Goal: Information Seeking & Learning: Learn about a topic

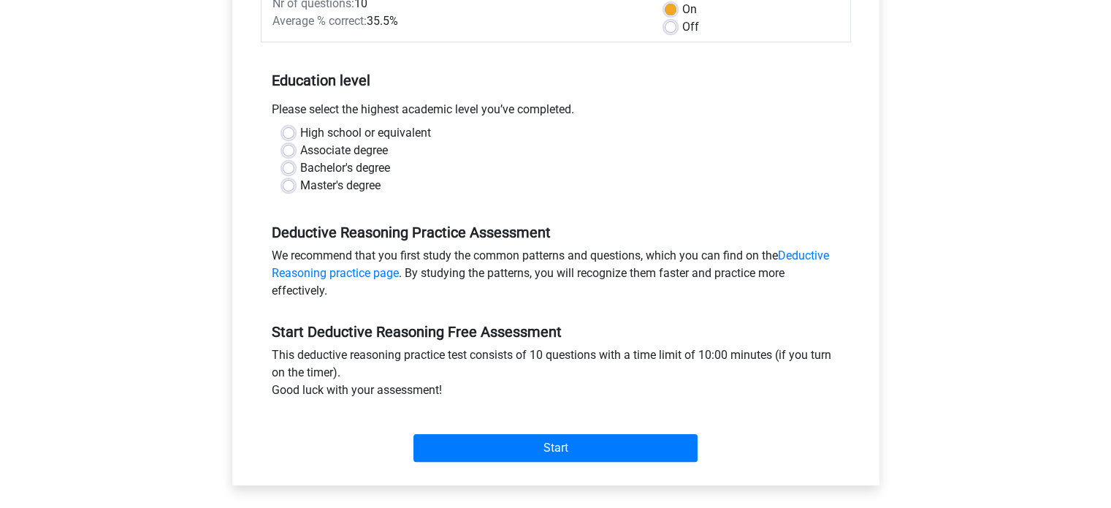
scroll to position [219, 0]
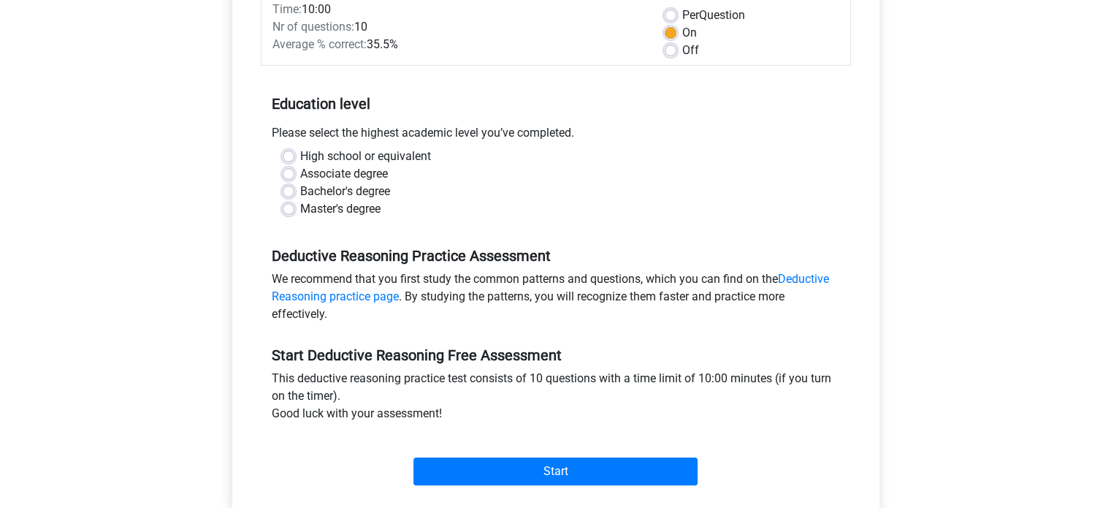
click at [357, 210] on label "Master's degree" at bounding box center [340, 209] width 80 height 18
click at [294, 210] on input "Master's degree" at bounding box center [289, 207] width 12 height 15
radio input "true"
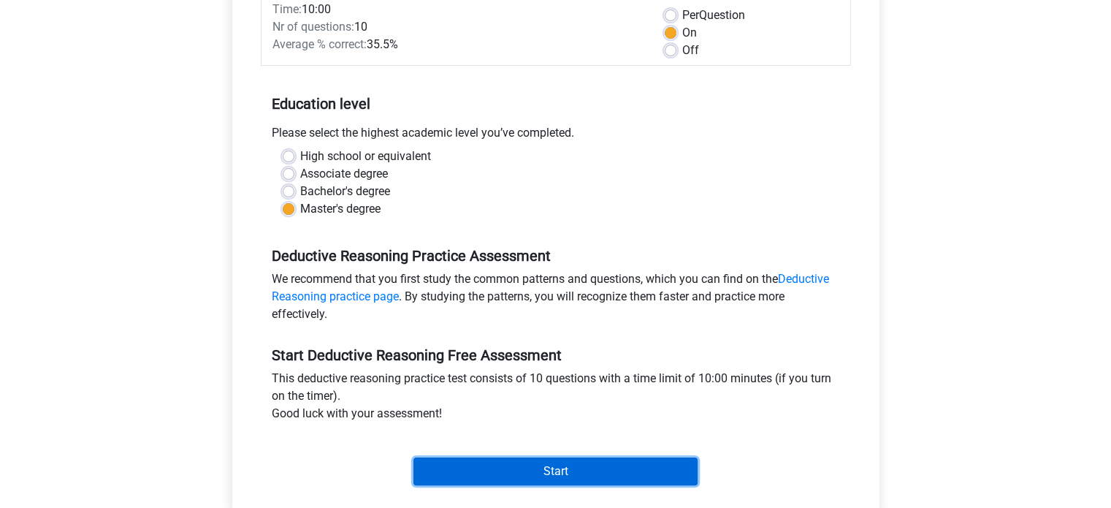
click at [558, 470] on input "Start" at bounding box center [556, 471] width 284 height 28
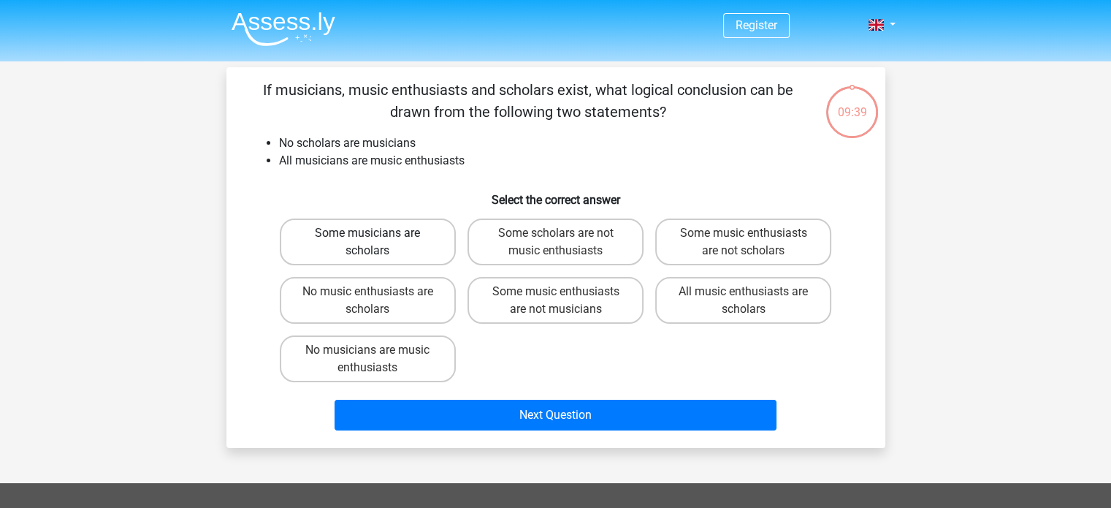
click at [411, 227] on label "Some musicians are scholars" at bounding box center [368, 241] width 176 height 47
click at [377, 233] on input "Some musicians are scholars" at bounding box center [372, 237] width 9 height 9
radio input "true"
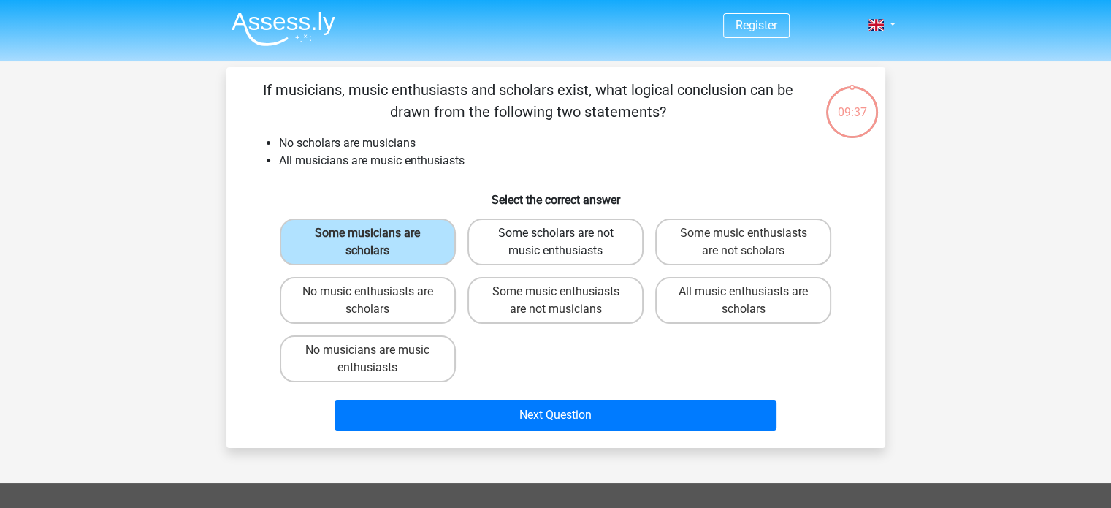
click at [605, 234] on label "Some scholars are not music enthusiasts" at bounding box center [556, 241] width 176 height 47
click at [565, 234] on input "Some scholars are not music enthusiasts" at bounding box center [559, 237] width 9 height 9
radio input "true"
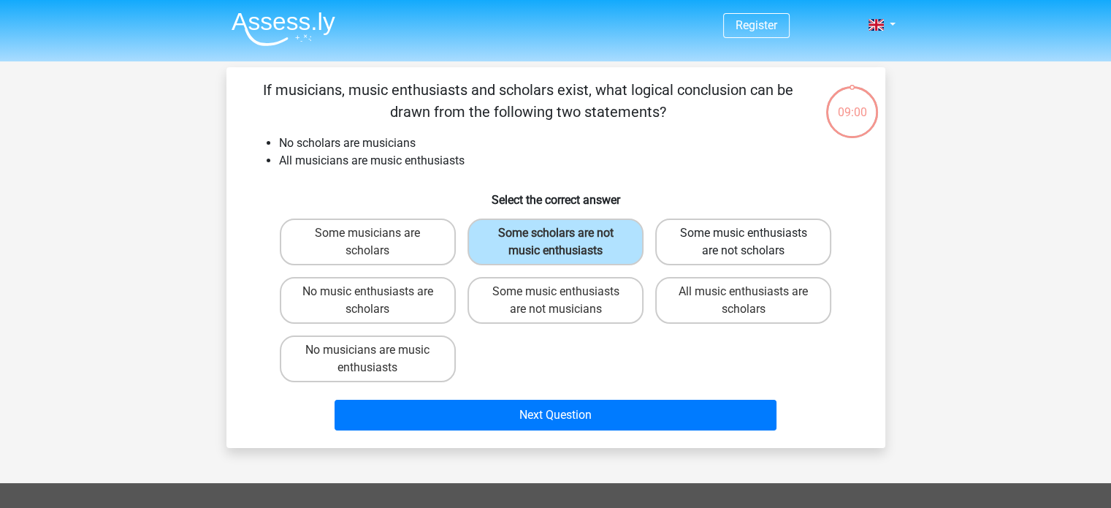
click at [805, 245] on label "Some music enthusiasts are not scholars" at bounding box center [743, 241] width 176 height 47
click at [753, 243] on input "Some music enthusiasts are not scholars" at bounding box center [748, 237] width 9 height 9
radio input "true"
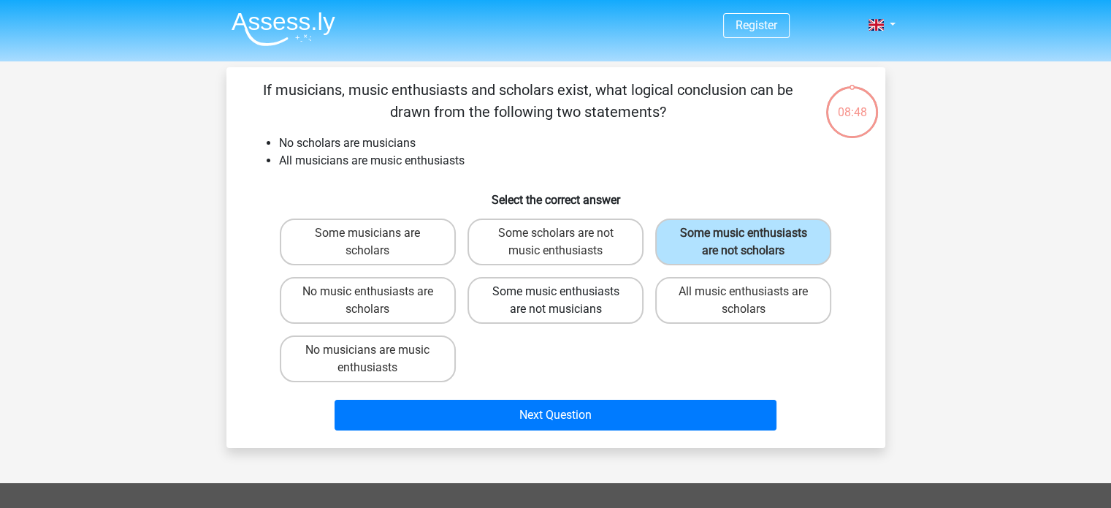
click at [606, 303] on label "Some music enthusiasts are not musicians" at bounding box center [556, 300] width 176 height 47
click at [565, 301] on input "Some music enthusiasts are not musicians" at bounding box center [559, 296] width 9 height 9
radio input "true"
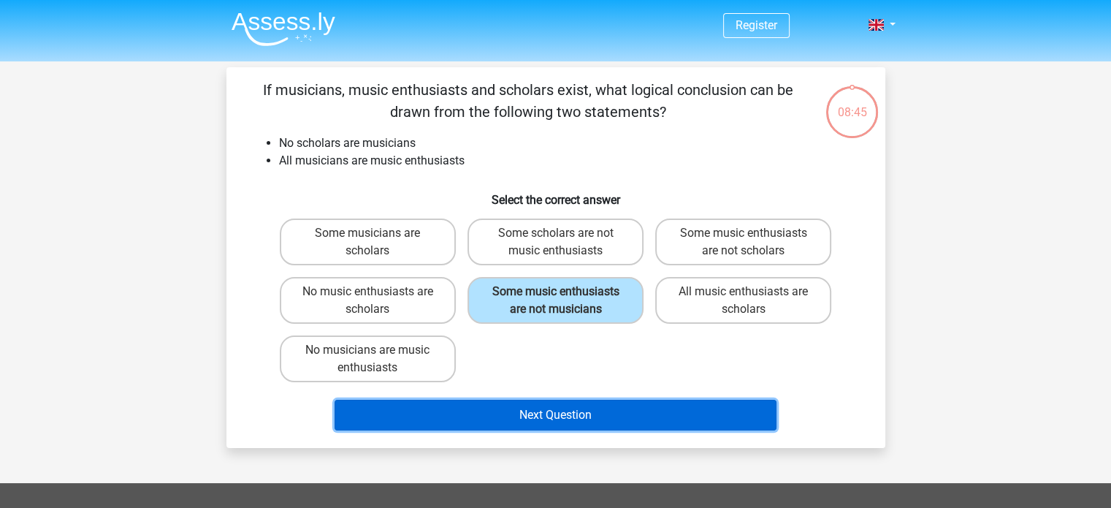
click at [628, 415] on button "Next Question" at bounding box center [556, 415] width 442 height 31
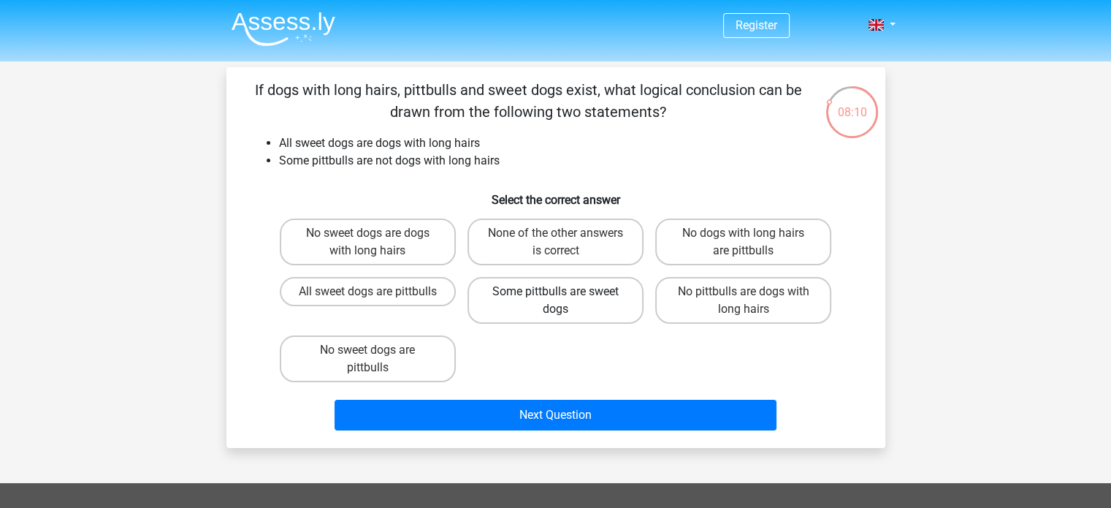
click at [590, 311] on label "Some pittbulls are sweet dogs" at bounding box center [556, 300] width 176 height 47
click at [565, 301] on input "Some pittbulls are sweet dogs" at bounding box center [559, 296] width 9 height 9
radio input "true"
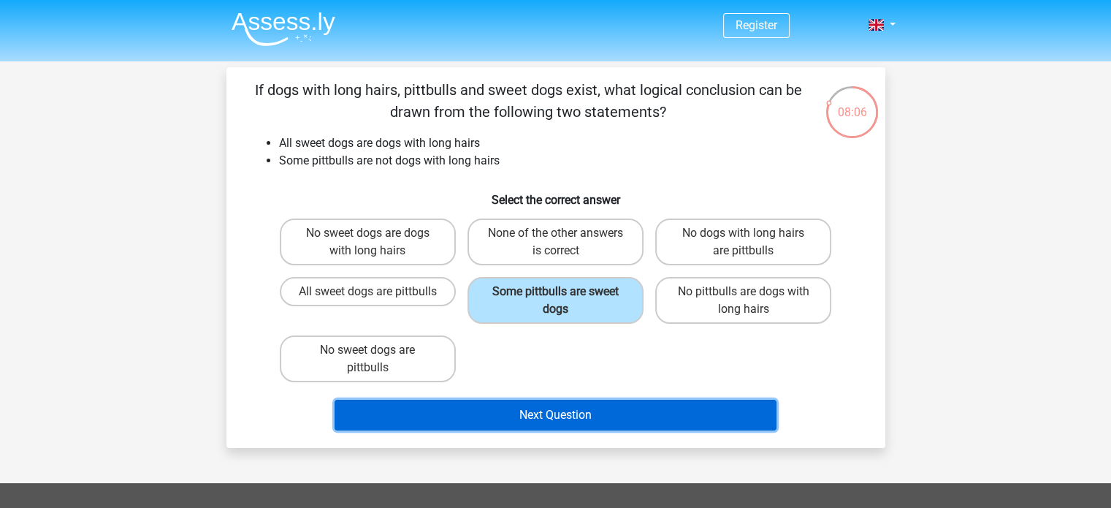
click at [589, 404] on button "Next Question" at bounding box center [556, 415] width 442 height 31
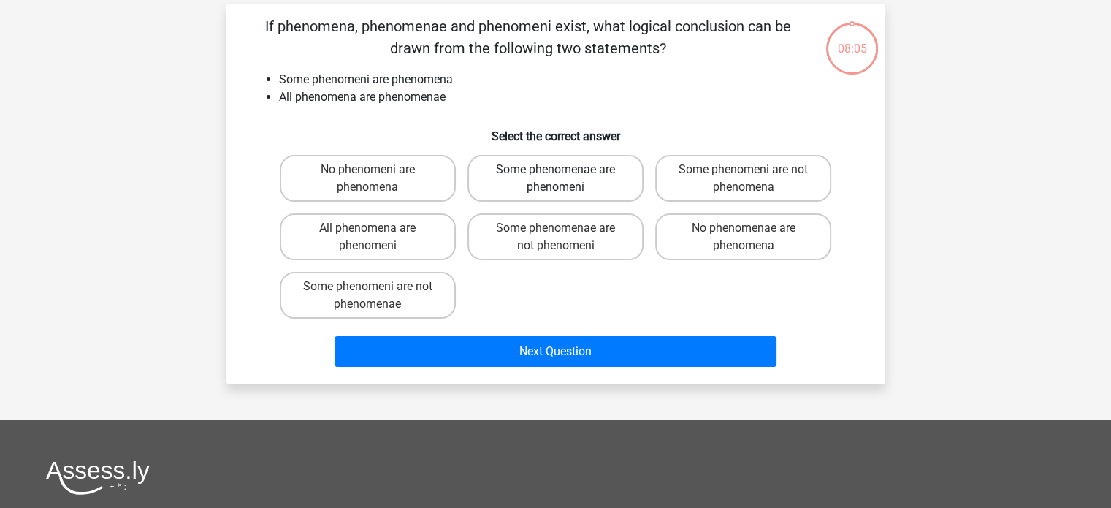
scroll to position [67, 0]
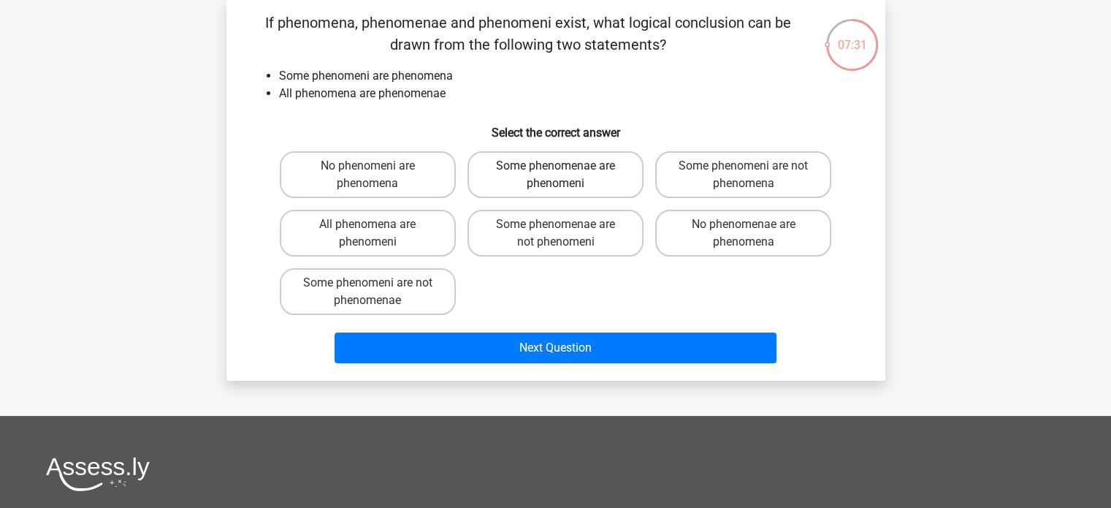
click at [616, 183] on label "Some phenomenae are phenomeni" at bounding box center [556, 174] width 176 height 47
click at [565, 175] on input "Some phenomenae are phenomeni" at bounding box center [559, 170] width 9 height 9
radio input "true"
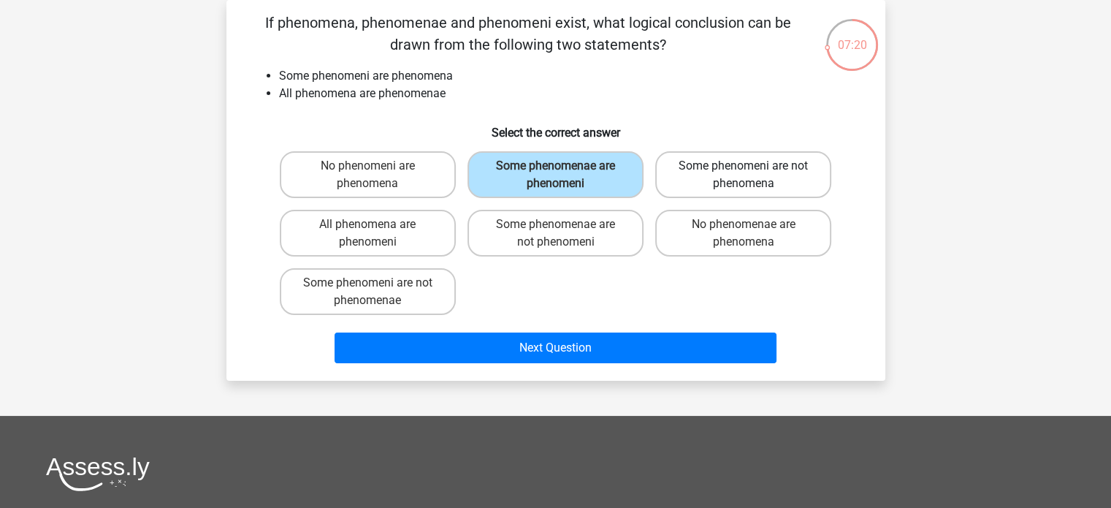
click at [820, 178] on label "Some phenomeni are not phenomena" at bounding box center [743, 174] width 176 height 47
click at [753, 175] on input "Some phenomeni are not phenomena" at bounding box center [748, 170] width 9 height 9
radio input "true"
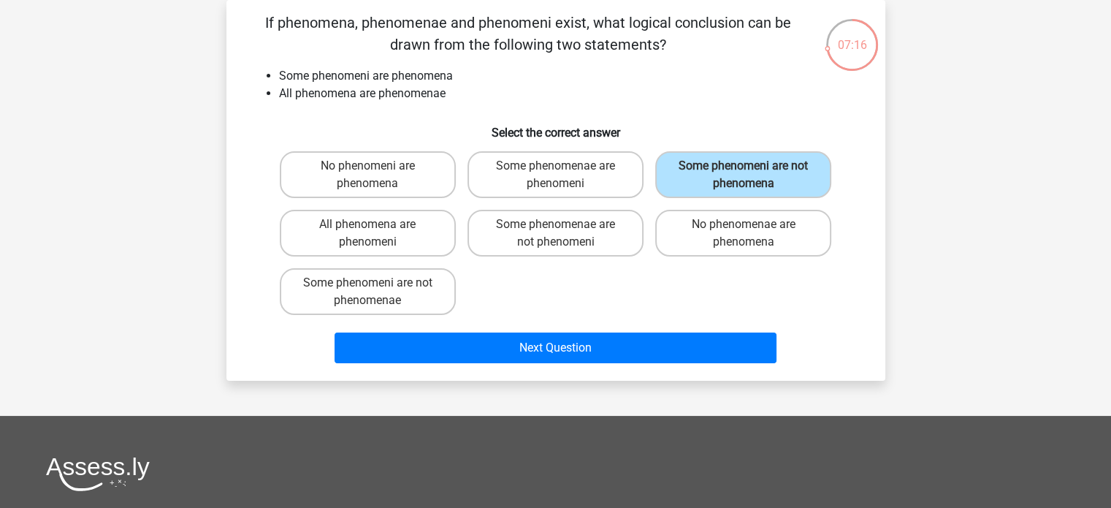
click at [712, 362] on div "Next Question" at bounding box center [556, 350] width 564 height 37
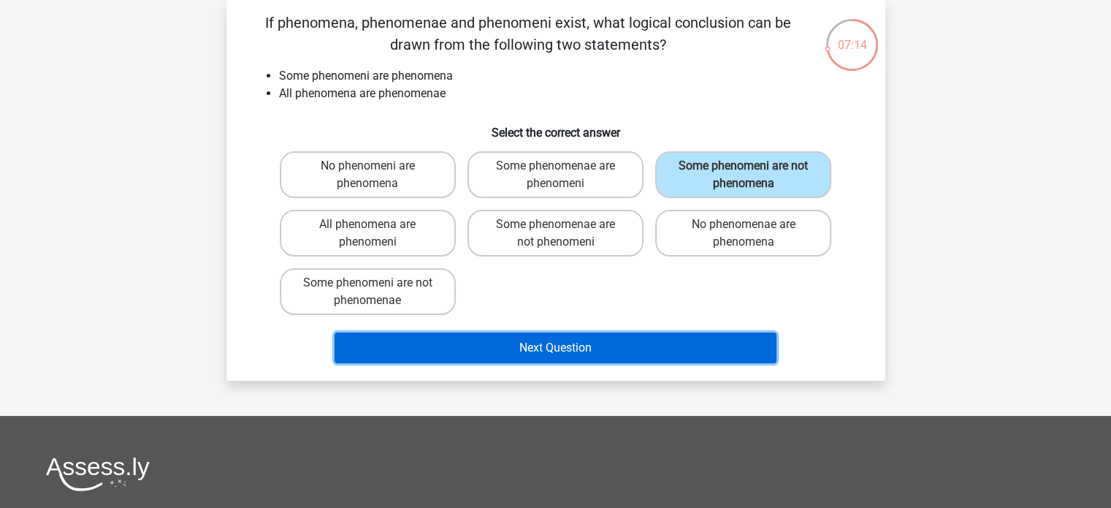
click at [599, 342] on button "Next Question" at bounding box center [556, 347] width 442 height 31
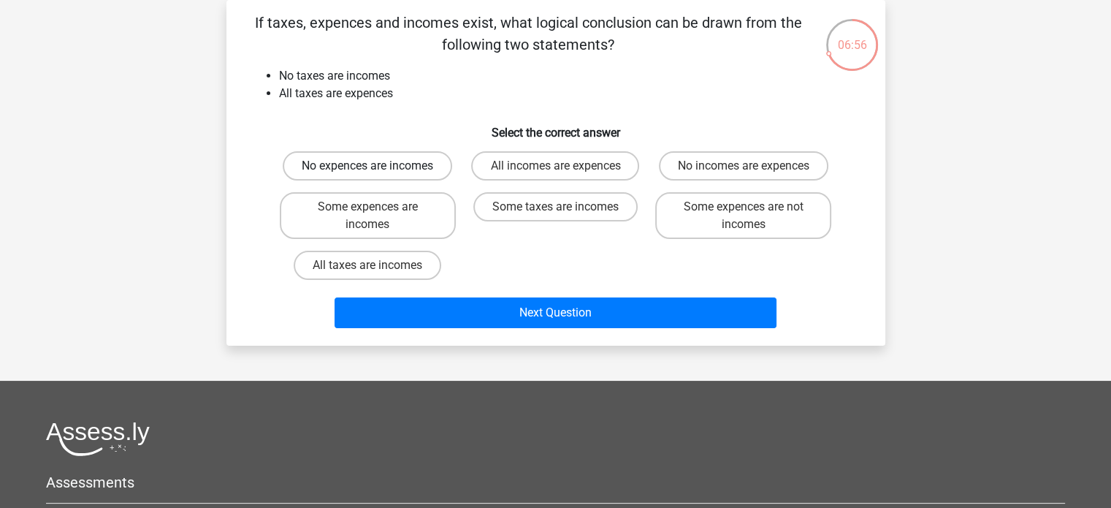
click at [415, 160] on label "No expences are incomes" at bounding box center [368, 165] width 170 height 29
click at [377, 166] on input "No expences are incomes" at bounding box center [372, 170] width 9 height 9
radio input "true"
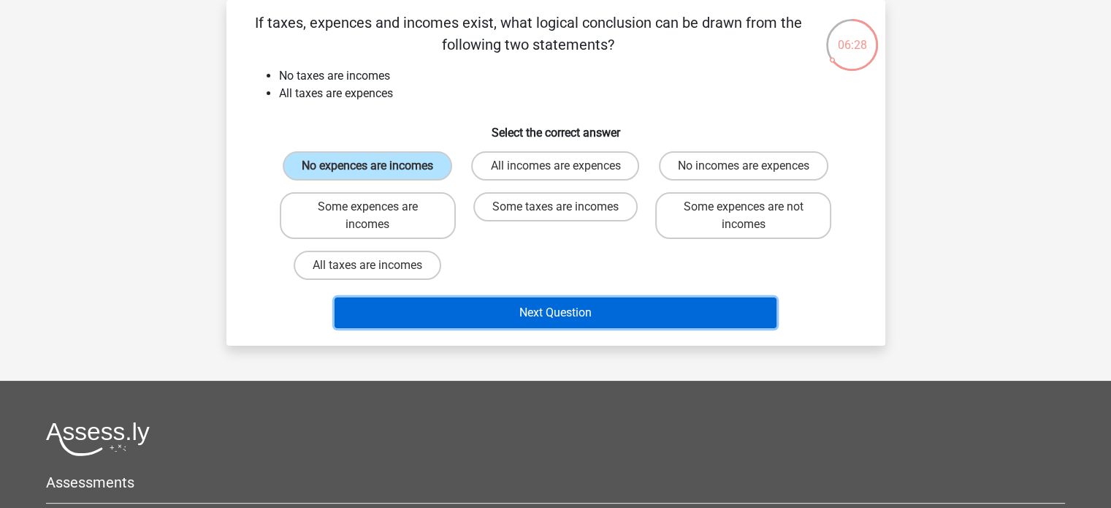
click at [574, 311] on button "Next Question" at bounding box center [556, 312] width 442 height 31
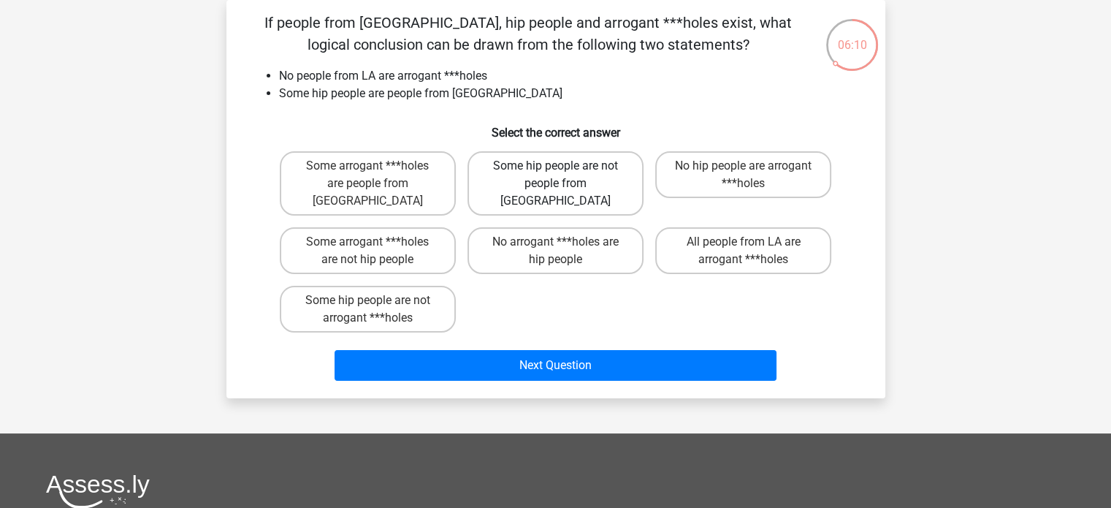
click at [622, 175] on label "Some hip people are not people from LA" at bounding box center [556, 183] width 176 height 64
click at [565, 175] on input "Some hip people are not people from LA" at bounding box center [559, 170] width 9 height 9
radio input "true"
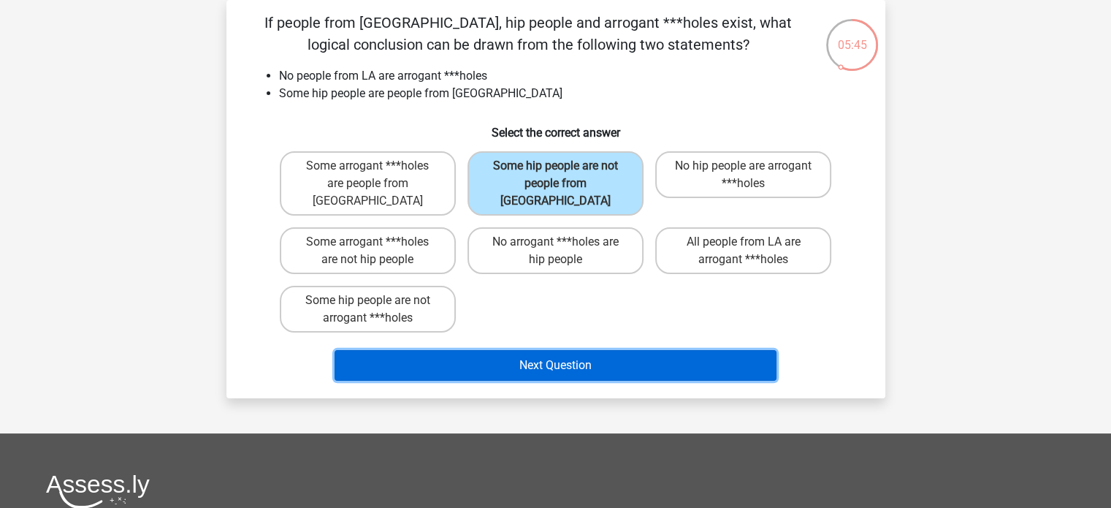
click at [693, 350] on button "Next Question" at bounding box center [556, 365] width 442 height 31
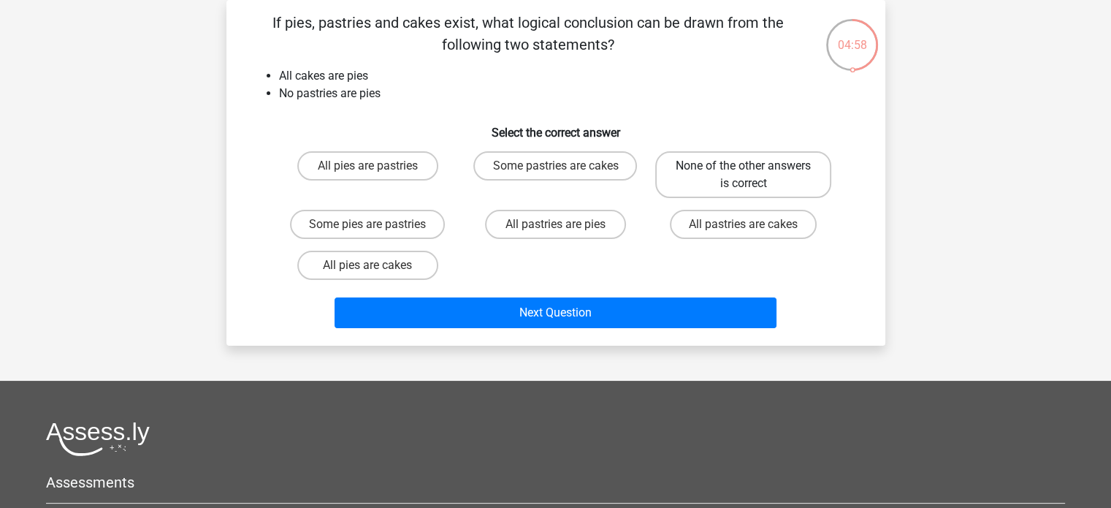
click at [704, 178] on label "None of the other answers is correct" at bounding box center [743, 174] width 176 height 47
click at [744, 175] on input "None of the other answers is correct" at bounding box center [748, 170] width 9 height 9
radio input "true"
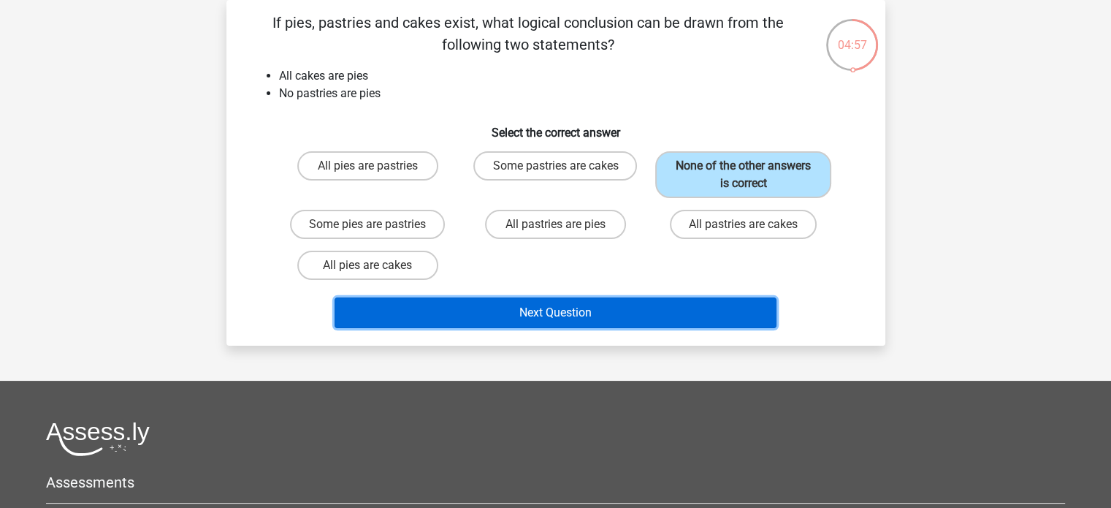
click at [593, 305] on button "Next Question" at bounding box center [556, 312] width 442 height 31
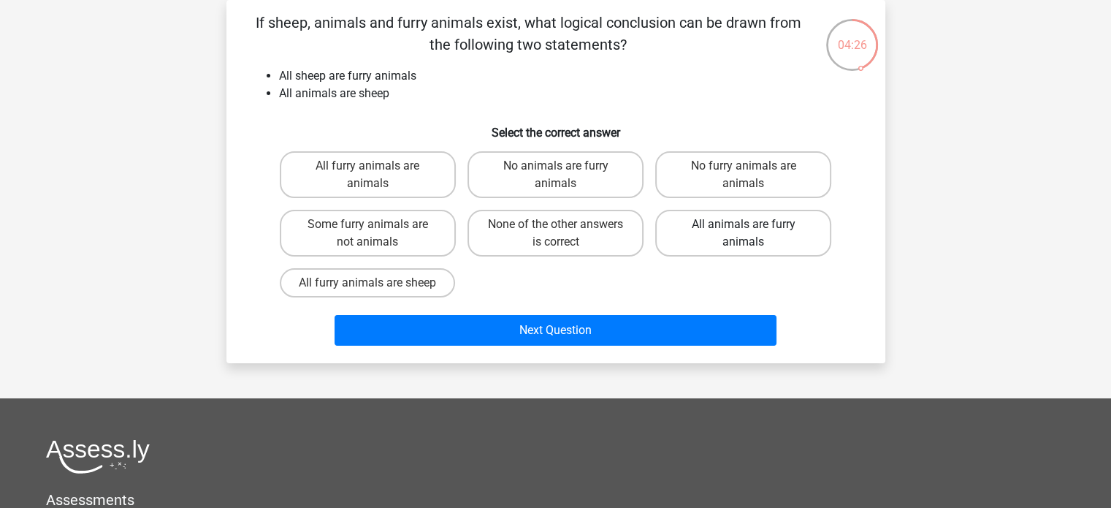
click at [811, 236] on label "All animals are furry animals" at bounding box center [743, 233] width 176 height 47
click at [753, 234] on input "All animals are furry animals" at bounding box center [748, 228] width 9 height 9
radio input "true"
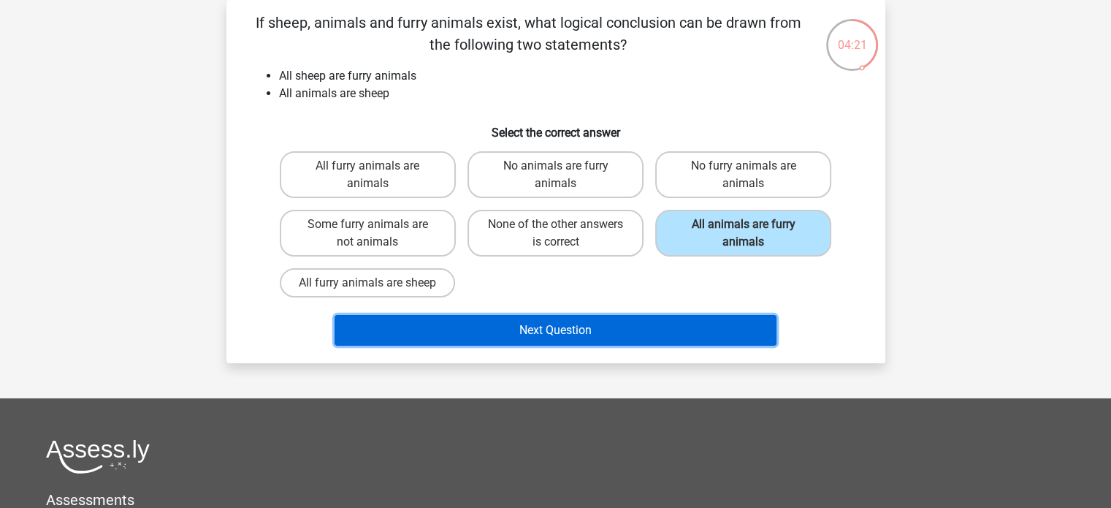
click at [672, 320] on button "Next Question" at bounding box center [556, 330] width 442 height 31
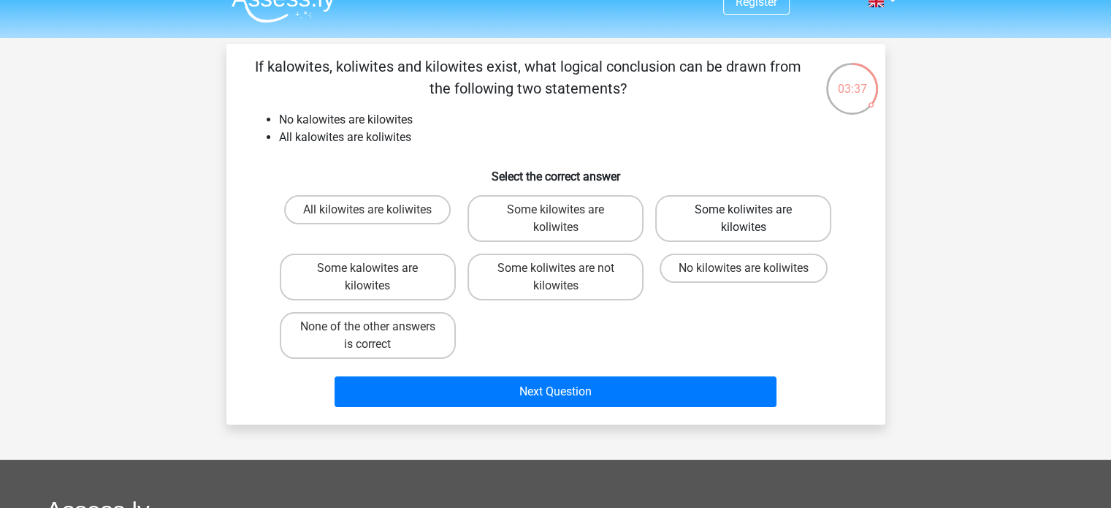
scroll to position [0, 0]
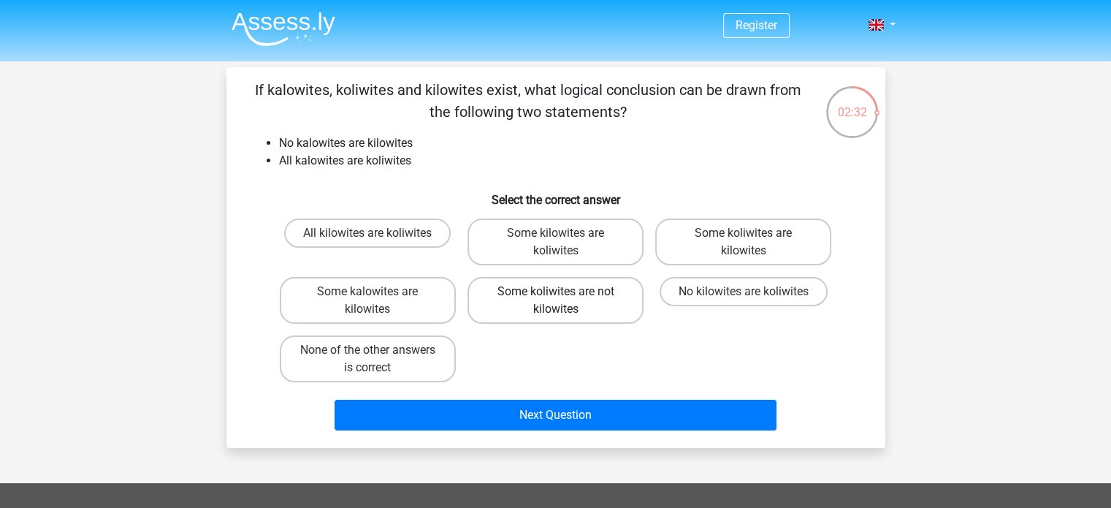
click at [593, 297] on label "Some koliwites are not kilowites" at bounding box center [556, 300] width 176 height 47
click at [565, 297] on input "Some koliwites are not kilowites" at bounding box center [559, 296] width 9 height 9
radio input "true"
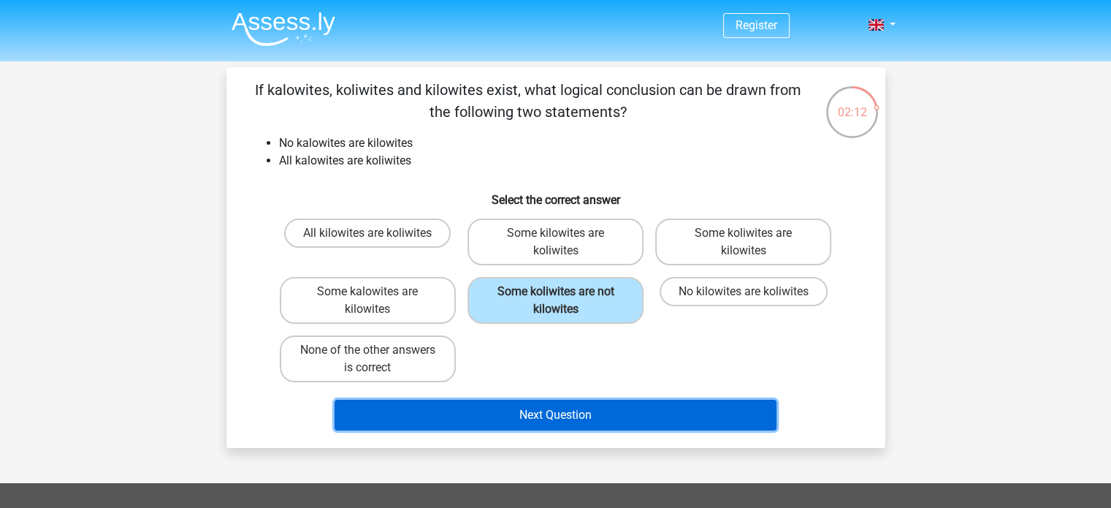
click at [663, 403] on button "Next Question" at bounding box center [556, 415] width 442 height 31
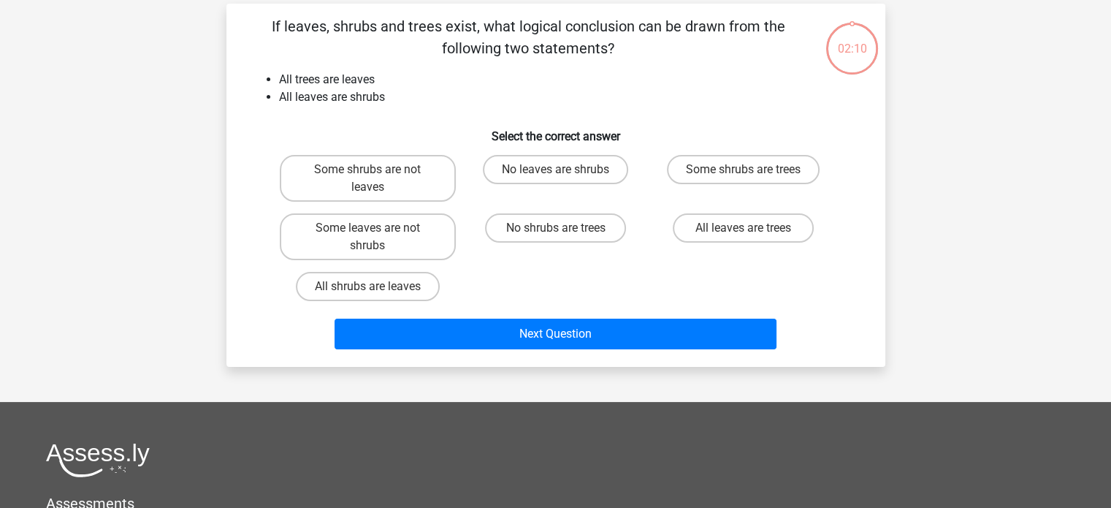
scroll to position [67, 0]
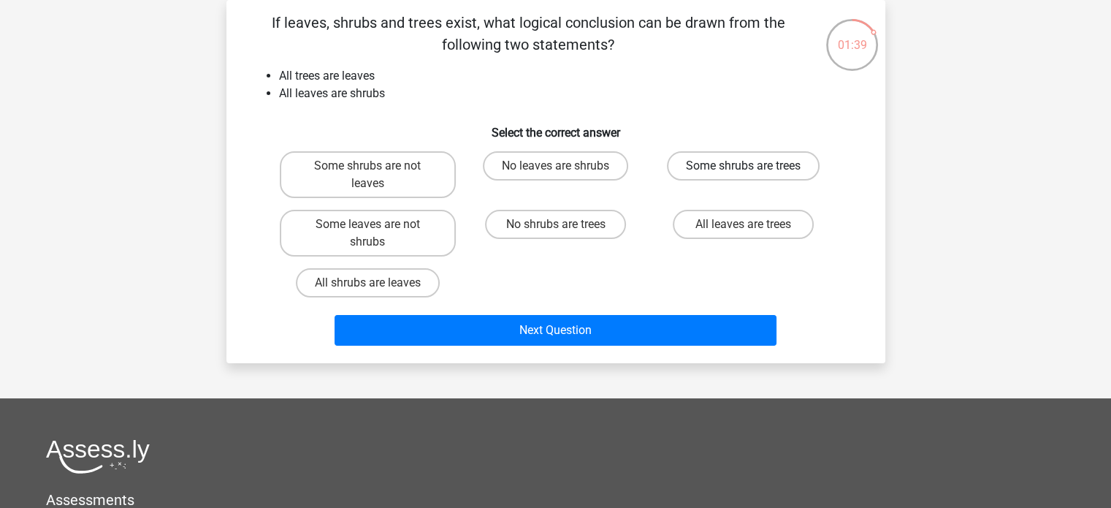
click at [793, 167] on label "Some shrubs are trees" at bounding box center [743, 165] width 153 height 29
click at [753, 167] on input "Some shrubs are trees" at bounding box center [748, 170] width 9 height 9
radio input "true"
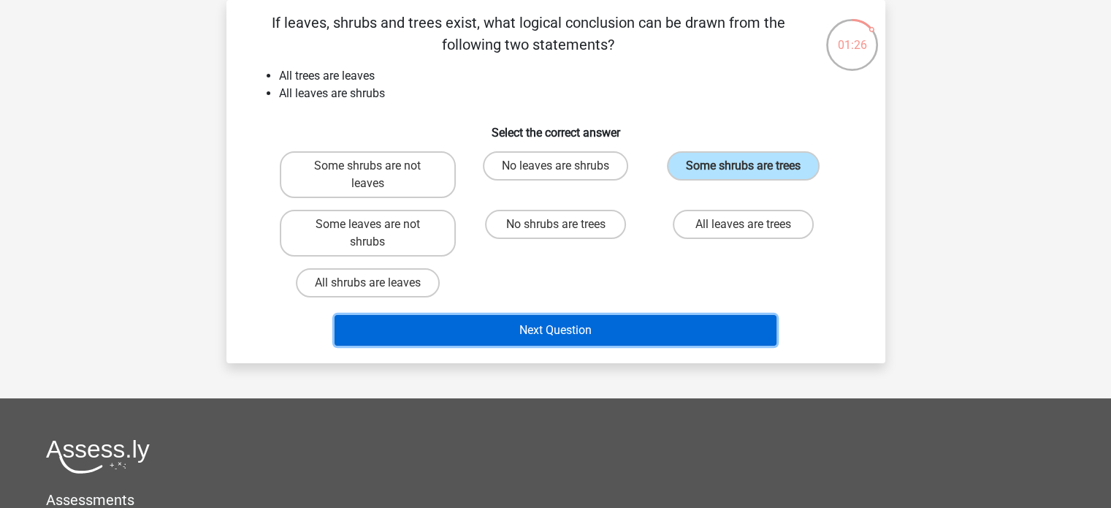
click at [542, 328] on button "Next Question" at bounding box center [556, 330] width 442 height 31
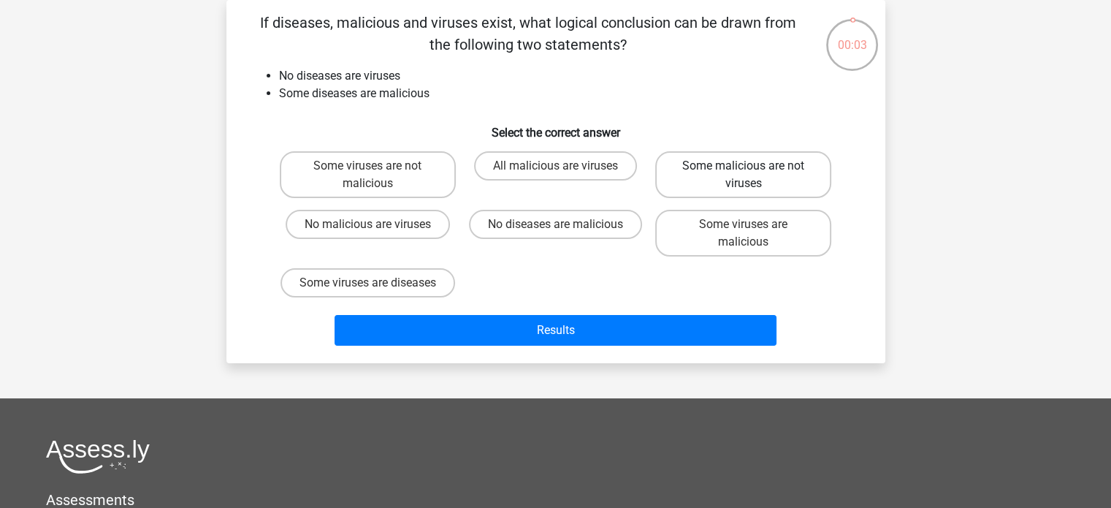
click at [820, 180] on label "Some malicious are not viruses" at bounding box center [743, 174] width 176 height 47
click at [753, 175] on input "Some malicious are not viruses" at bounding box center [748, 170] width 9 height 9
radio input "true"
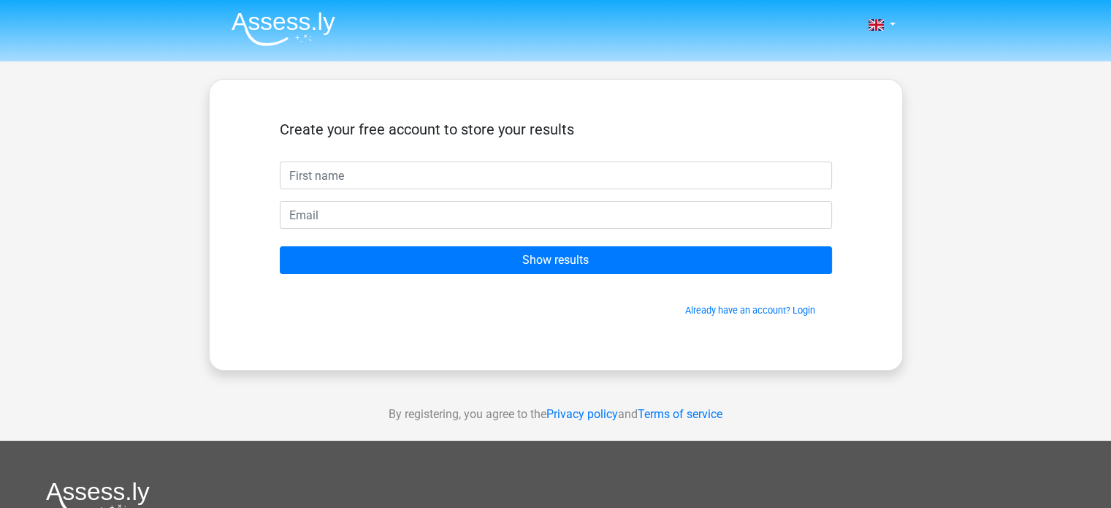
click at [633, 177] on input "text" at bounding box center [556, 175] width 552 height 28
type input "Nuwangi"
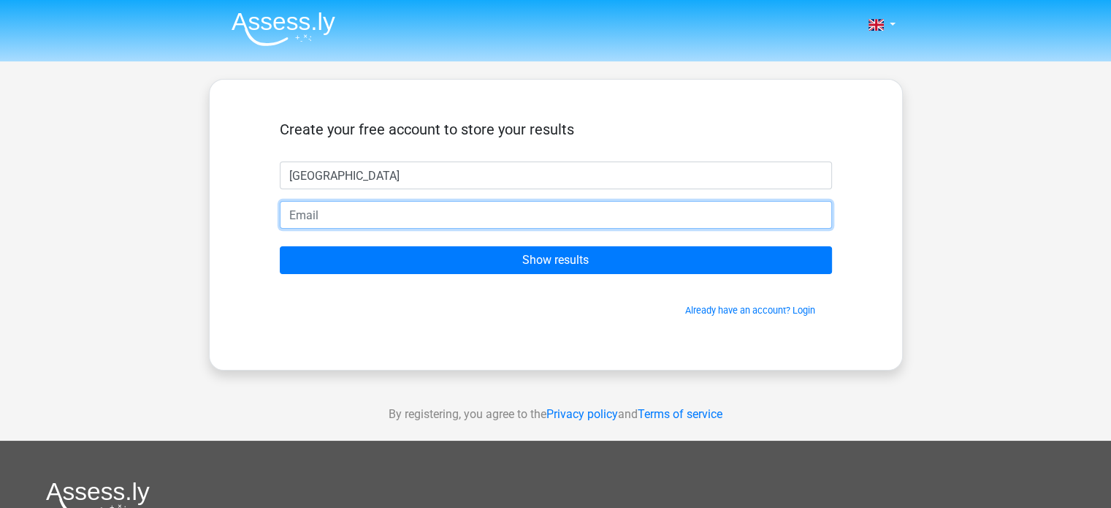
click at [450, 213] on input "email" at bounding box center [556, 215] width 552 height 28
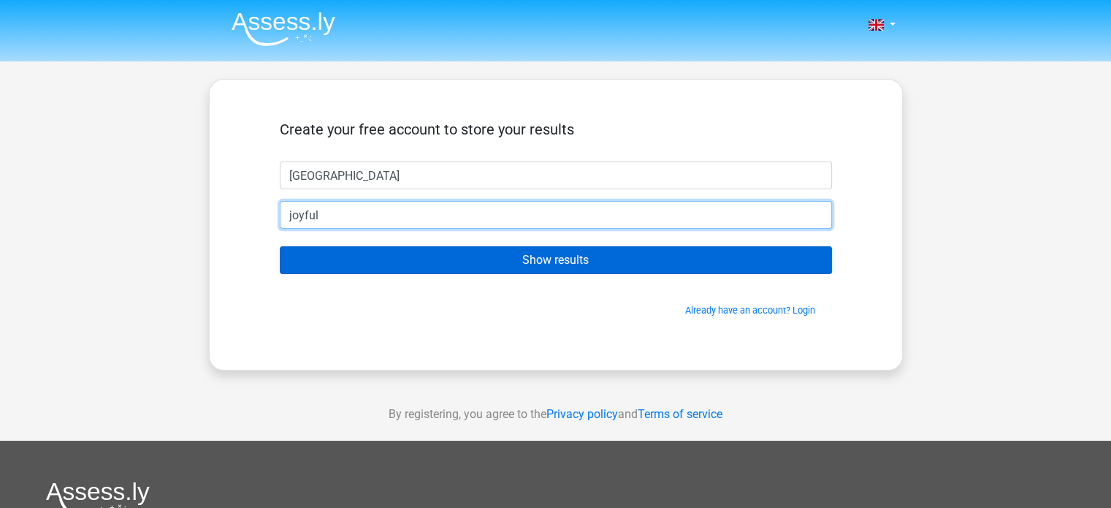
type input "joyfulweekends2021@gmail.com"
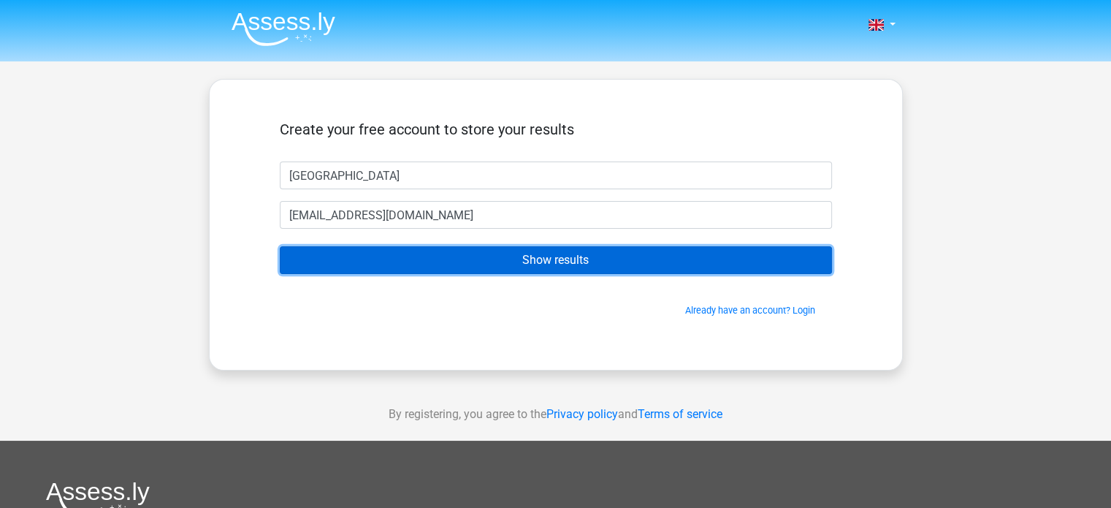
click at [527, 259] on input "Show results" at bounding box center [556, 260] width 552 height 28
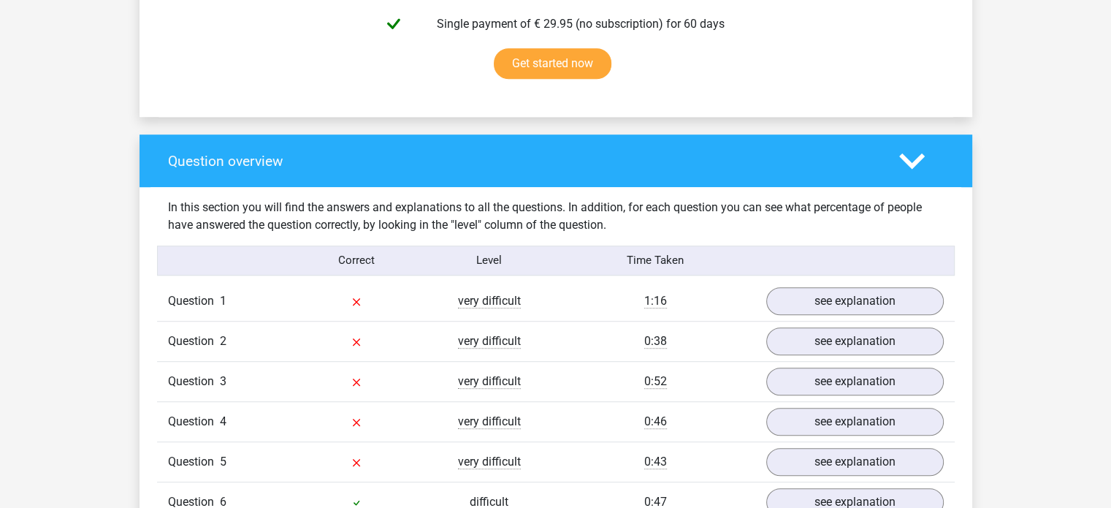
scroll to position [1023, 0]
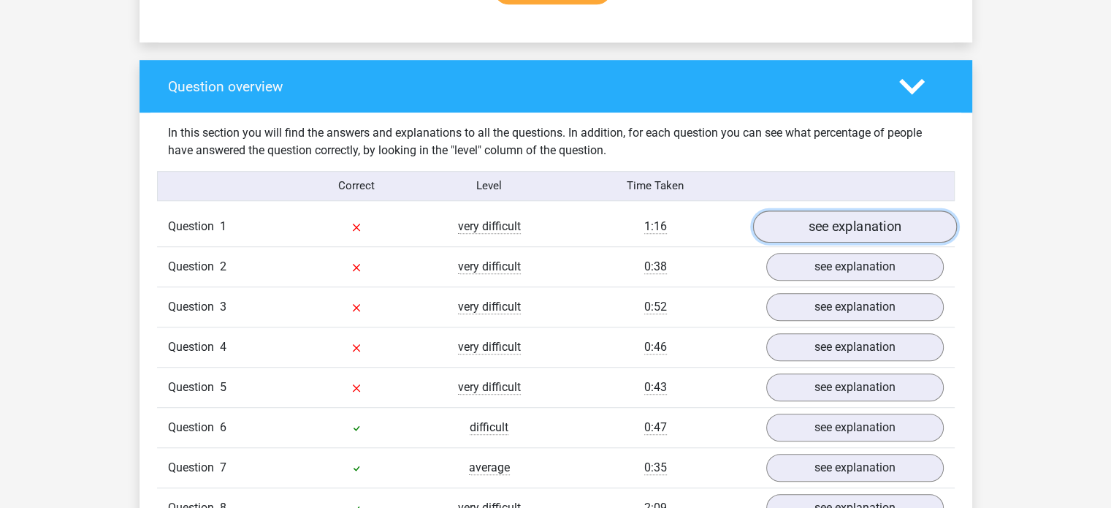
click at [870, 223] on link "see explanation" at bounding box center [855, 226] width 204 height 32
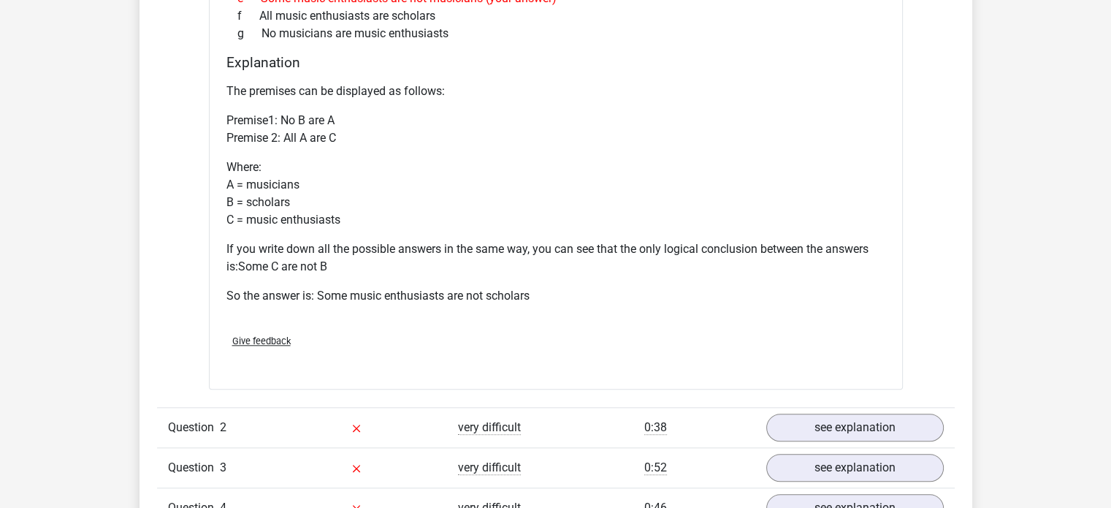
scroll to position [1680, 0]
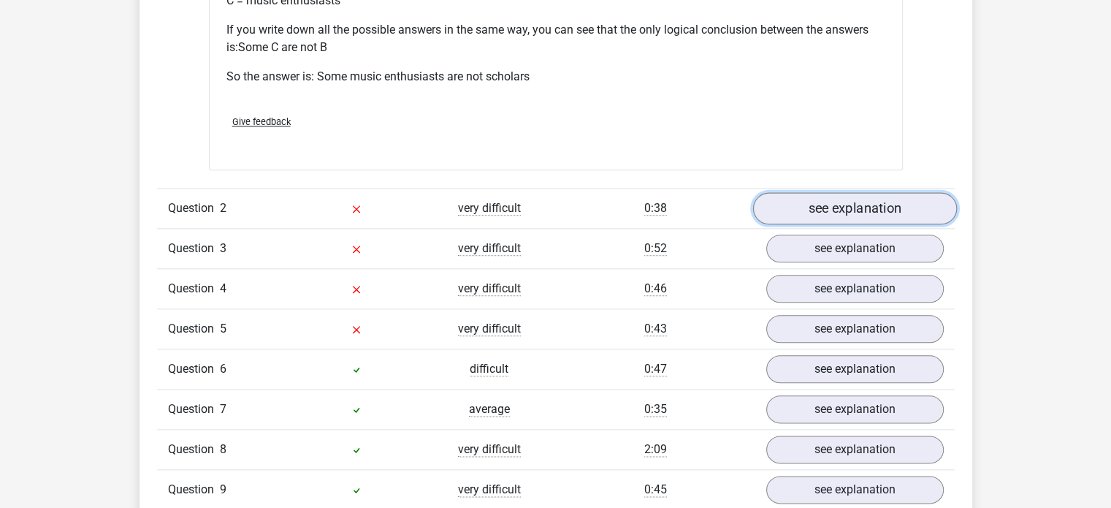
click at [837, 206] on link "see explanation" at bounding box center [855, 208] width 204 height 32
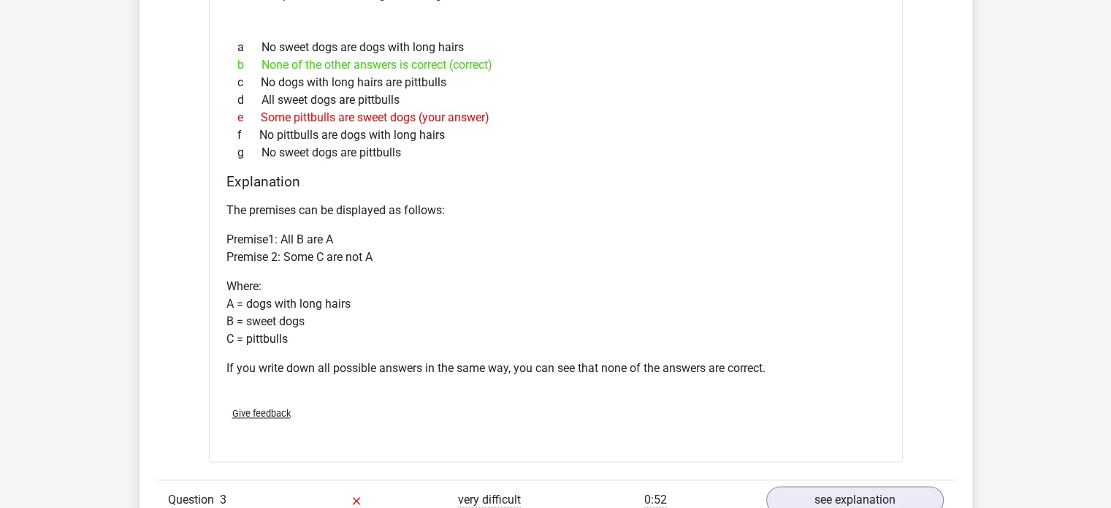
scroll to position [2119, 0]
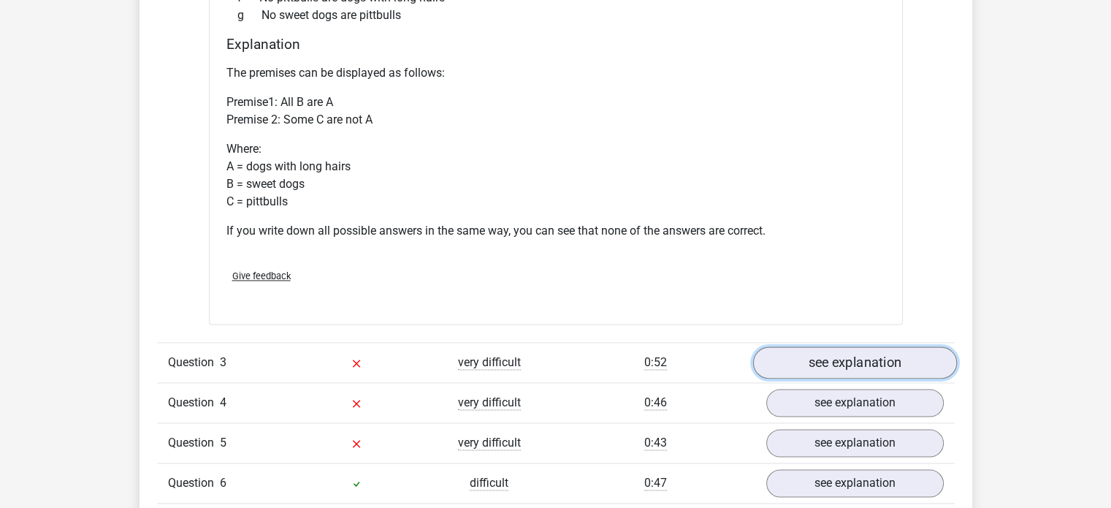
click at [861, 365] on link "see explanation" at bounding box center [855, 362] width 204 height 32
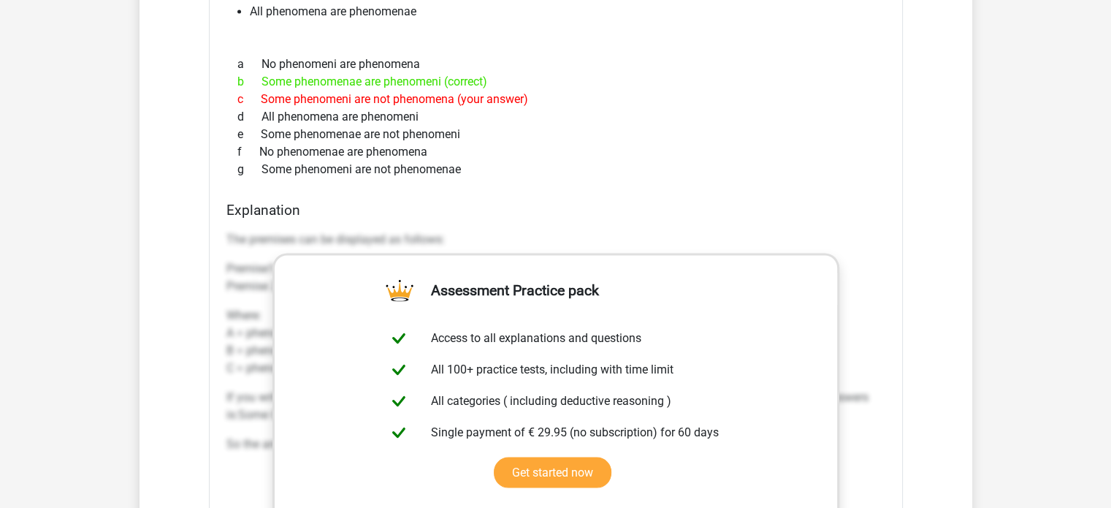
scroll to position [2923, 0]
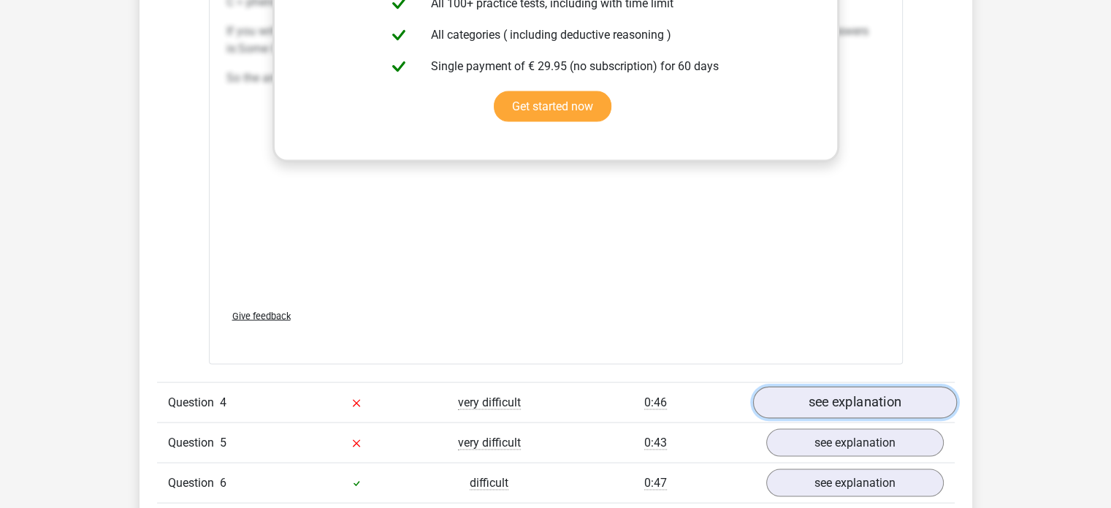
click at [871, 400] on link "see explanation" at bounding box center [855, 403] width 204 height 32
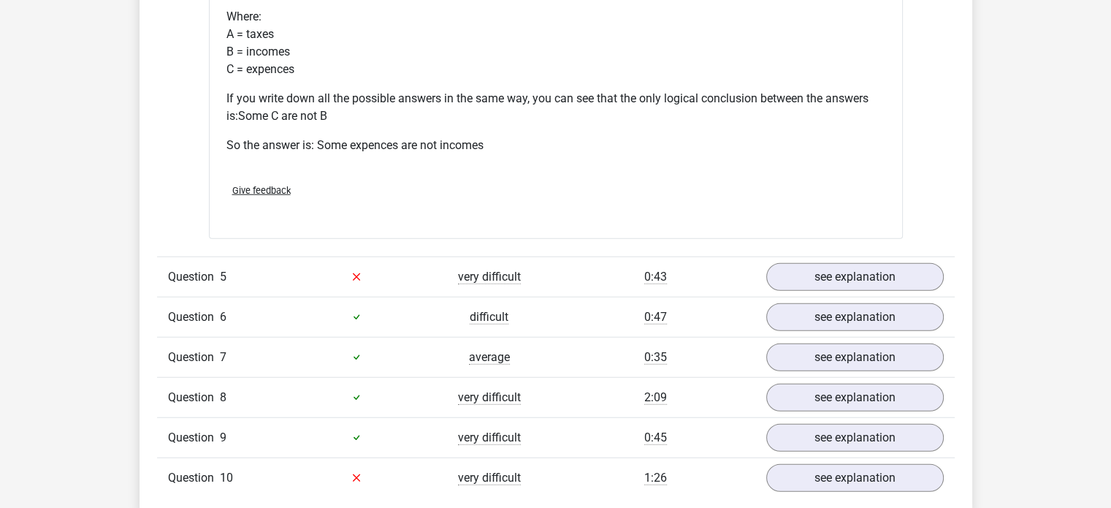
scroll to position [3799, 0]
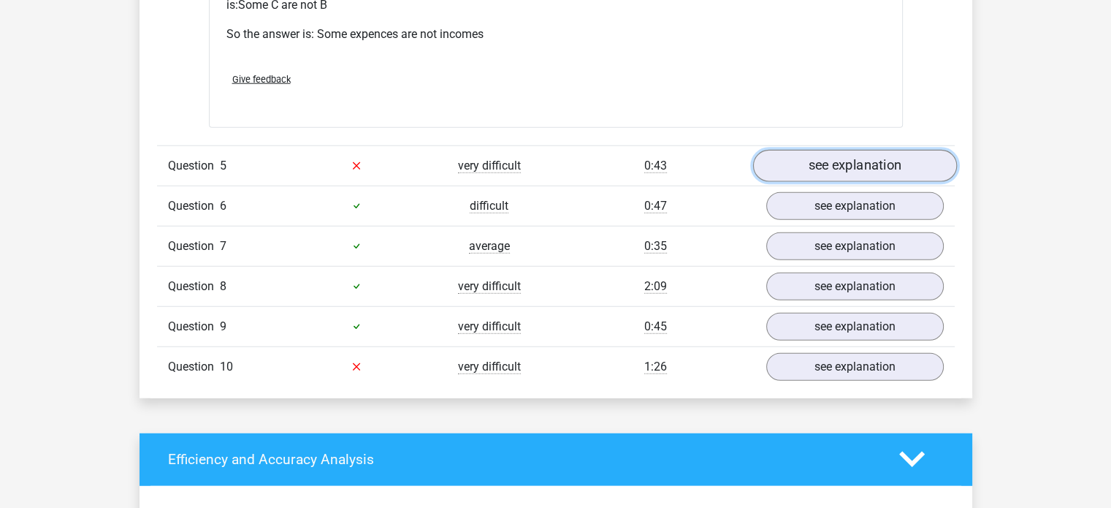
click at [853, 164] on link "see explanation" at bounding box center [855, 166] width 204 height 32
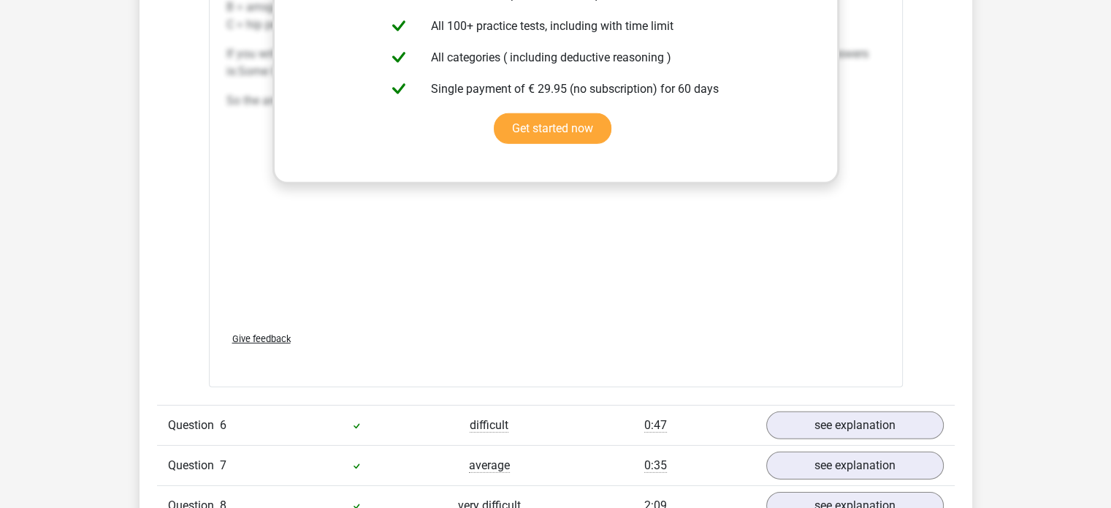
scroll to position [4530, 0]
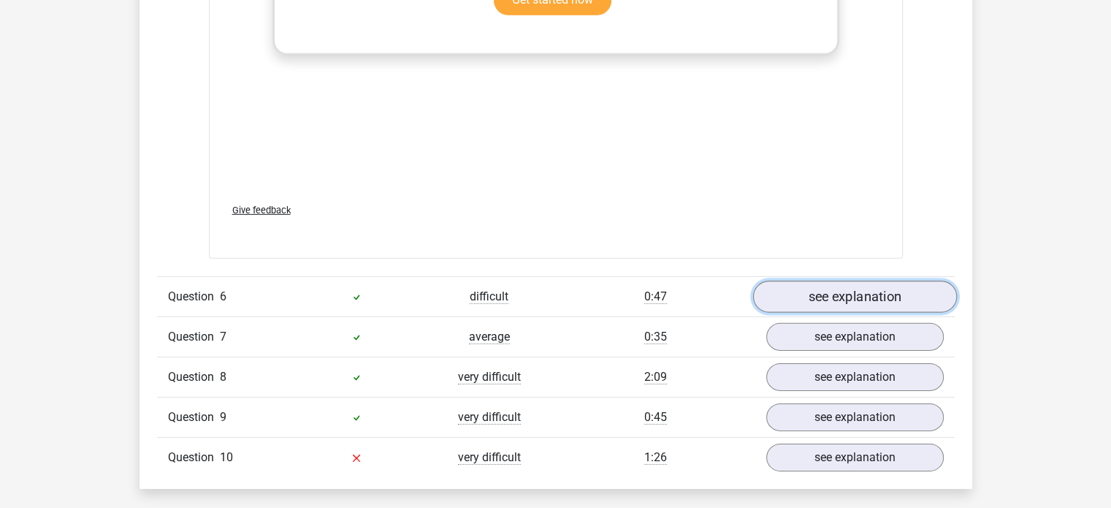
click at [817, 288] on link "see explanation" at bounding box center [855, 297] width 204 height 32
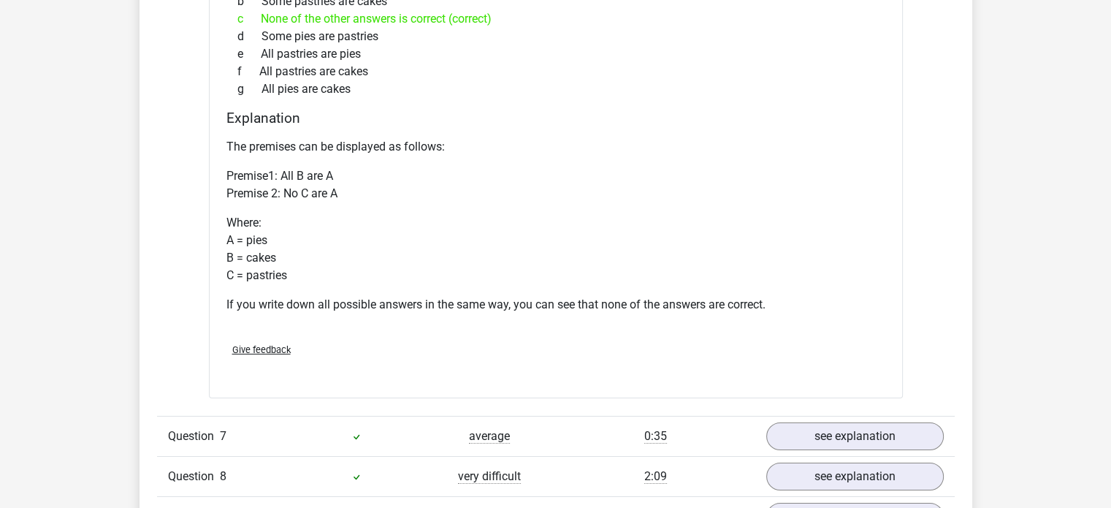
scroll to position [5114, 0]
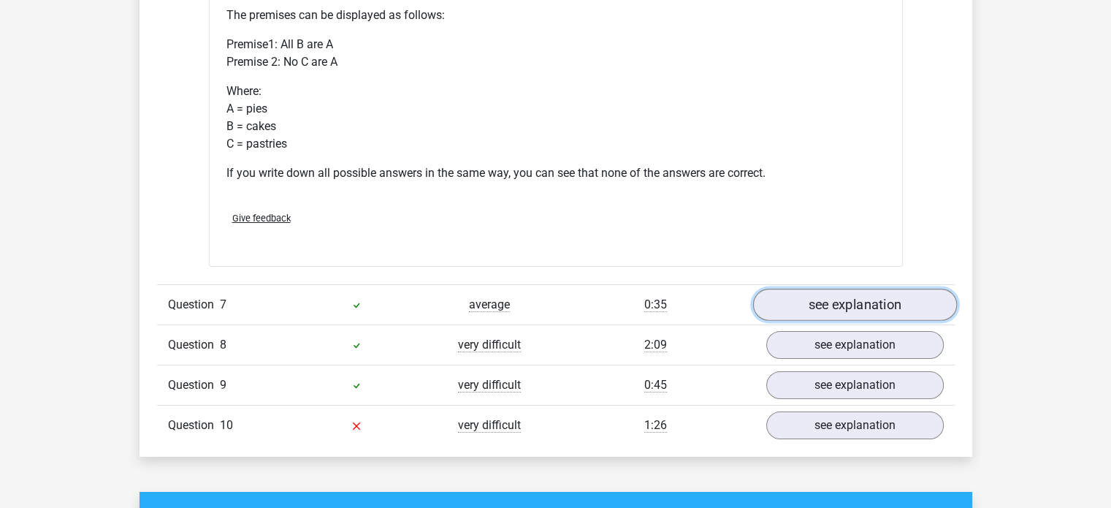
click at [824, 292] on link "see explanation" at bounding box center [855, 305] width 204 height 32
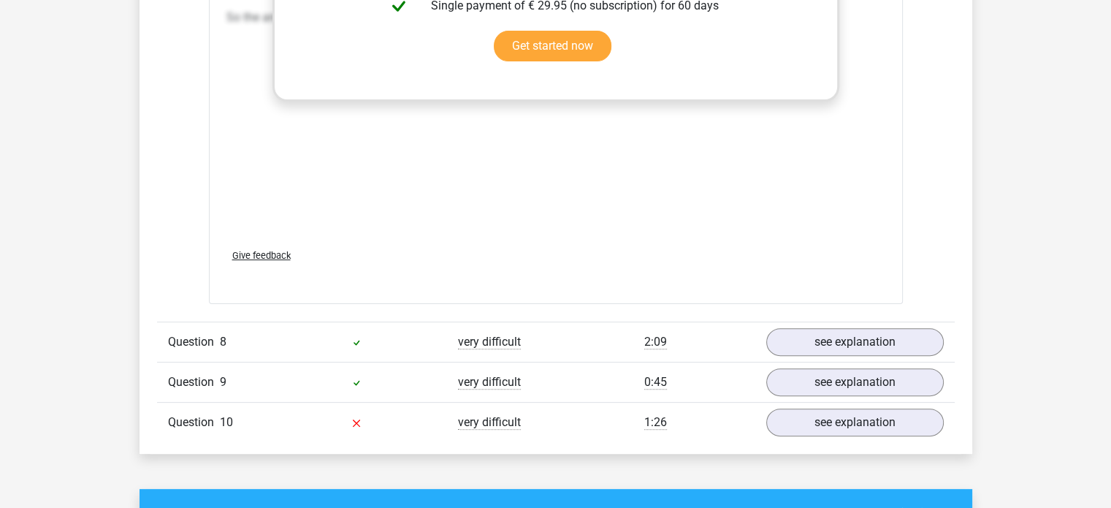
scroll to position [5991, 0]
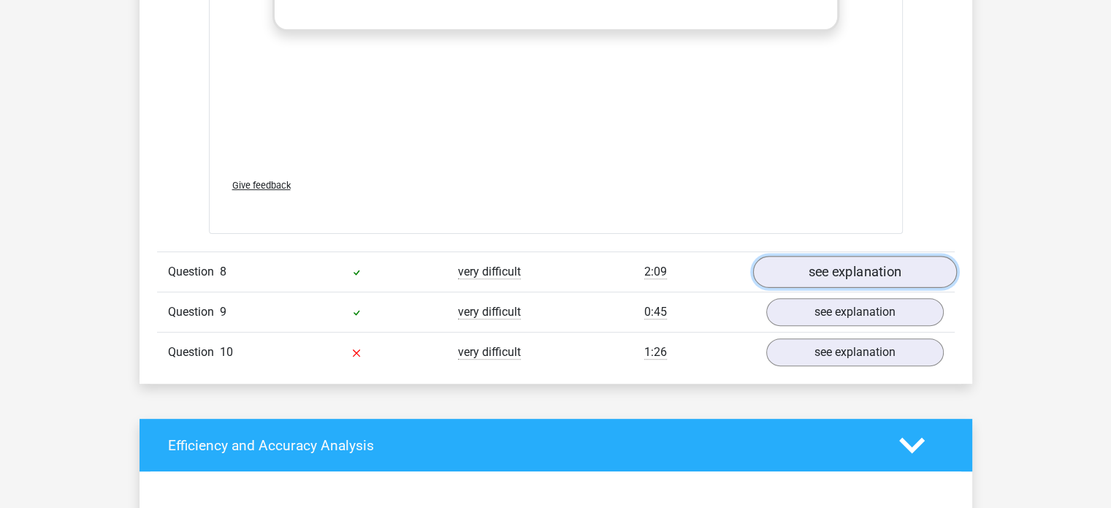
click at [837, 267] on link "see explanation" at bounding box center [855, 272] width 204 height 32
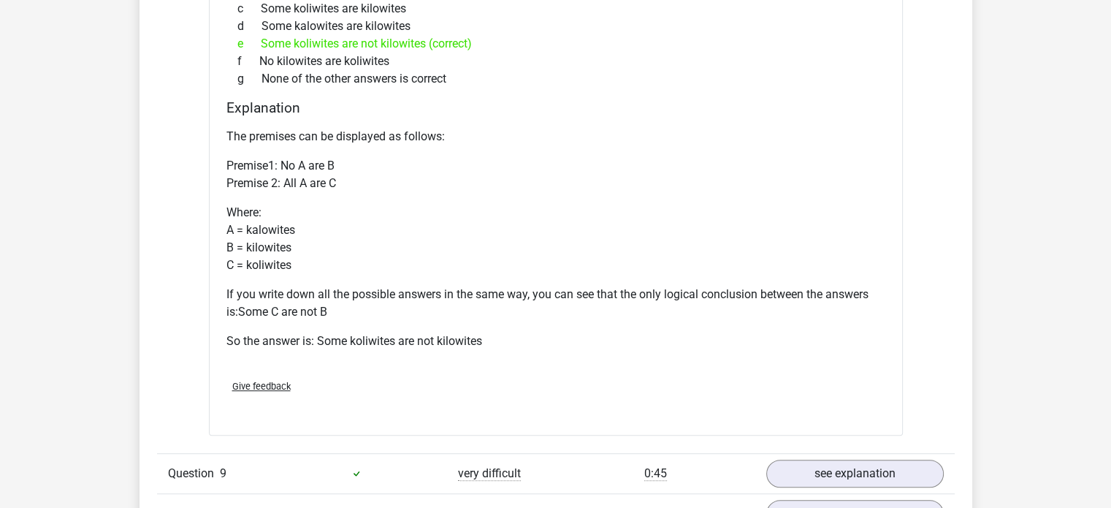
scroll to position [6649, 0]
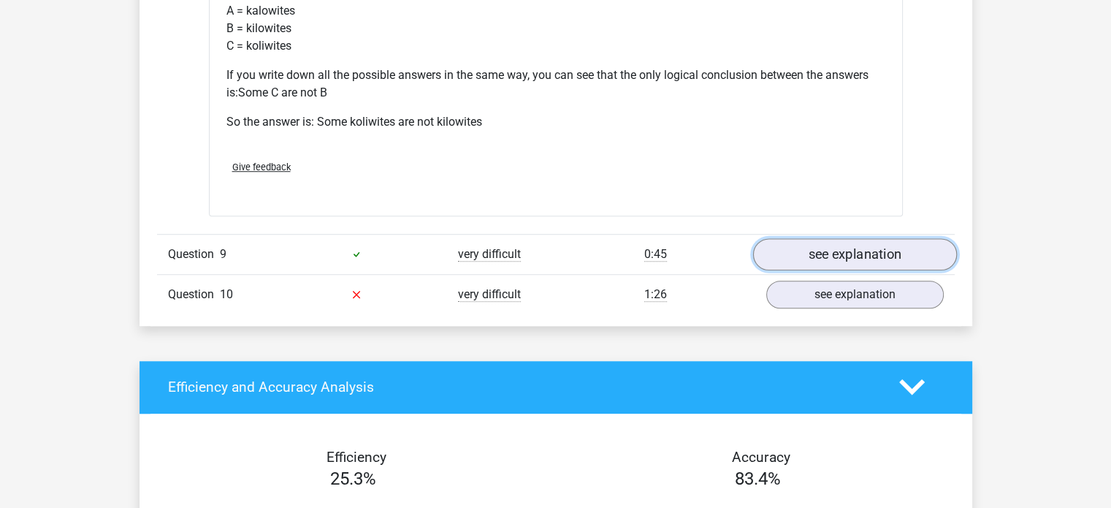
click at [850, 250] on link "see explanation" at bounding box center [855, 254] width 204 height 32
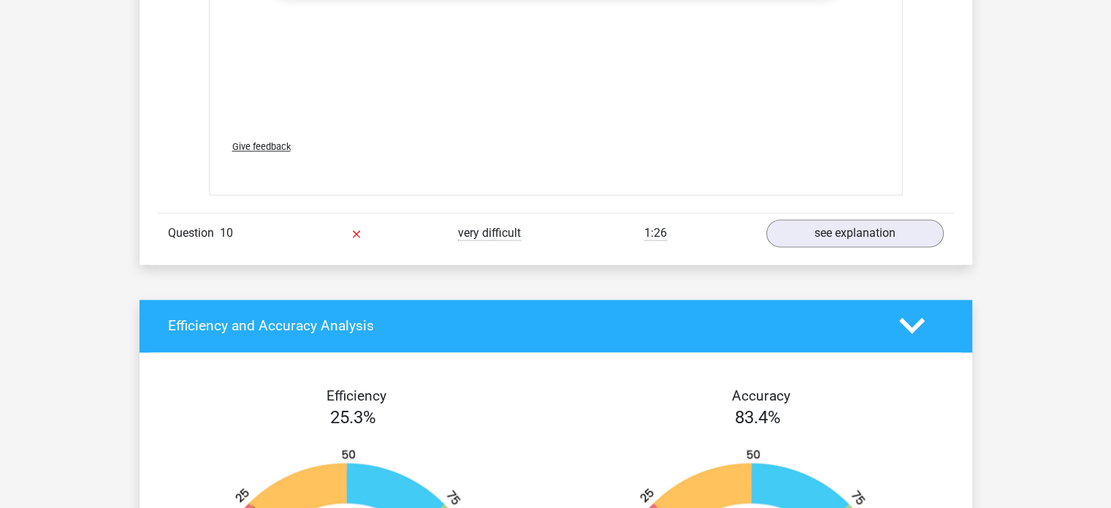
scroll to position [7672, 0]
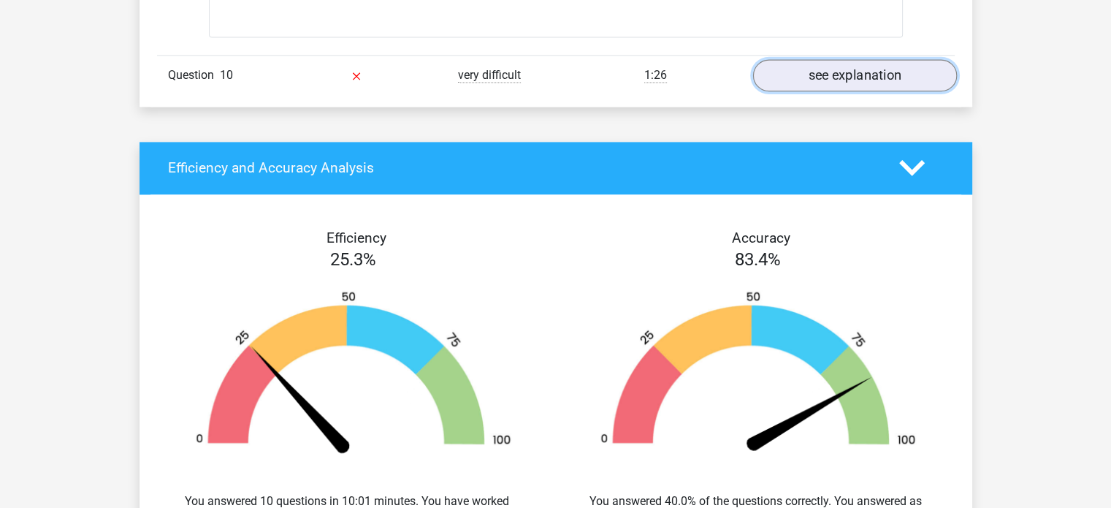
click at [837, 65] on link "see explanation" at bounding box center [855, 75] width 204 height 32
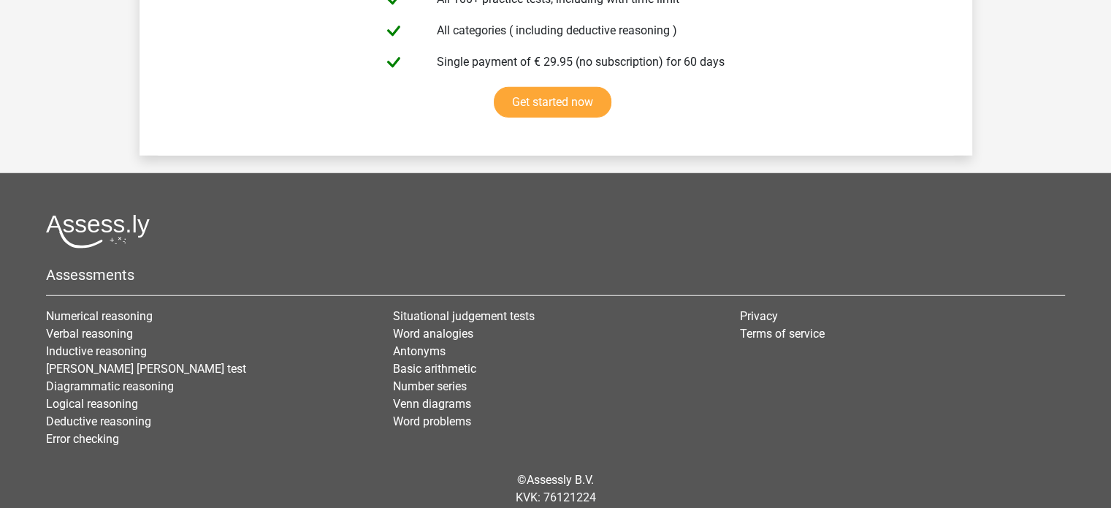
scroll to position [9579, 0]
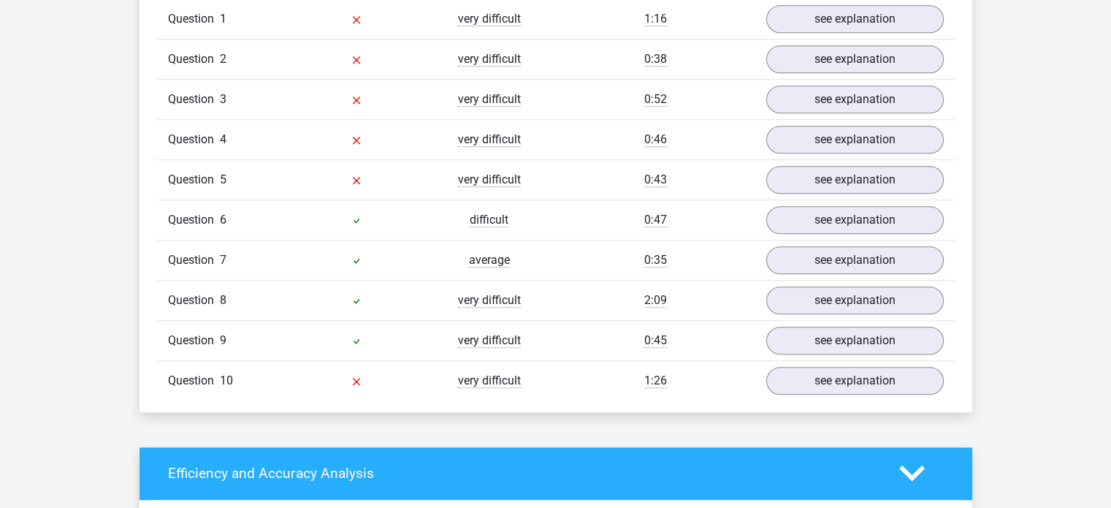
scroll to position [1242, 0]
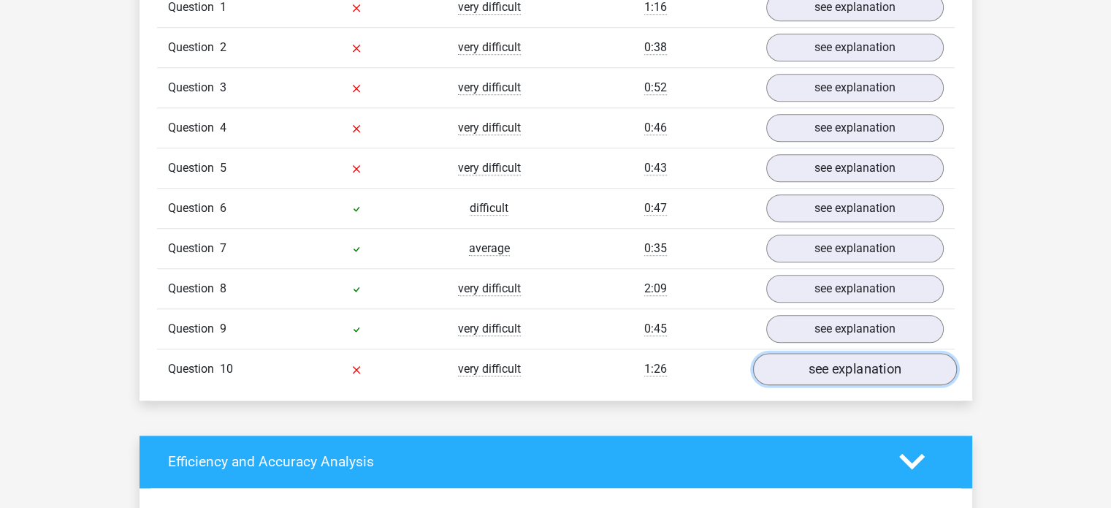
click at [918, 371] on link "see explanation" at bounding box center [855, 369] width 204 height 32
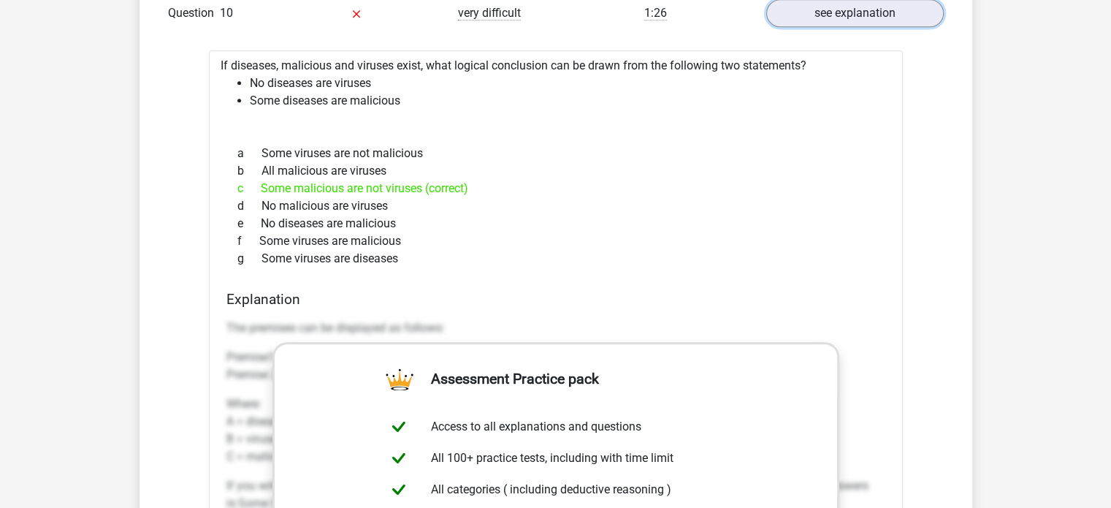
scroll to position [1461, 0]
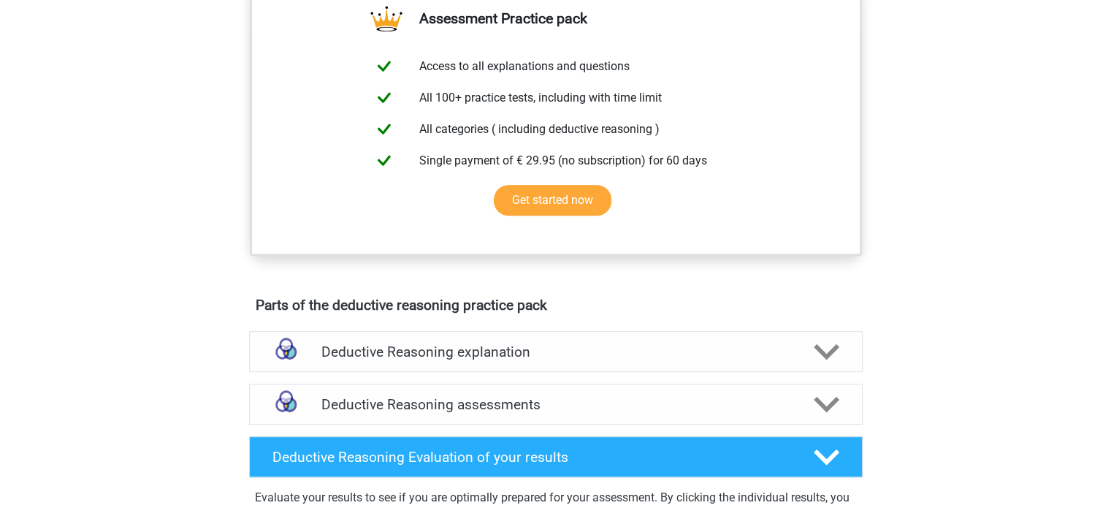
scroll to position [731, 0]
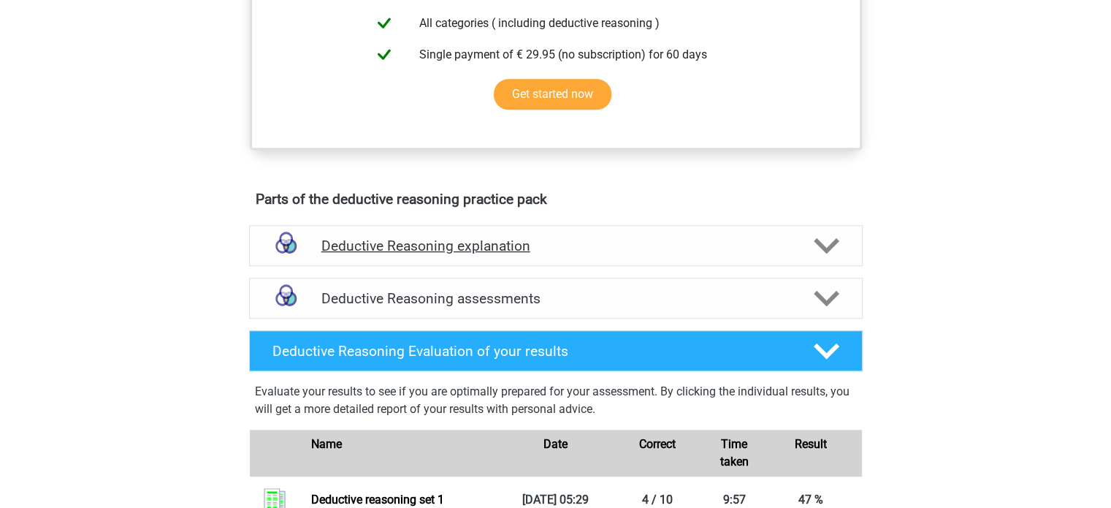
click at [836, 254] on polygon at bounding box center [827, 245] width 26 height 16
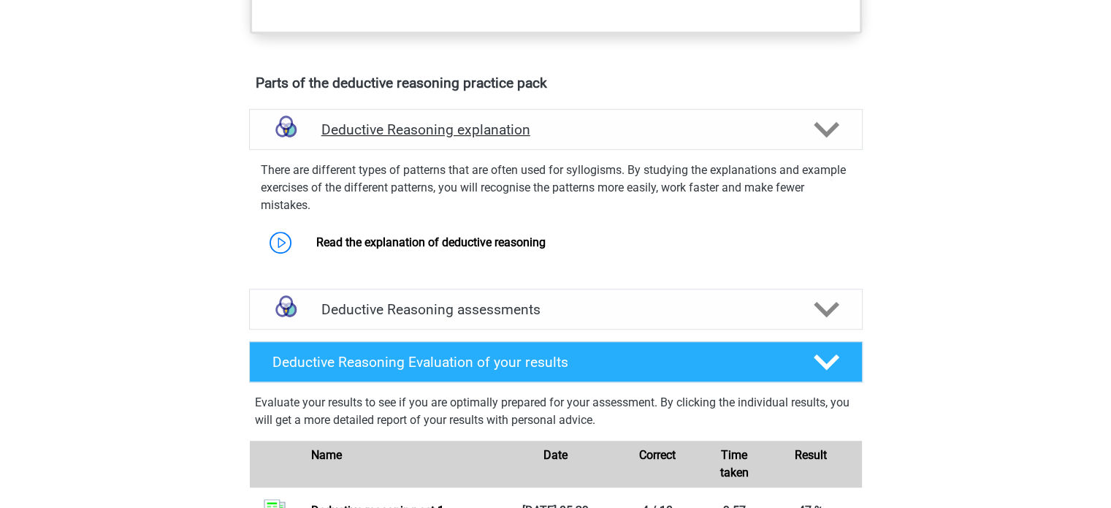
scroll to position [950, 0]
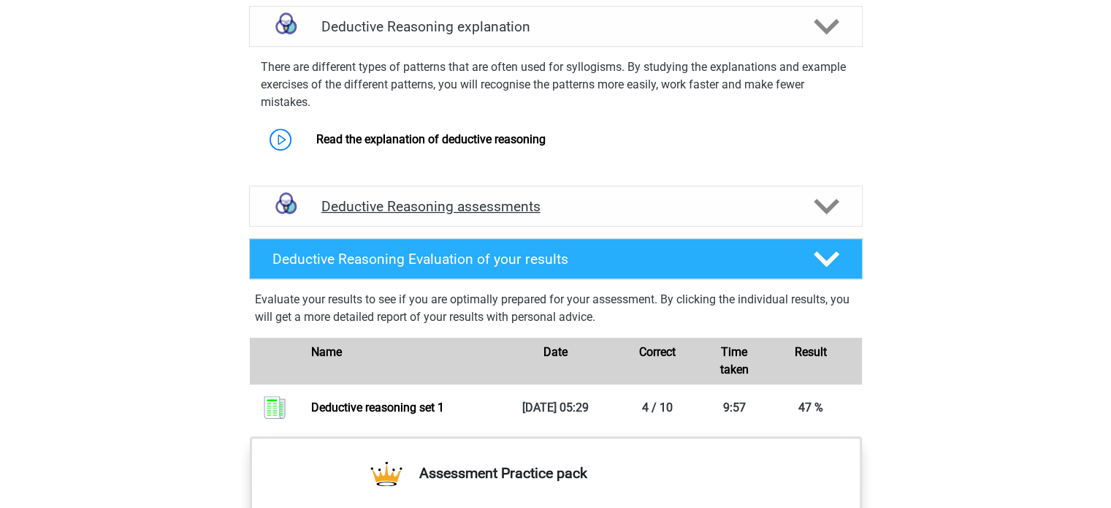
click at [839, 219] on div at bounding box center [825, 207] width 49 height 26
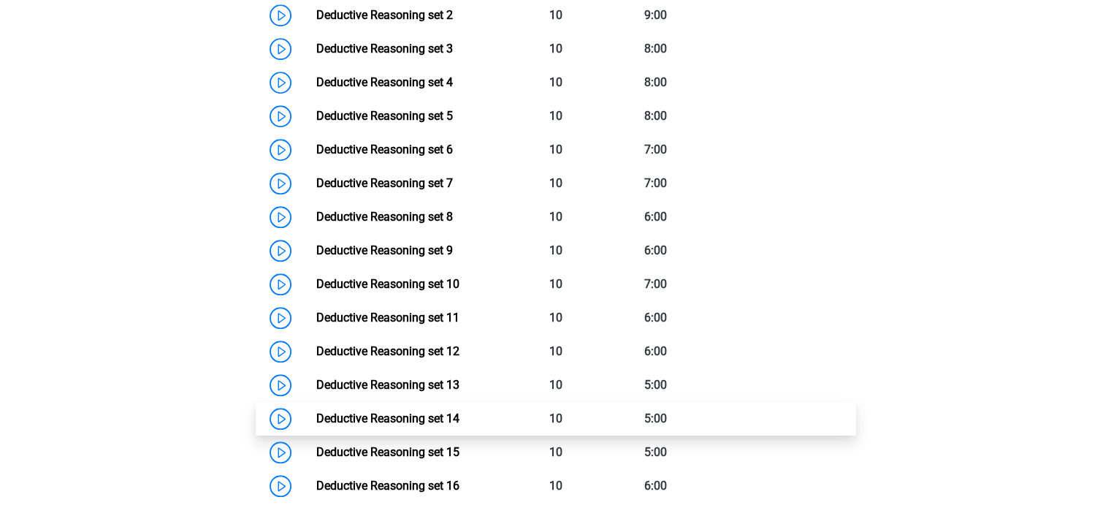
scroll to position [1096, 0]
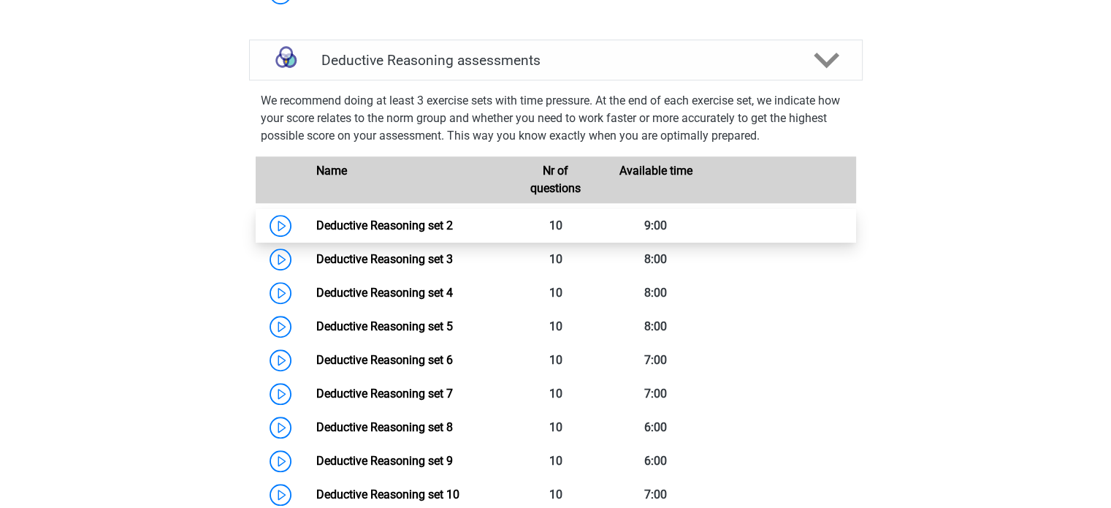
click at [377, 232] on link "Deductive Reasoning set 2" at bounding box center [384, 225] width 137 height 14
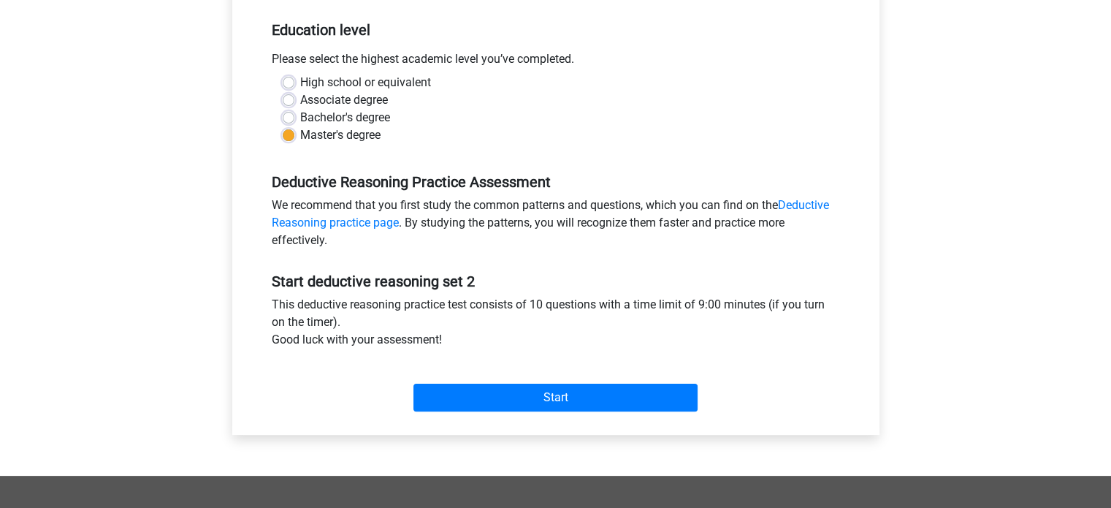
scroll to position [292, 0]
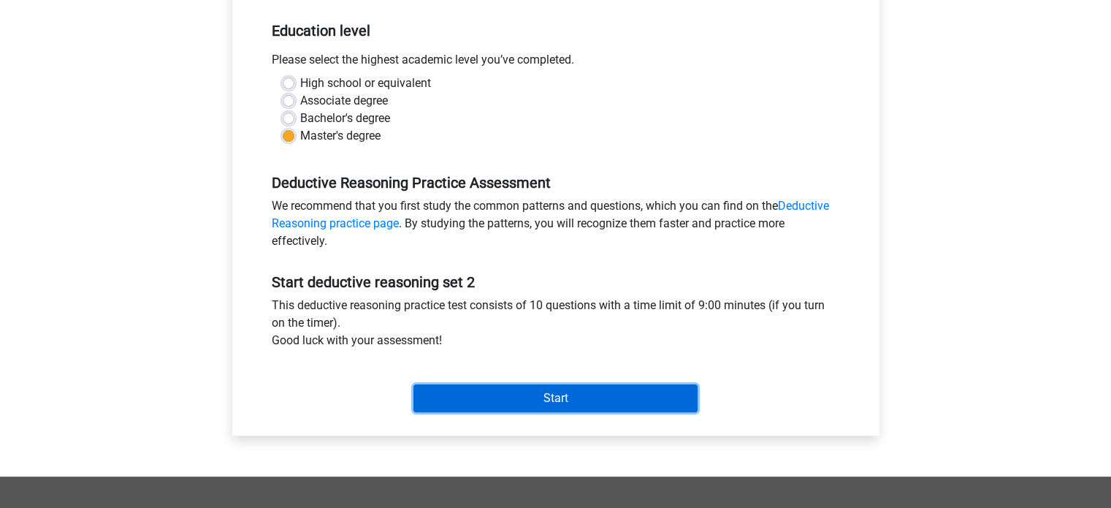
click at [585, 393] on input "Start" at bounding box center [556, 398] width 284 height 28
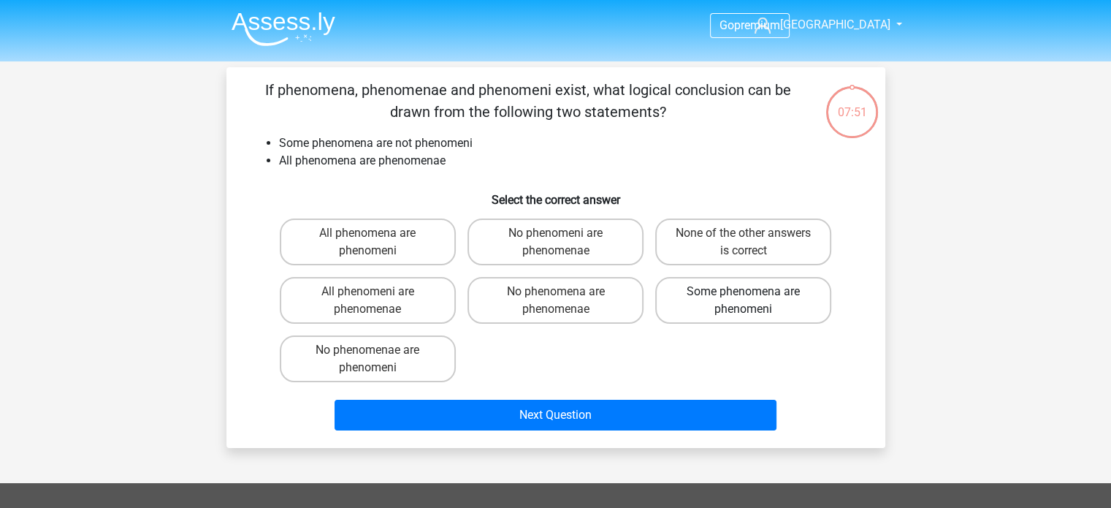
click at [780, 311] on label "Some phenomena are phenomeni" at bounding box center [743, 300] width 176 height 47
click at [753, 301] on input "Some phenomena are phenomeni" at bounding box center [748, 296] width 9 height 9
radio input "true"
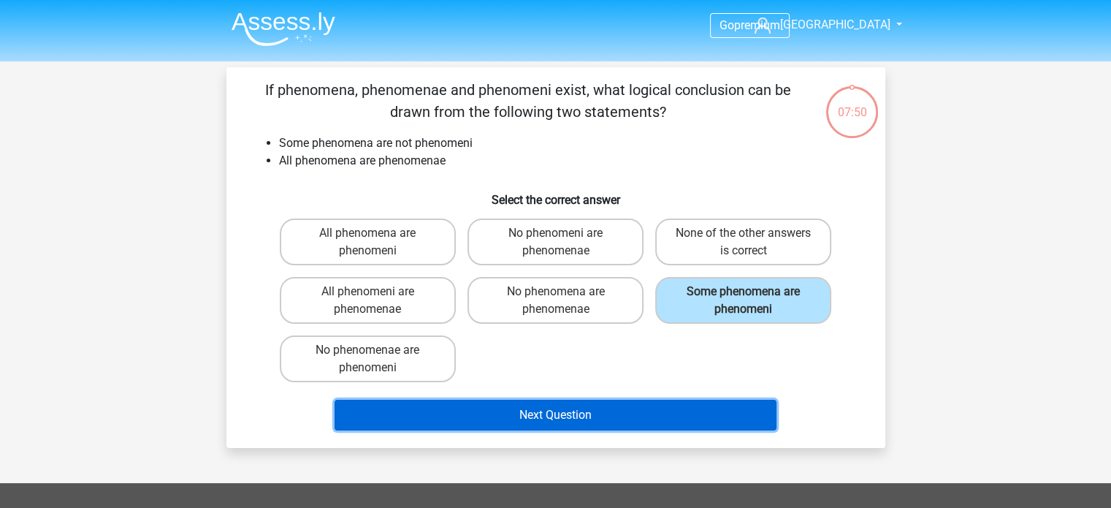
click at [487, 414] on button "Next Question" at bounding box center [556, 415] width 442 height 31
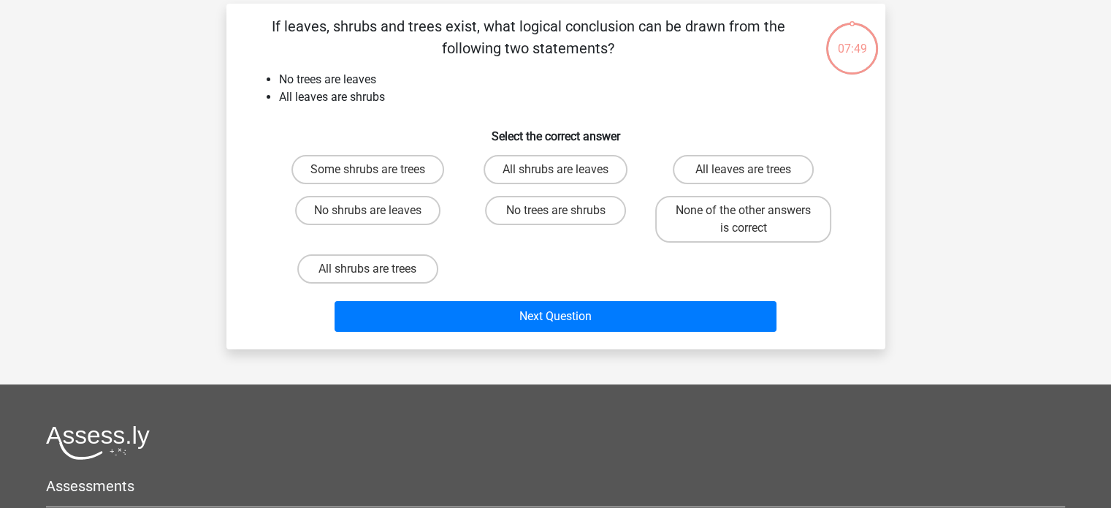
scroll to position [67, 0]
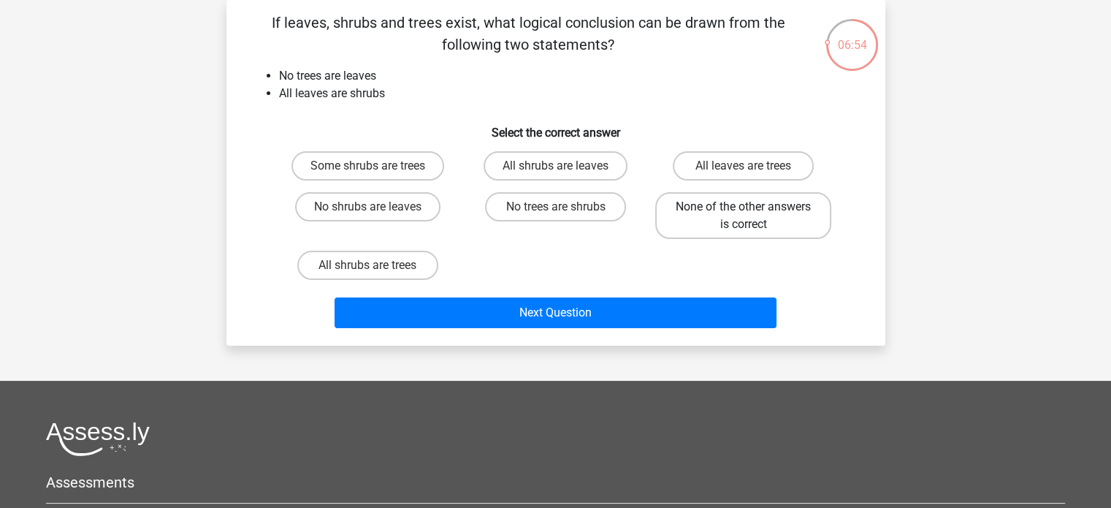
click at [731, 216] on label "None of the other answers is correct" at bounding box center [743, 215] width 176 height 47
click at [744, 216] on input "None of the other answers is correct" at bounding box center [748, 211] width 9 height 9
radio input "true"
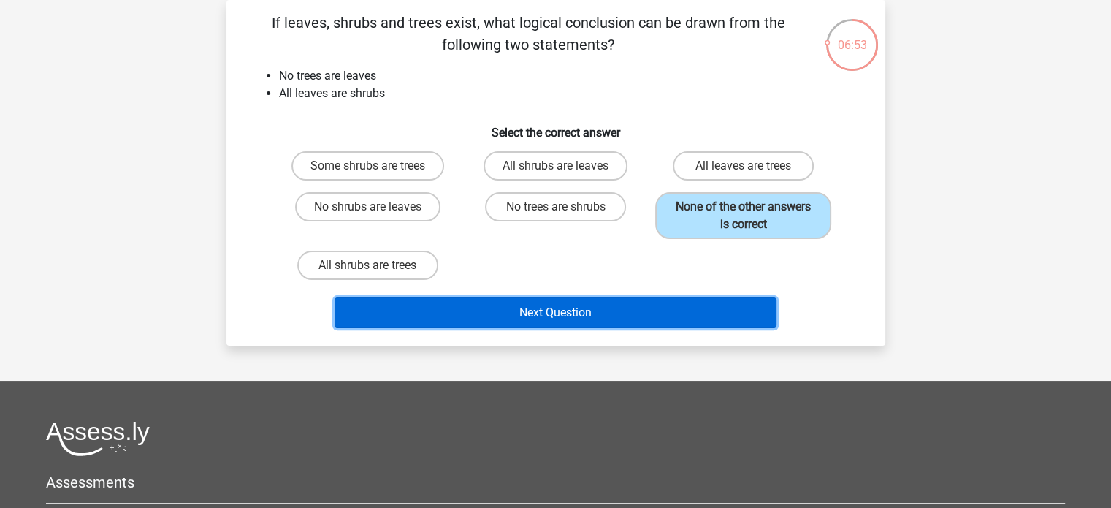
click at [660, 313] on button "Next Question" at bounding box center [556, 312] width 442 height 31
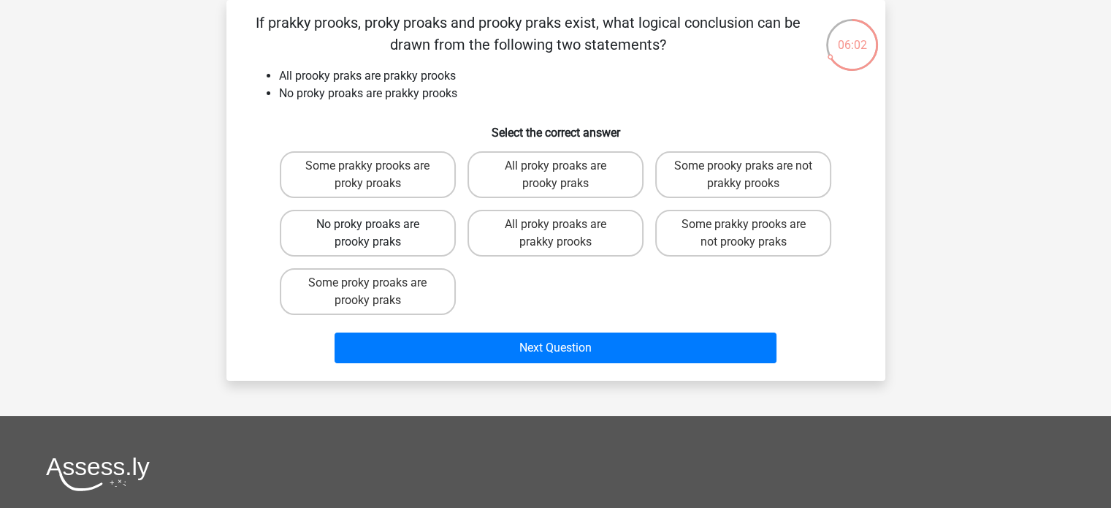
click at [430, 236] on label "No proky proaks are prooky praks" at bounding box center [368, 233] width 176 height 47
click at [377, 234] on input "No proky proaks are prooky praks" at bounding box center [372, 228] width 9 height 9
radio input "true"
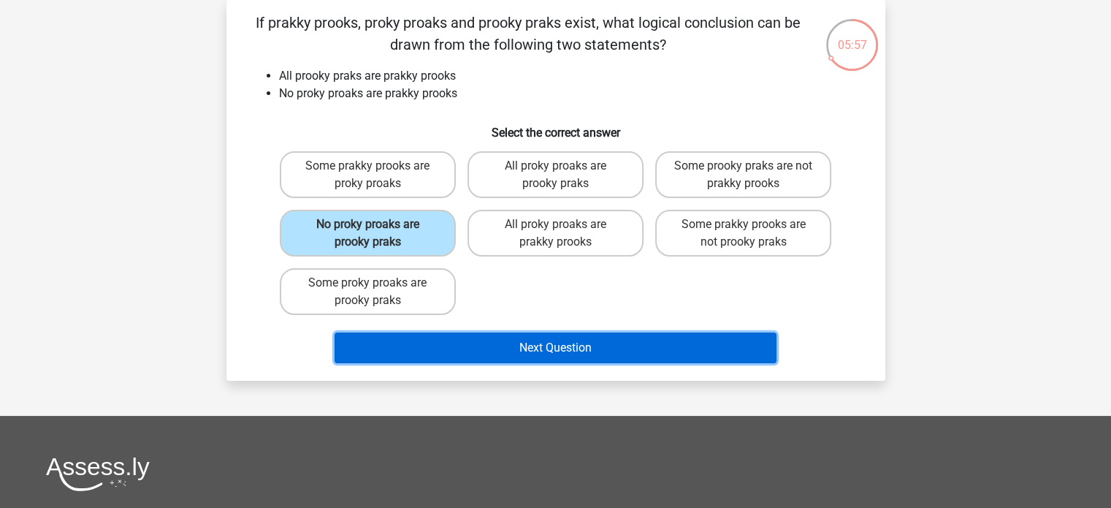
click at [572, 347] on button "Next Question" at bounding box center [556, 347] width 442 height 31
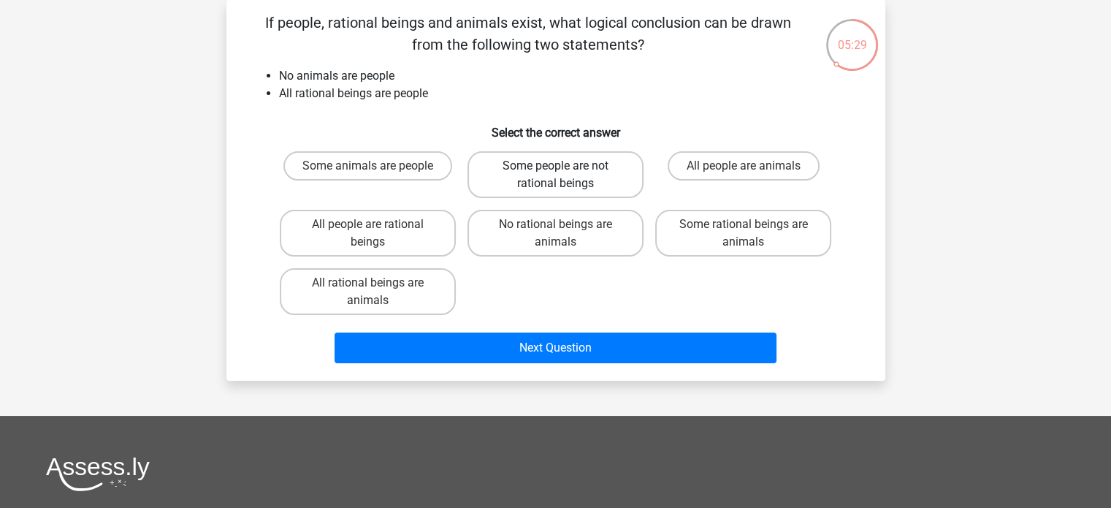
click at [622, 175] on label "Some people are not rational beings" at bounding box center [556, 174] width 176 height 47
click at [565, 175] on input "Some people are not rational beings" at bounding box center [559, 170] width 9 height 9
radio input "true"
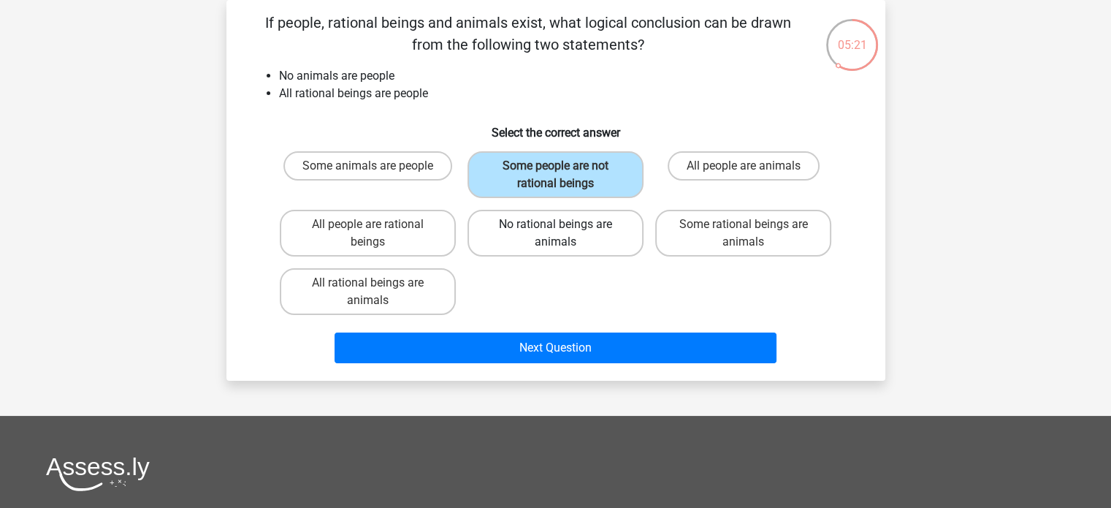
click at [592, 243] on label "No rational beings are animals" at bounding box center [556, 233] width 176 height 47
click at [565, 234] on input "No rational beings are animals" at bounding box center [559, 228] width 9 height 9
radio input "true"
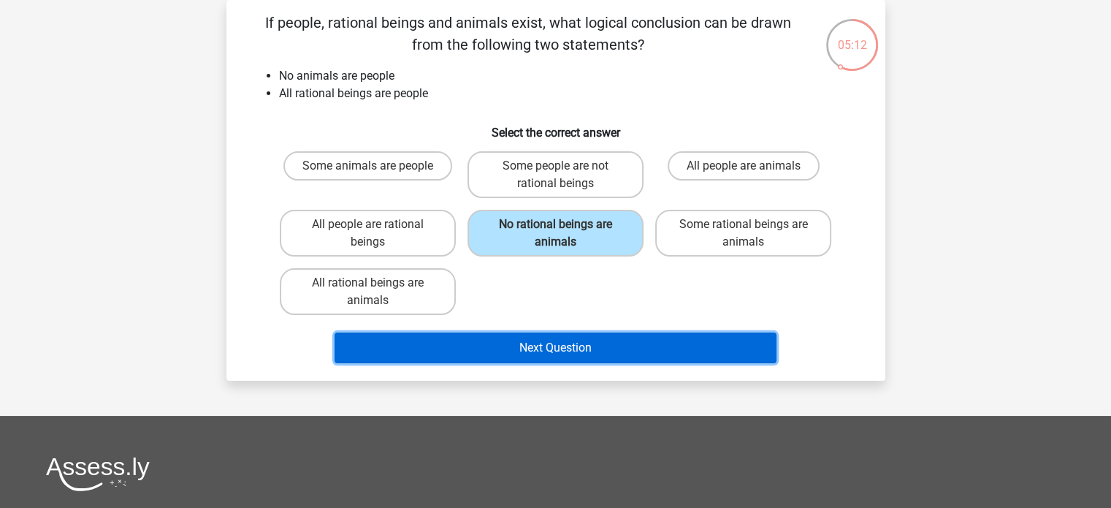
click at [586, 341] on button "Next Question" at bounding box center [556, 347] width 442 height 31
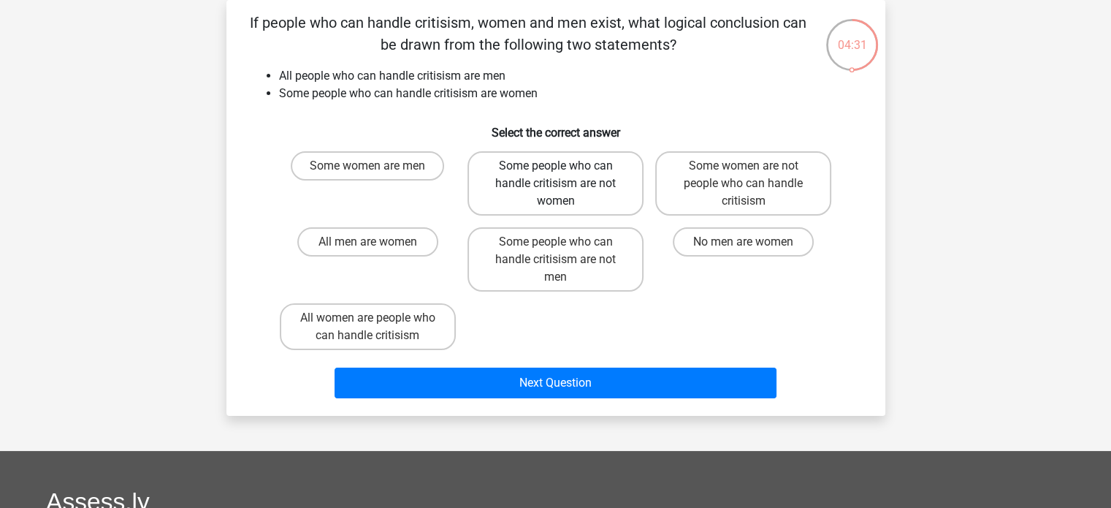
click at [625, 185] on label "Some people who can handle critisism are not women" at bounding box center [556, 183] width 176 height 64
click at [565, 175] on input "Some people who can handle critisism are not women" at bounding box center [559, 170] width 9 height 9
radio input "true"
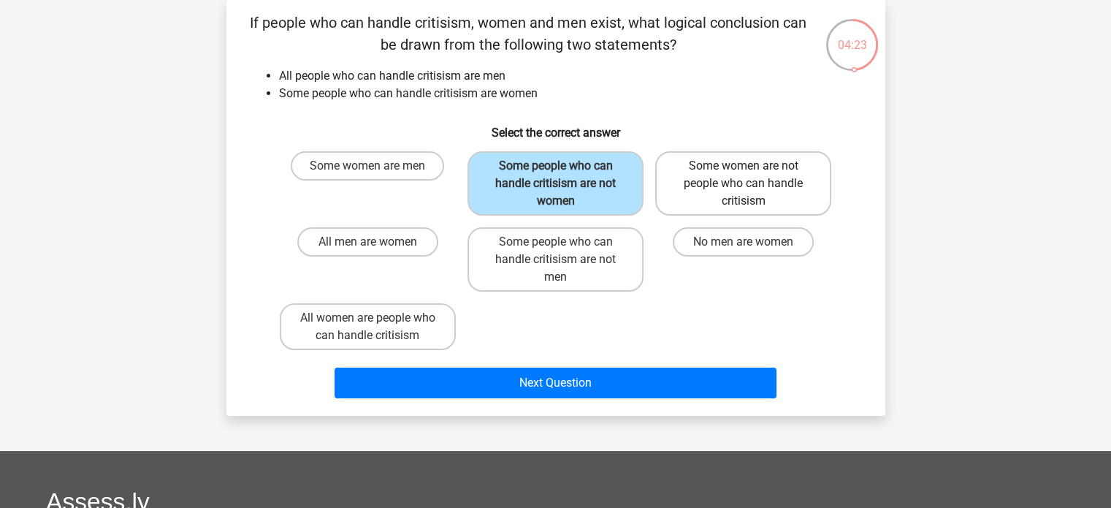
click at [791, 186] on label "Some women are not people who can handle critisism" at bounding box center [743, 183] width 176 height 64
click at [753, 175] on input "Some women are not people who can handle critisism" at bounding box center [748, 170] width 9 height 9
radio input "true"
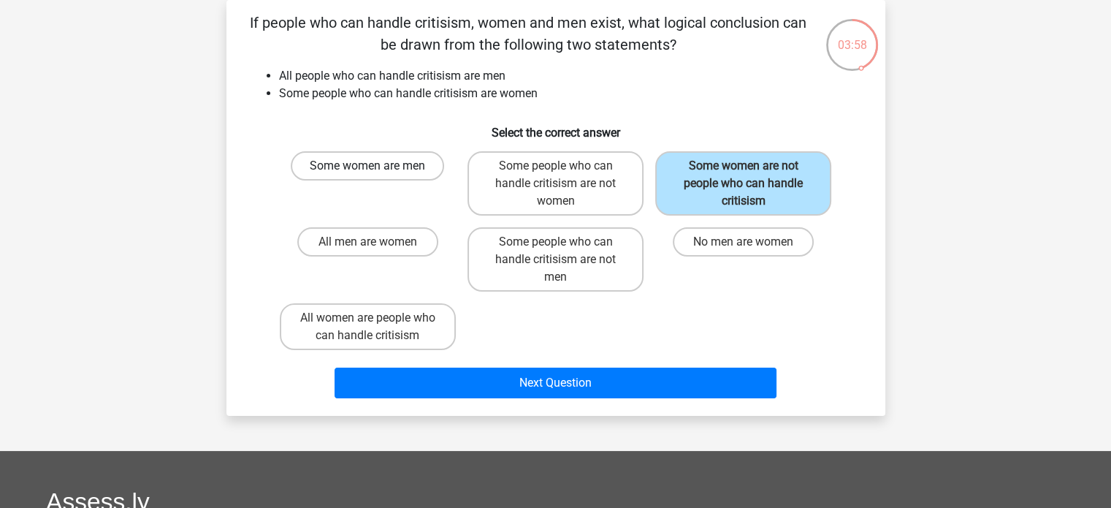
click at [409, 156] on label "Some women are men" at bounding box center [367, 165] width 153 height 29
click at [377, 166] on input "Some women are men" at bounding box center [372, 170] width 9 height 9
radio input "true"
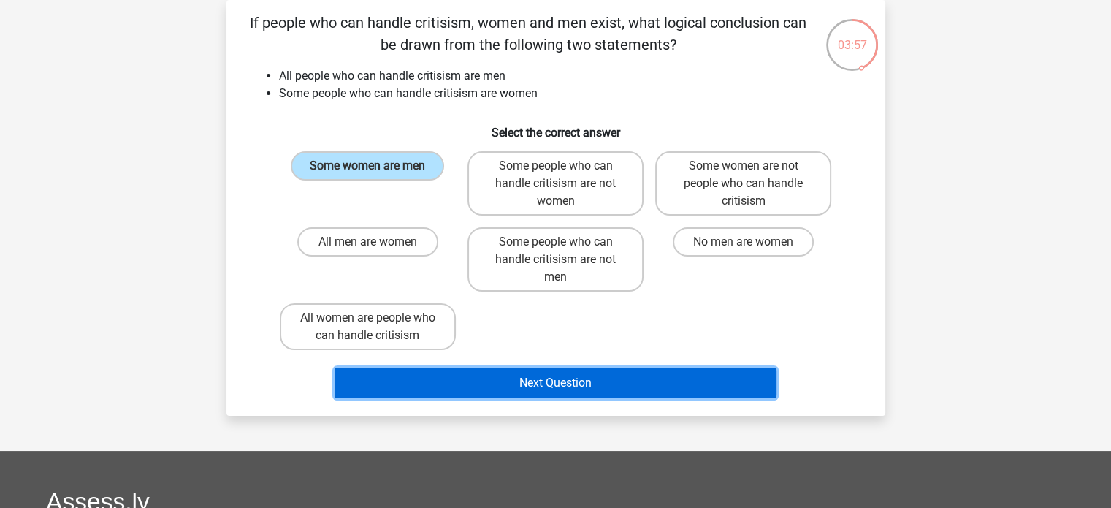
click at [644, 391] on button "Next Question" at bounding box center [556, 383] width 442 height 31
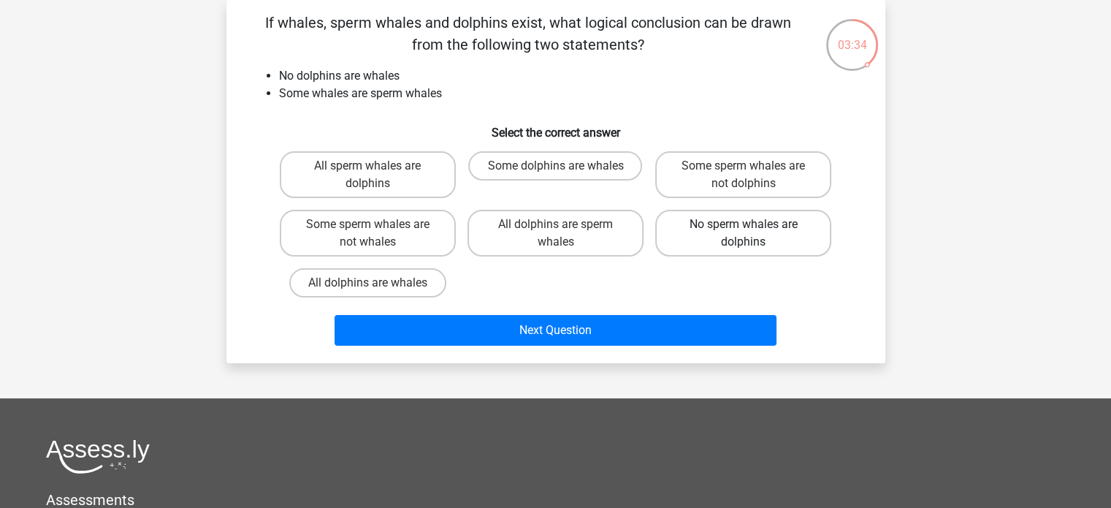
click at [808, 243] on label "No sperm whales are dolphins" at bounding box center [743, 233] width 176 height 47
click at [753, 234] on input "No sperm whales are dolphins" at bounding box center [748, 228] width 9 height 9
radio input "true"
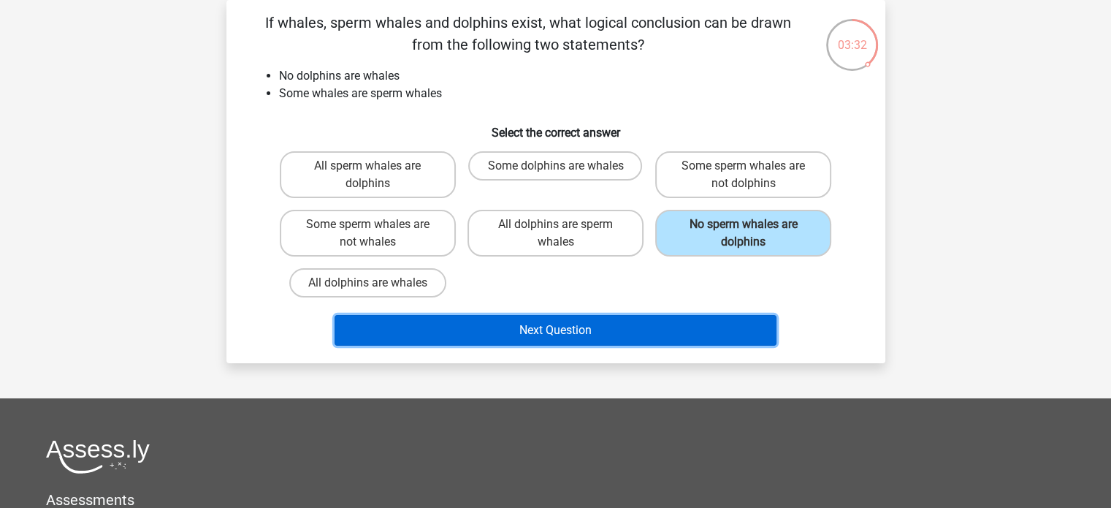
click at [684, 330] on button "Next Question" at bounding box center [556, 330] width 442 height 31
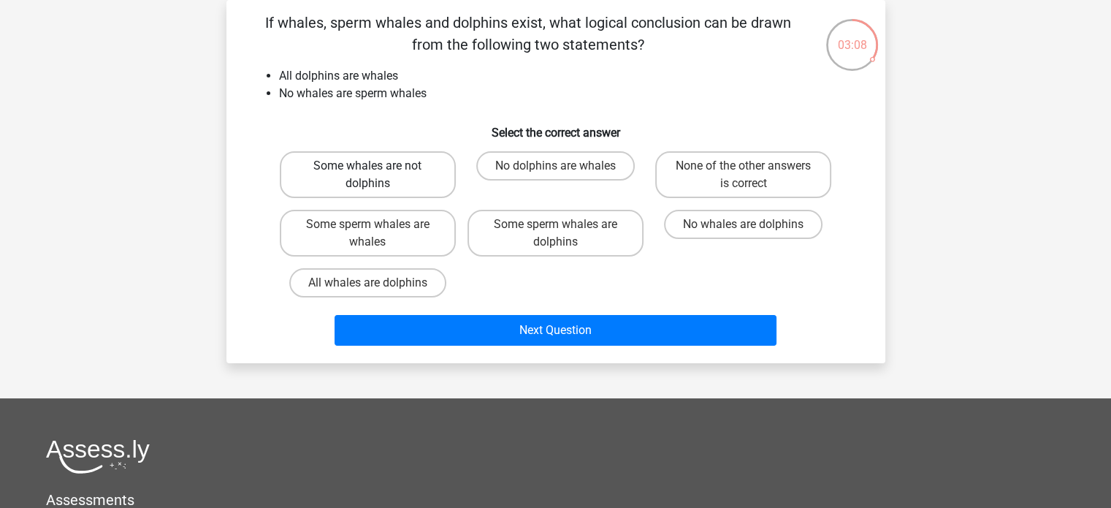
click at [426, 164] on label "Some whales are not dolphins" at bounding box center [368, 174] width 176 height 47
click at [377, 166] on input "Some whales are not dolphins" at bounding box center [372, 170] width 9 height 9
radio input "true"
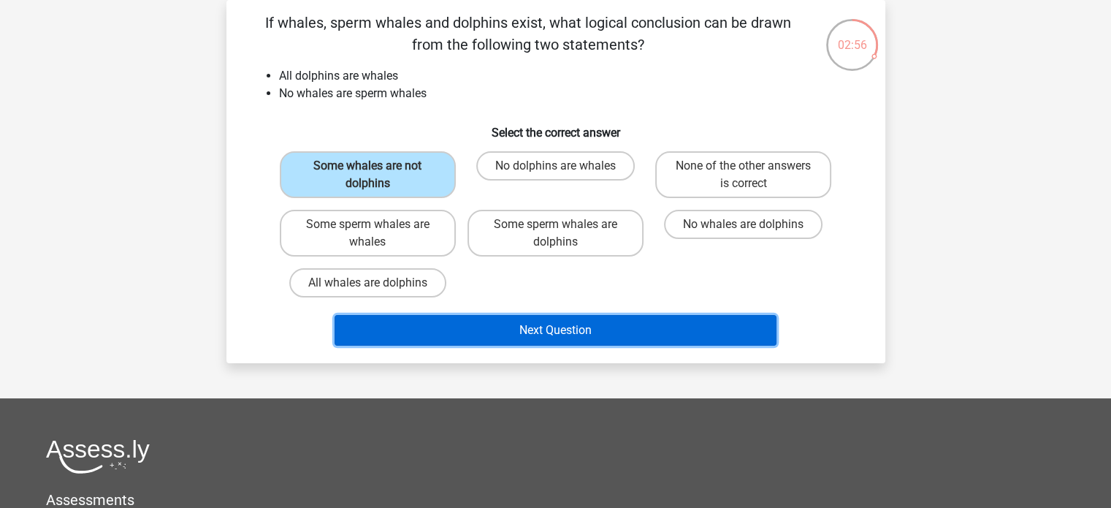
click at [624, 327] on button "Next Question" at bounding box center [556, 330] width 442 height 31
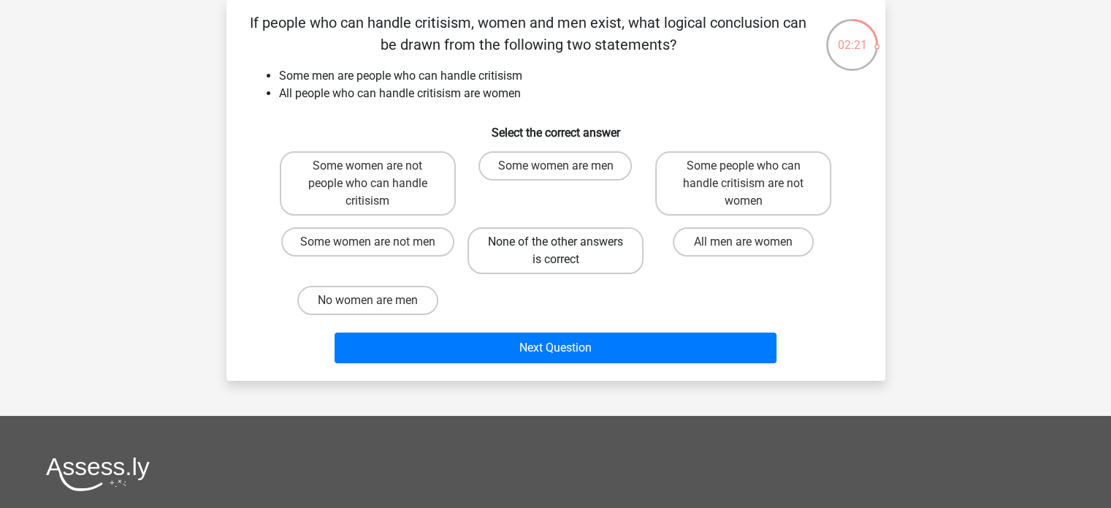
click at [585, 265] on label "None of the other answers is correct" at bounding box center [556, 250] width 176 height 47
click at [565, 251] on input "None of the other answers is correct" at bounding box center [559, 246] width 9 height 9
radio input "true"
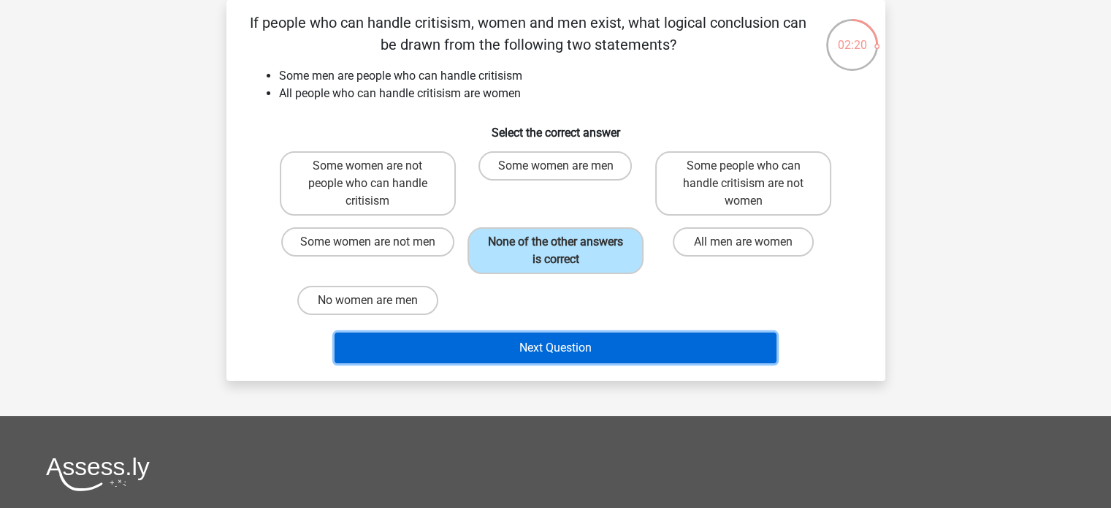
click at [637, 344] on button "Next Question" at bounding box center [556, 347] width 442 height 31
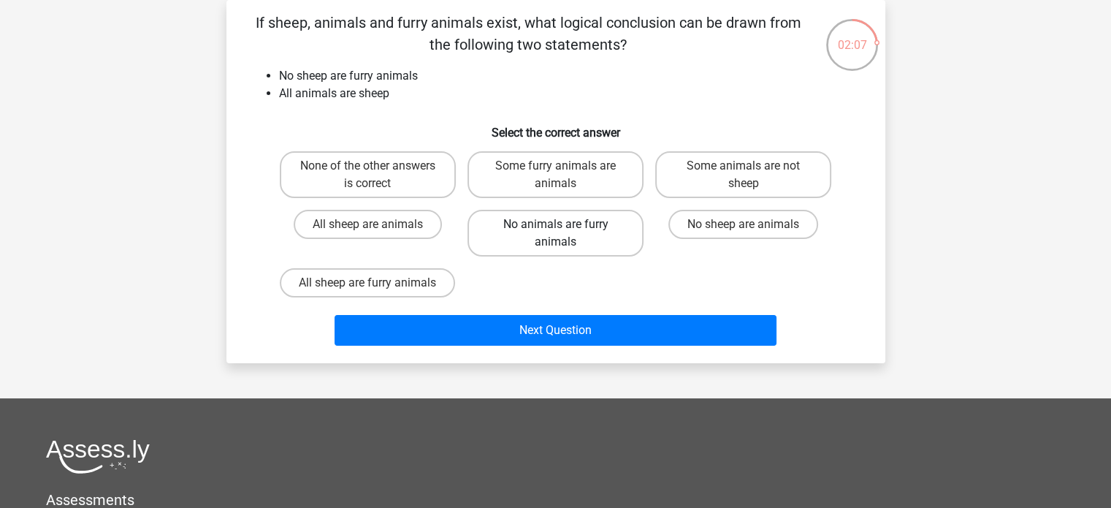
click at [608, 223] on label "No animals are furry animals" at bounding box center [556, 233] width 176 height 47
click at [565, 224] on input "No animals are furry animals" at bounding box center [559, 228] width 9 height 9
radio input "true"
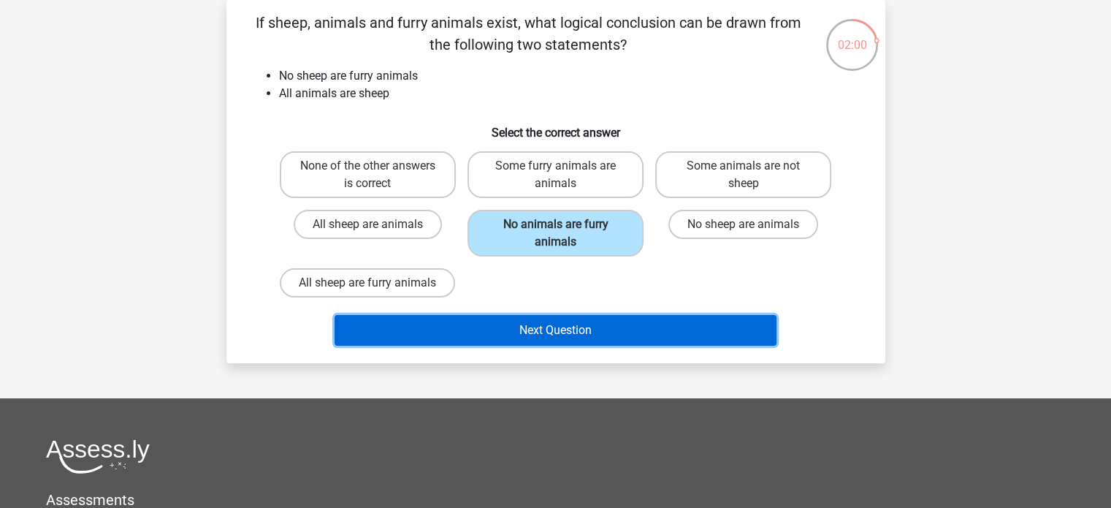
click at [650, 329] on button "Next Question" at bounding box center [556, 330] width 442 height 31
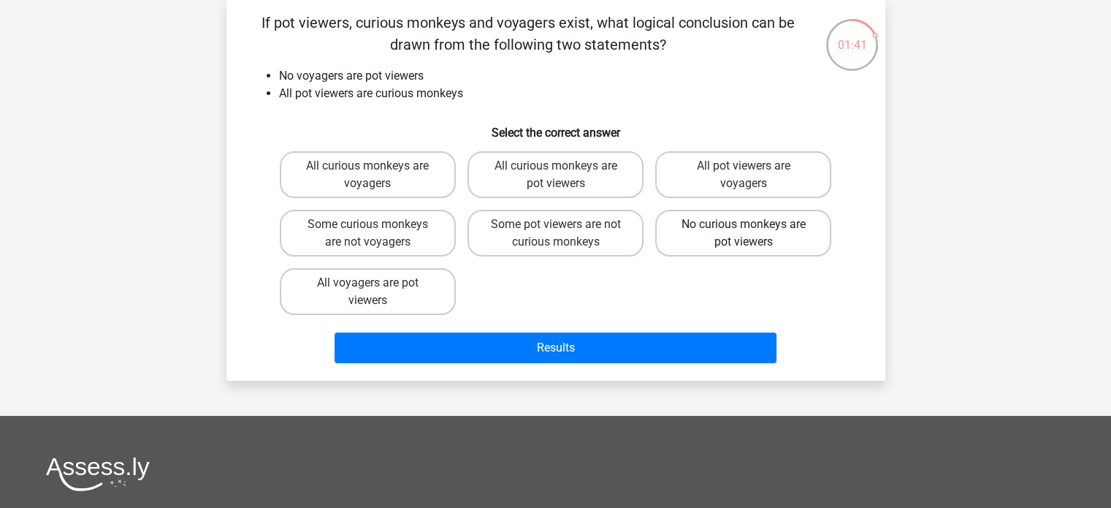
click at [801, 247] on label "No curious monkeys are pot viewers" at bounding box center [743, 233] width 176 height 47
click at [753, 234] on input "No curious monkeys are pot viewers" at bounding box center [748, 228] width 9 height 9
radio input "true"
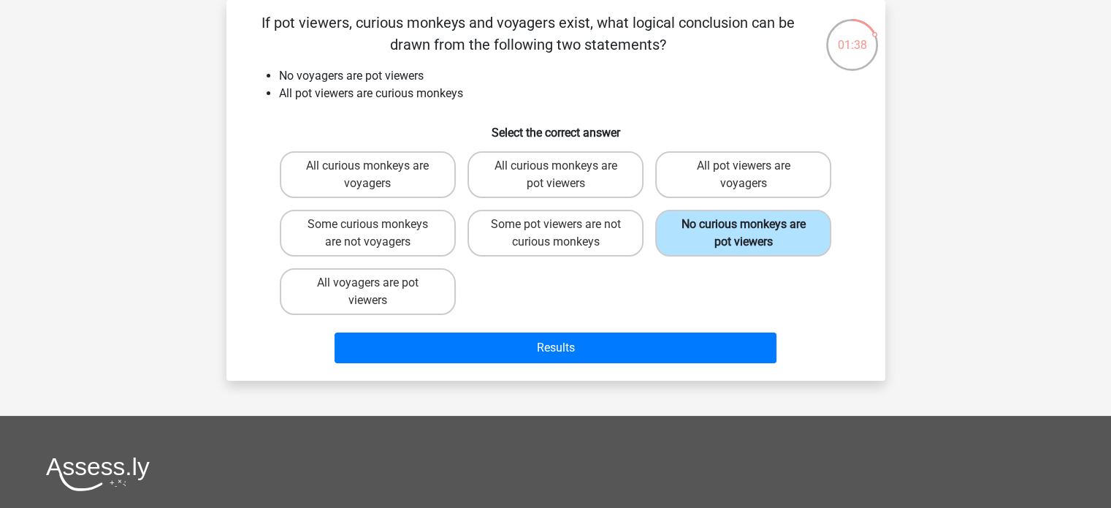
click at [753, 225] on label "No curious monkeys are pot viewers" at bounding box center [743, 233] width 176 height 47
click at [753, 225] on input "No curious monkeys are pot viewers" at bounding box center [748, 228] width 9 height 9
click at [394, 238] on label "Some curious monkeys are not voyagers" at bounding box center [368, 233] width 176 height 47
click at [377, 234] on input "Some curious monkeys are not voyagers" at bounding box center [372, 228] width 9 height 9
radio input "true"
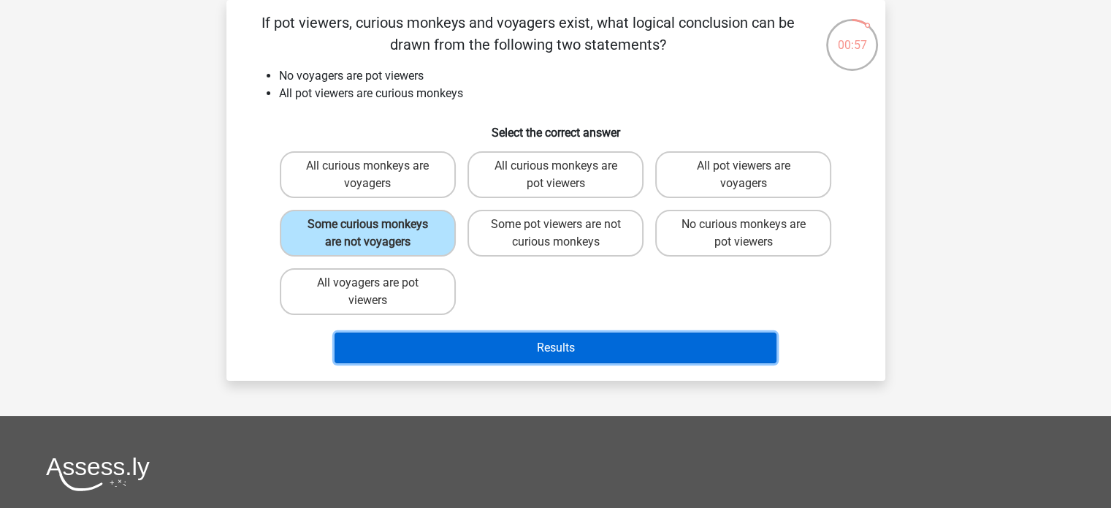
click at [596, 348] on button "Results" at bounding box center [556, 347] width 442 height 31
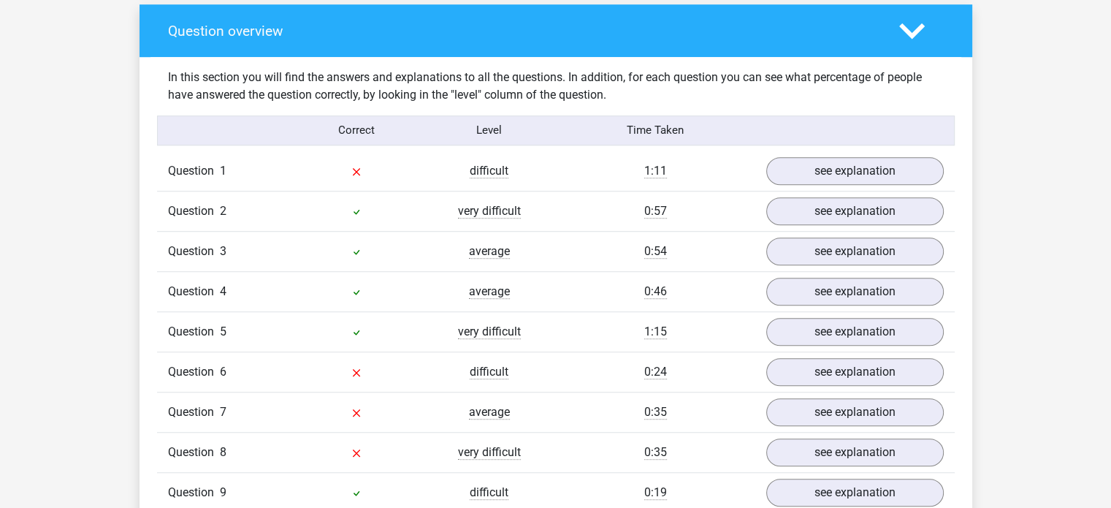
scroll to position [1169, 0]
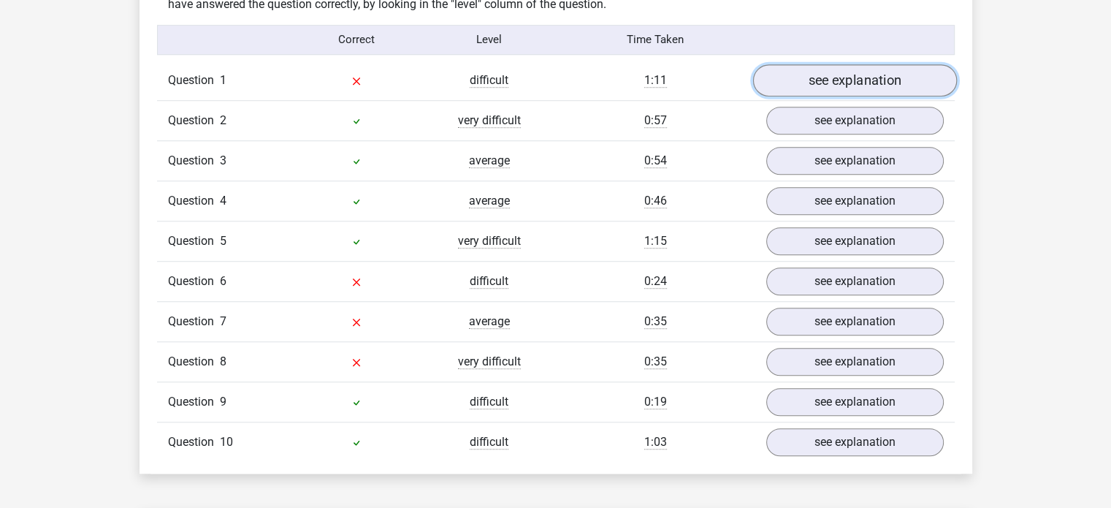
click at [840, 85] on link "see explanation" at bounding box center [855, 80] width 204 height 32
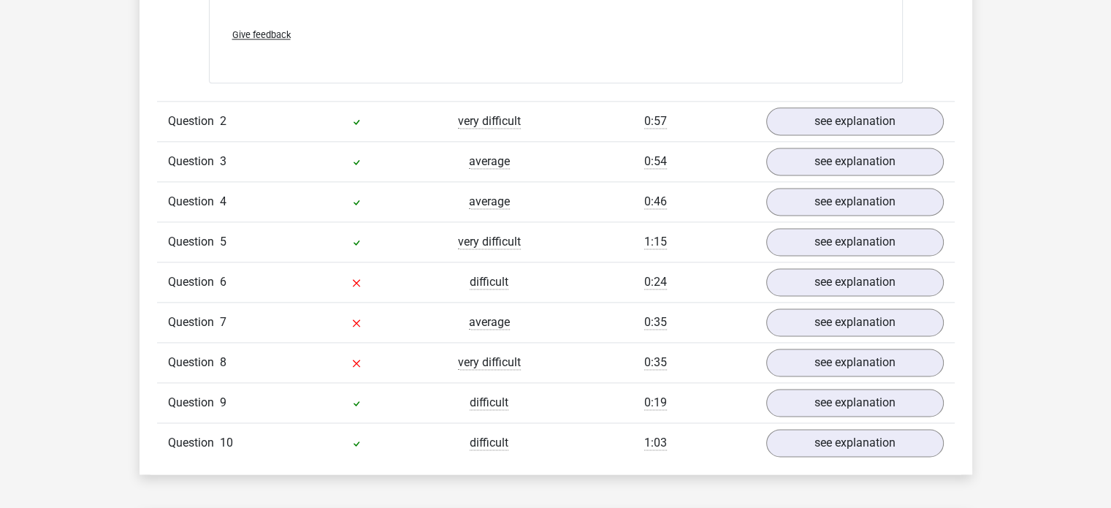
scroll to position [1973, 0]
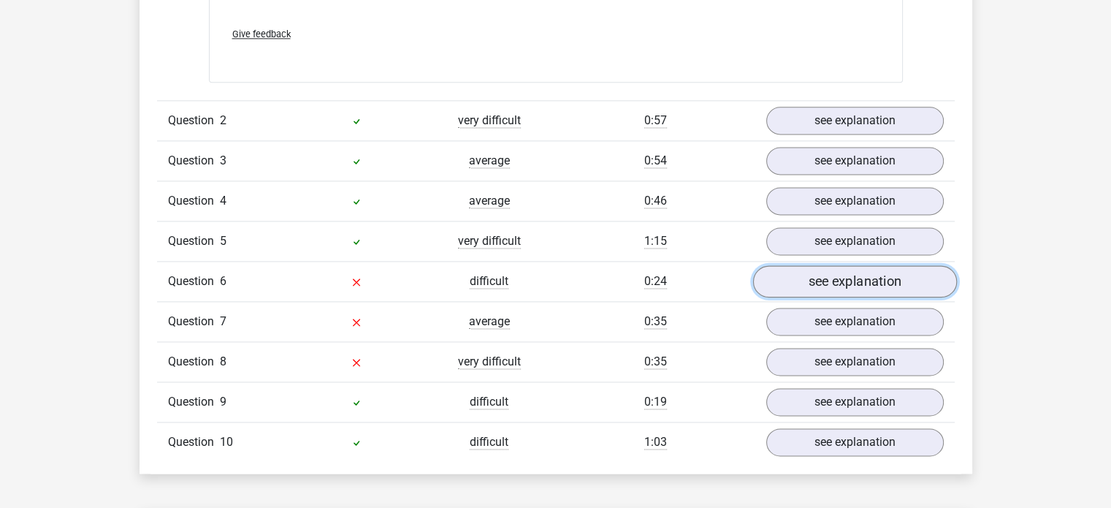
click at [858, 285] on link "see explanation" at bounding box center [855, 281] width 204 height 32
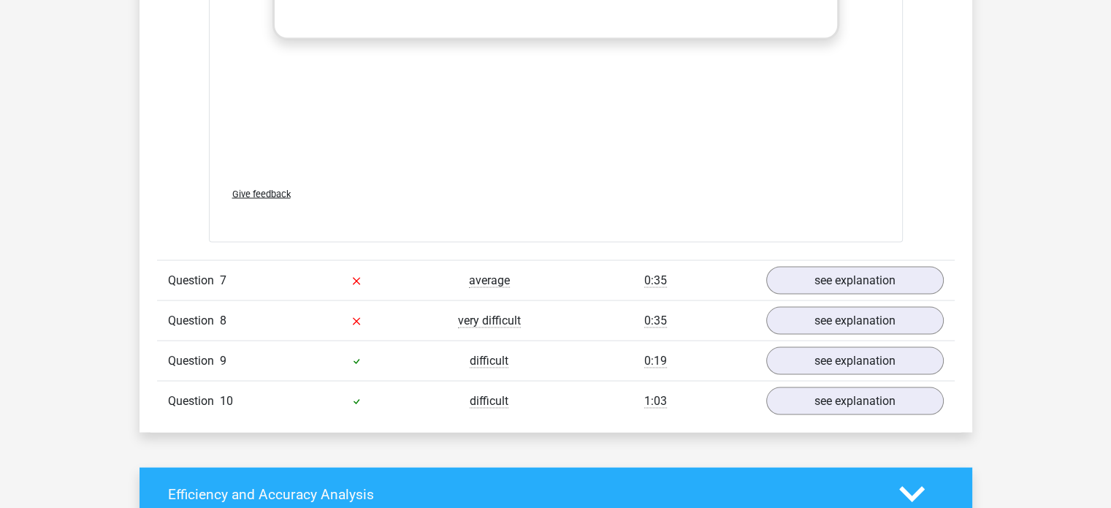
scroll to position [2996, 0]
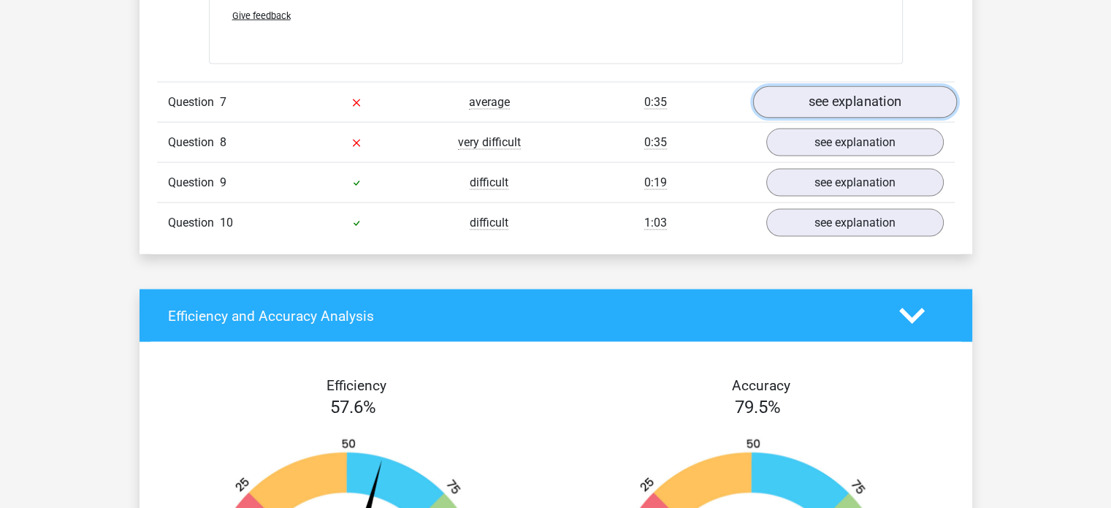
click at [894, 93] on link "see explanation" at bounding box center [855, 102] width 204 height 32
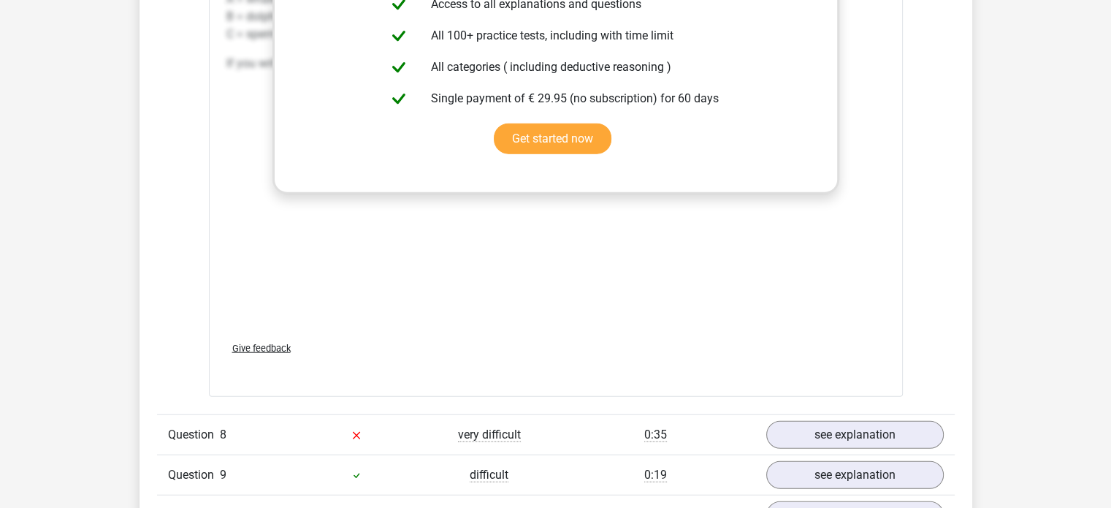
scroll to position [3726, 0]
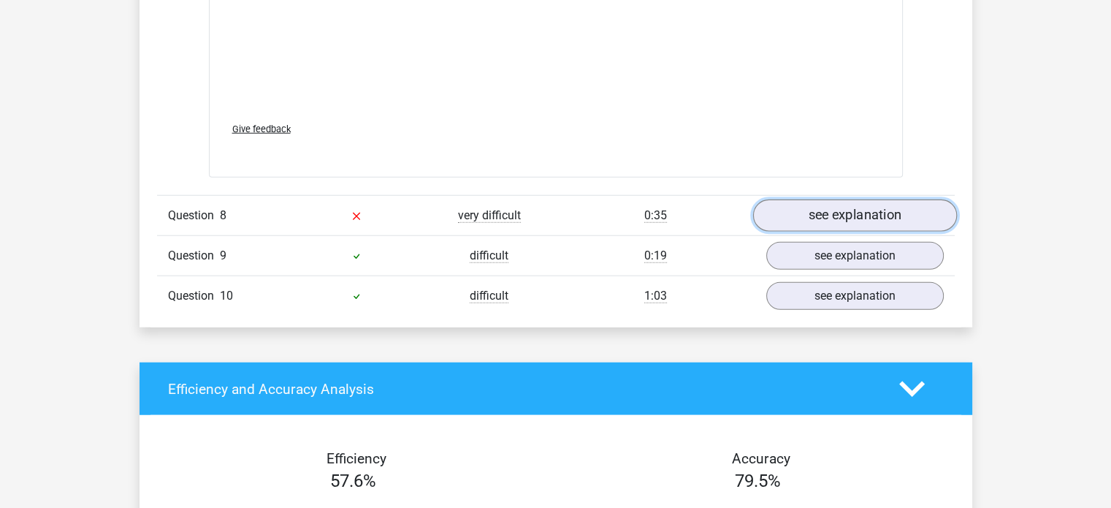
click at [836, 207] on link "see explanation" at bounding box center [855, 216] width 204 height 32
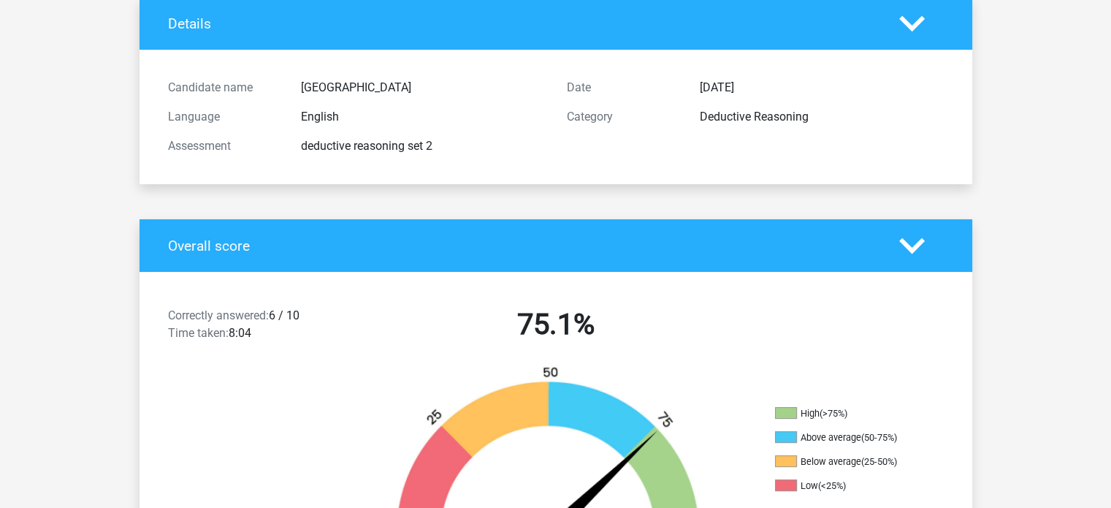
scroll to position [0, 0]
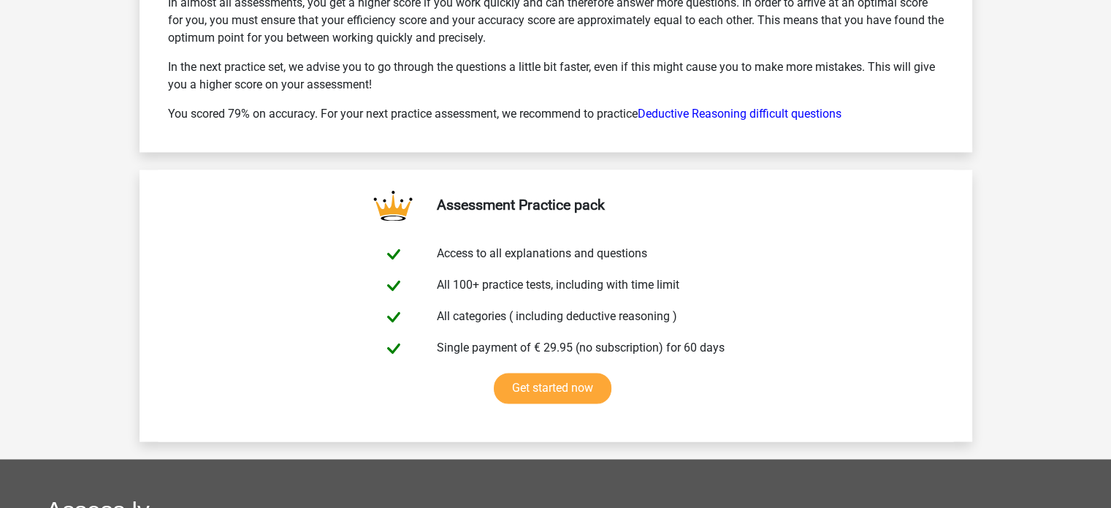
scroll to position [2192, 0]
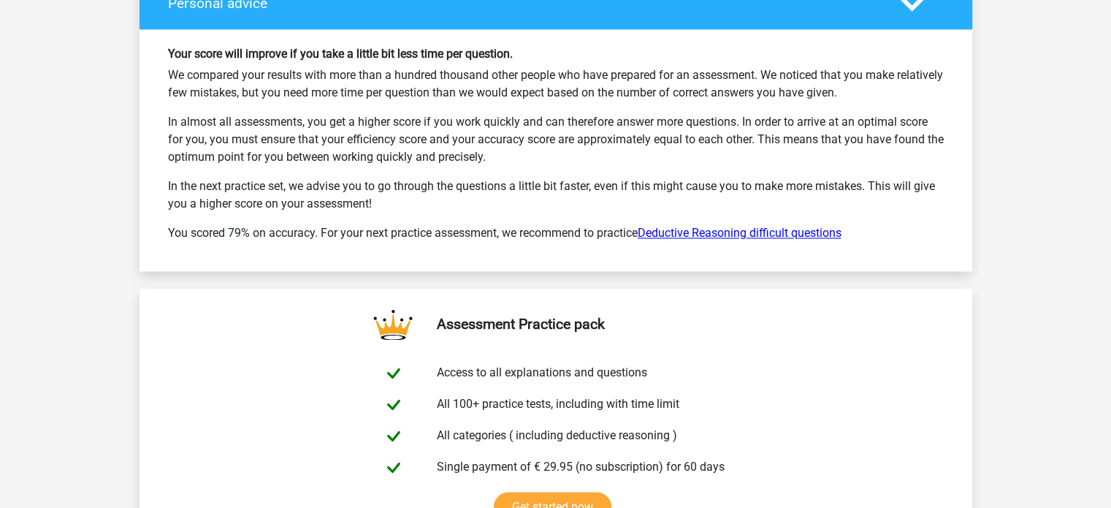
click at [760, 226] on link "Deductive Reasoning difficult questions" at bounding box center [740, 233] width 204 height 14
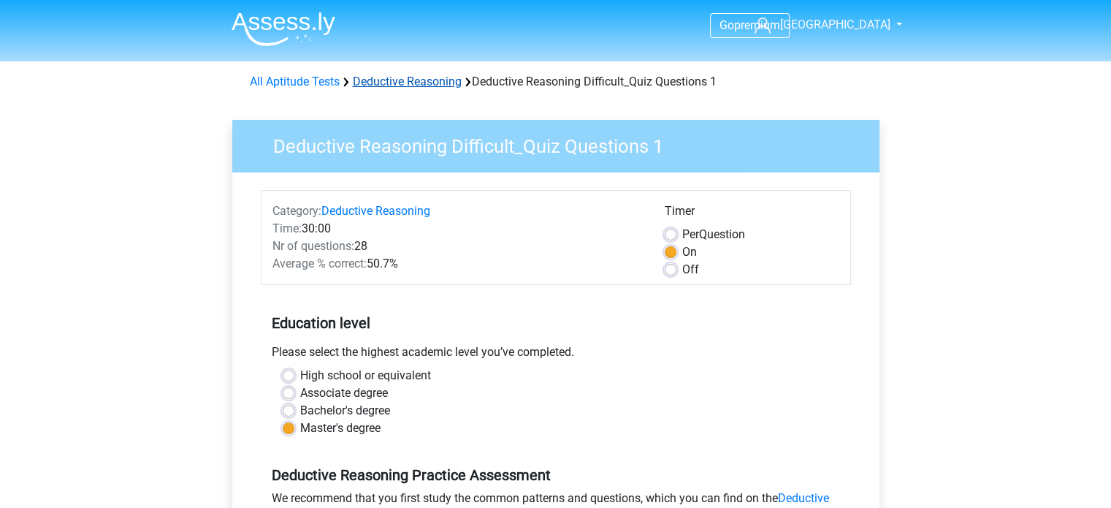
click at [419, 76] on link "Deductive Reasoning" at bounding box center [407, 82] width 109 height 14
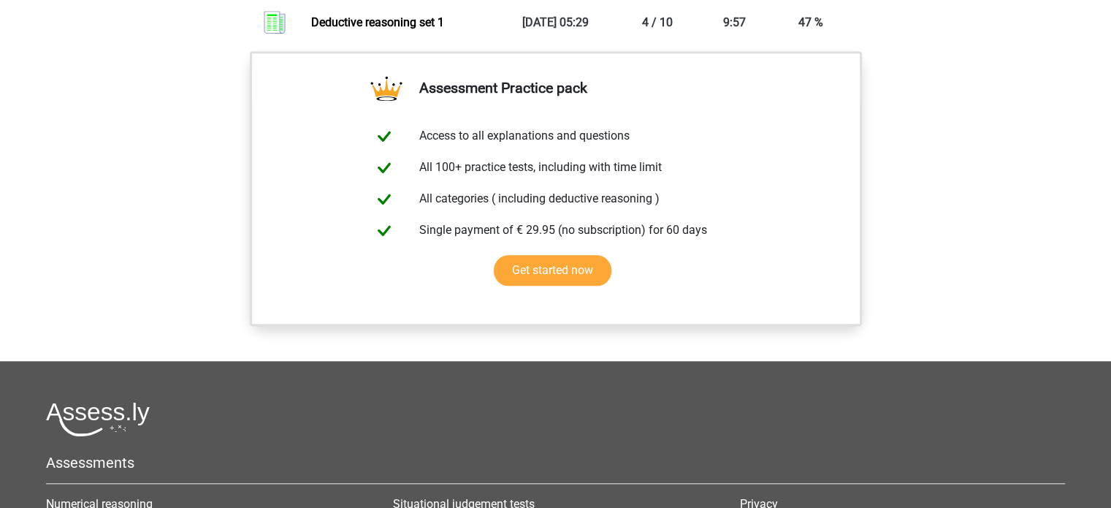
scroll to position [950, 0]
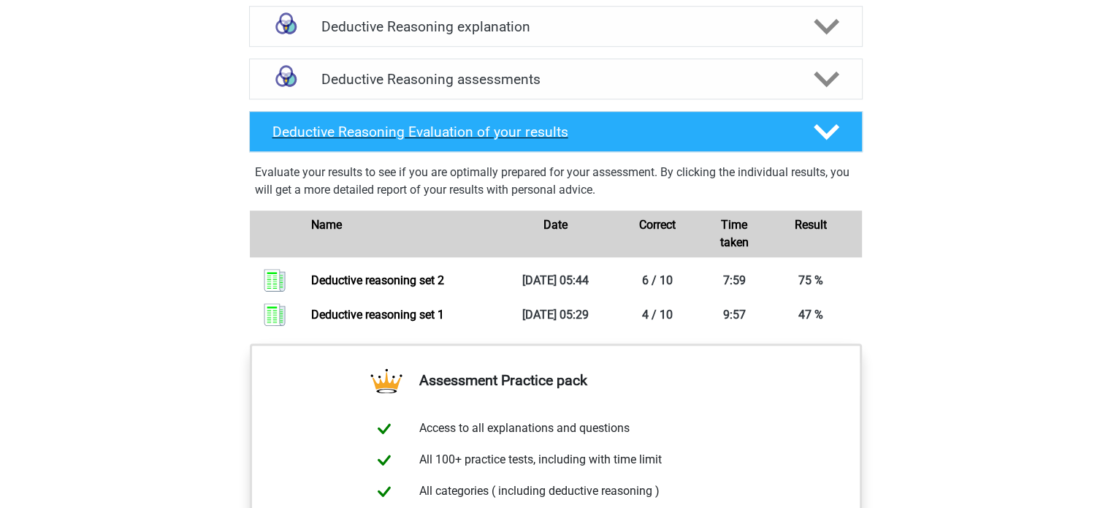
click at [828, 140] on polygon at bounding box center [827, 131] width 26 height 16
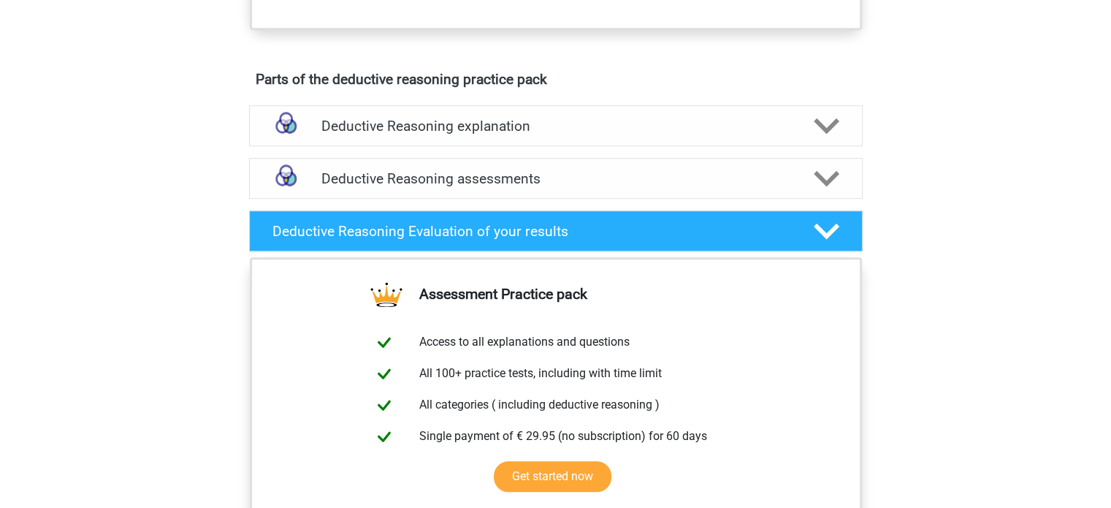
scroll to position [731, 0]
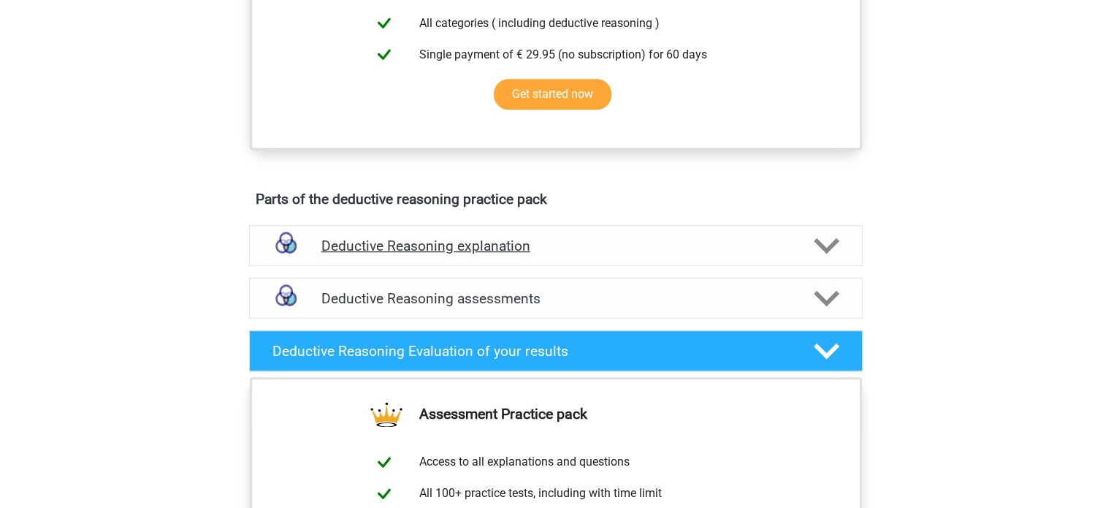
click at [827, 254] on polygon at bounding box center [827, 245] width 26 height 16
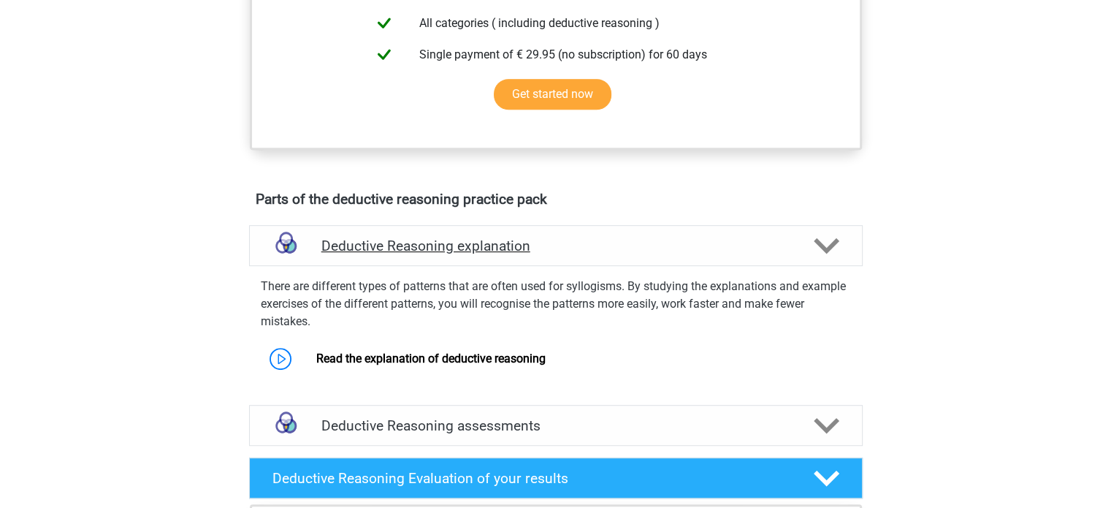
click at [827, 254] on polygon at bounding box center [827, 245] width 26 height 16
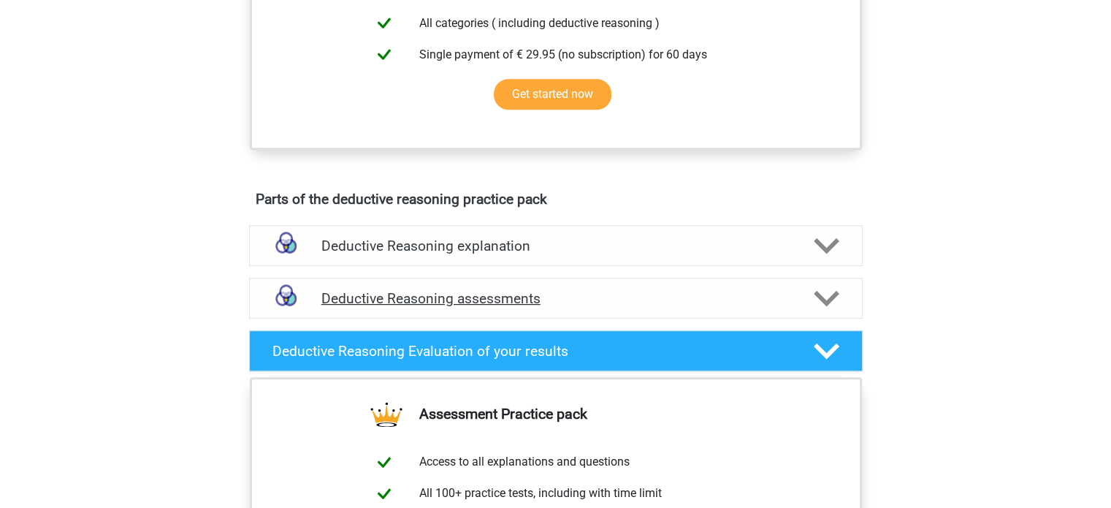
click at [831, 304] on icon at bounding box center [827, 299] width 26 height 26
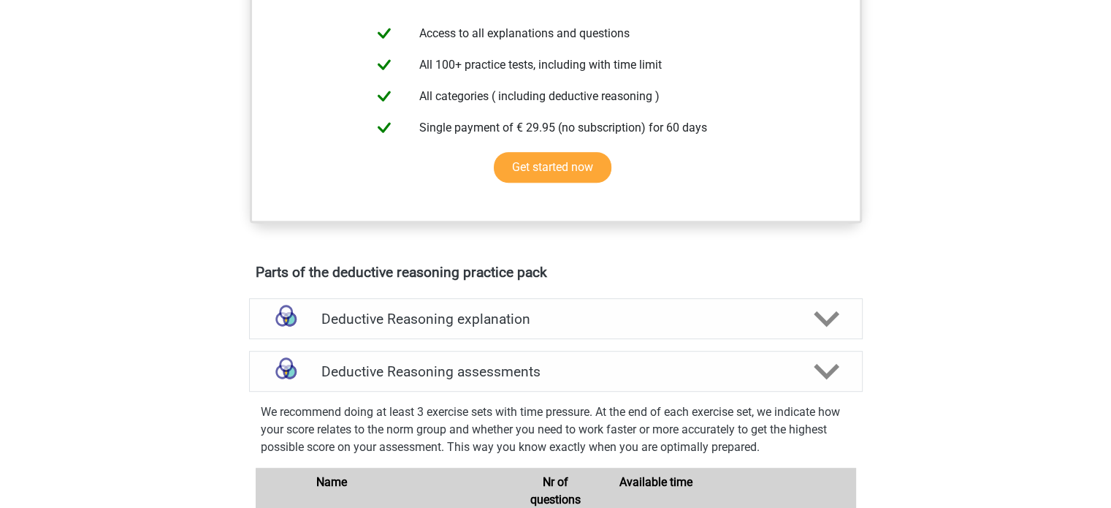
scroll to position [658, 0]
click at [807, 384] on div at bounding box center [825, 372] width 49 height 26
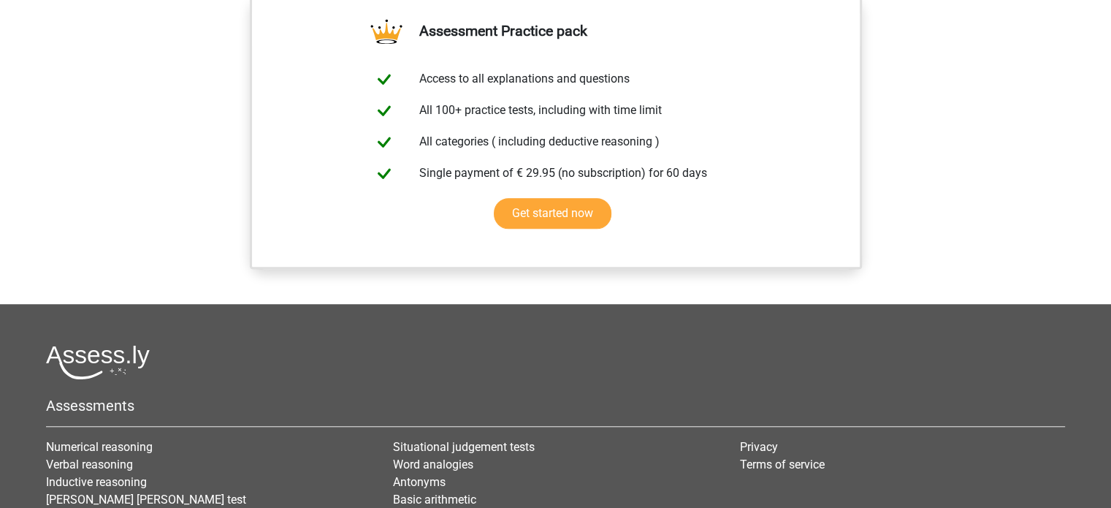
scroll to position [944, 0]
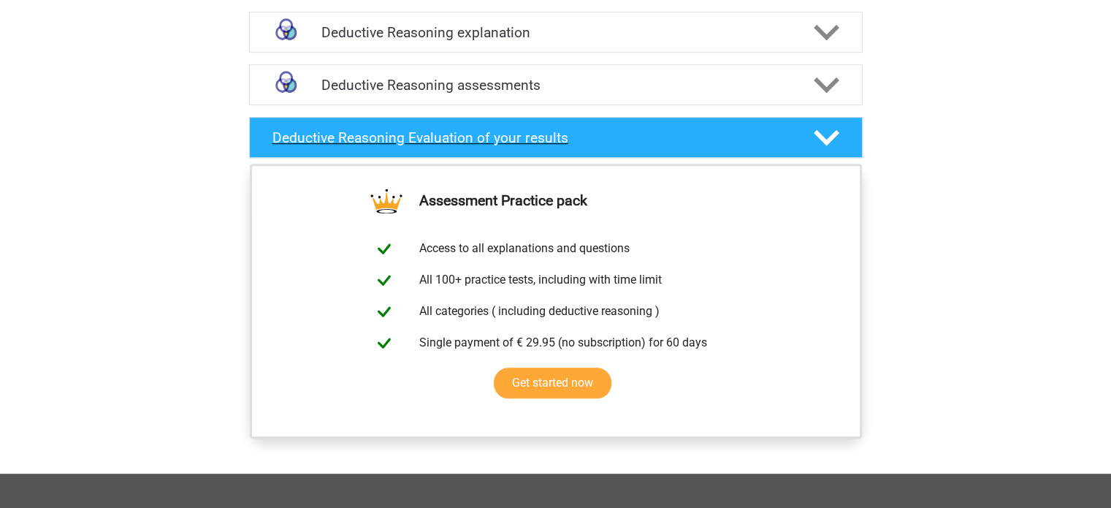
click at [834, 145] on polygon at bounding box center [827, 137] width 26 height 16
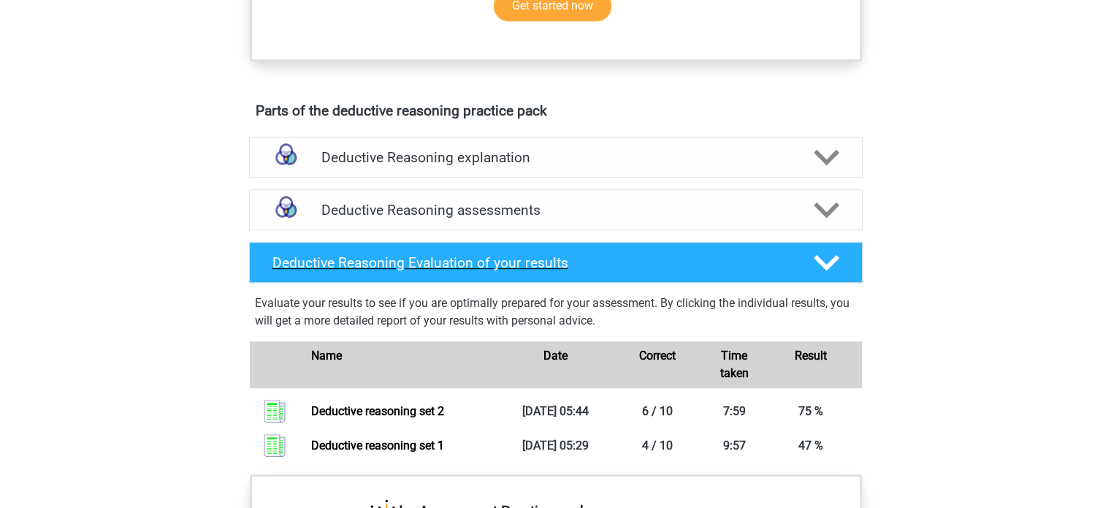
scroll to position [652, 0]
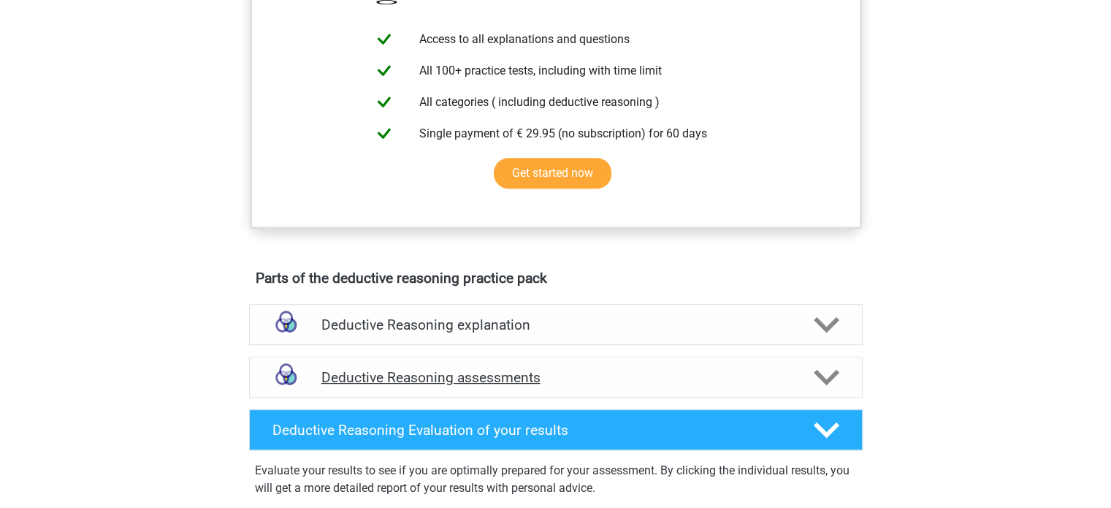
click at [821, 390] on icon at bounding box center [827, 378] width 26 height 26
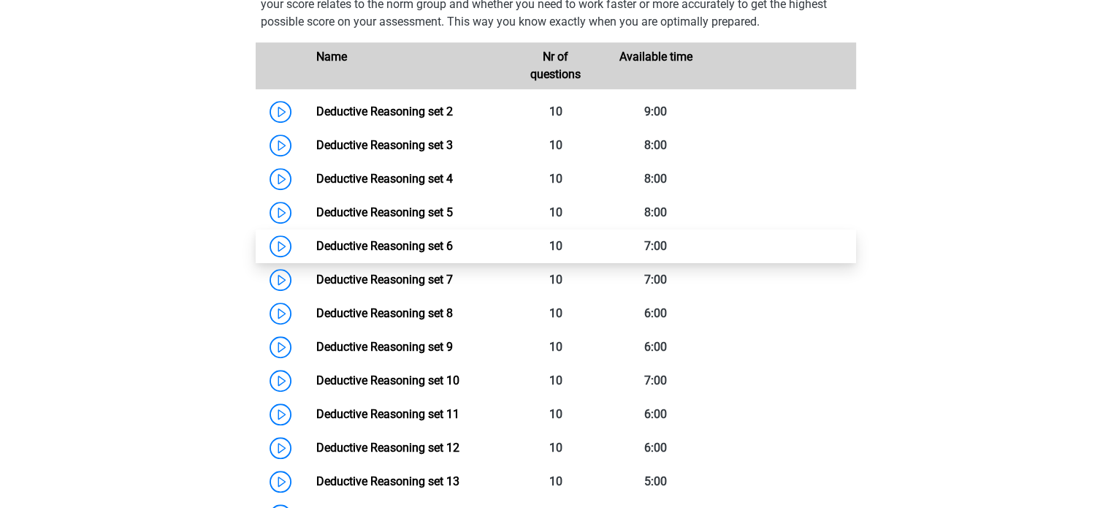
scroll to position [1090, 0]
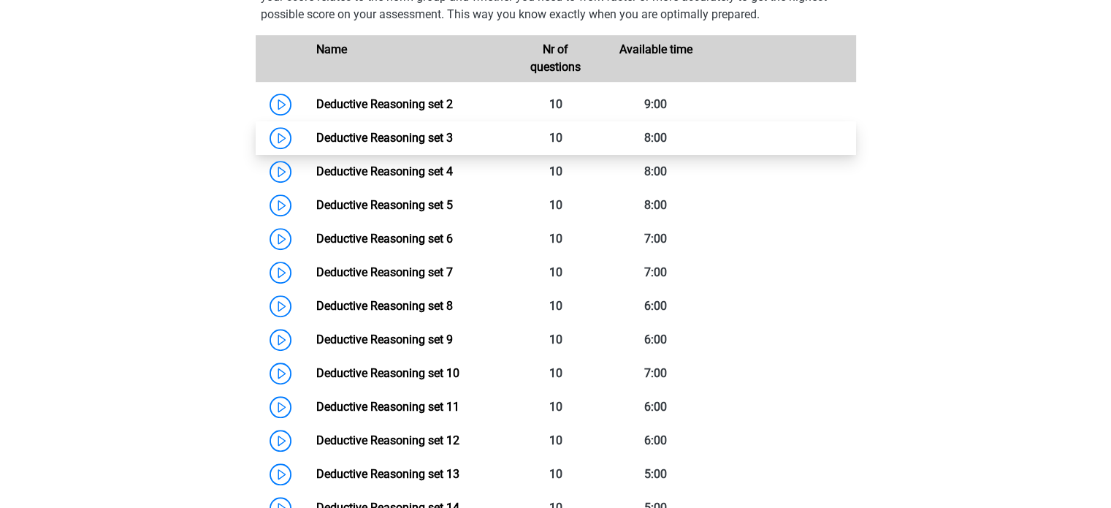
click at [393, 145] on link "Deductive Reasoning set 3" at bounding box center [384, 138] width 137 height 14
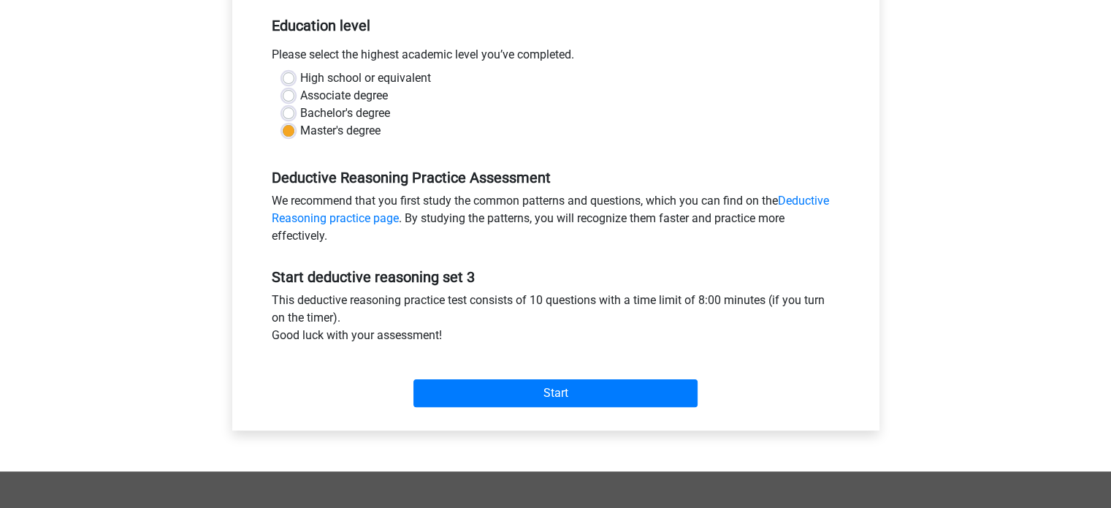
scroll to position [365, 0]
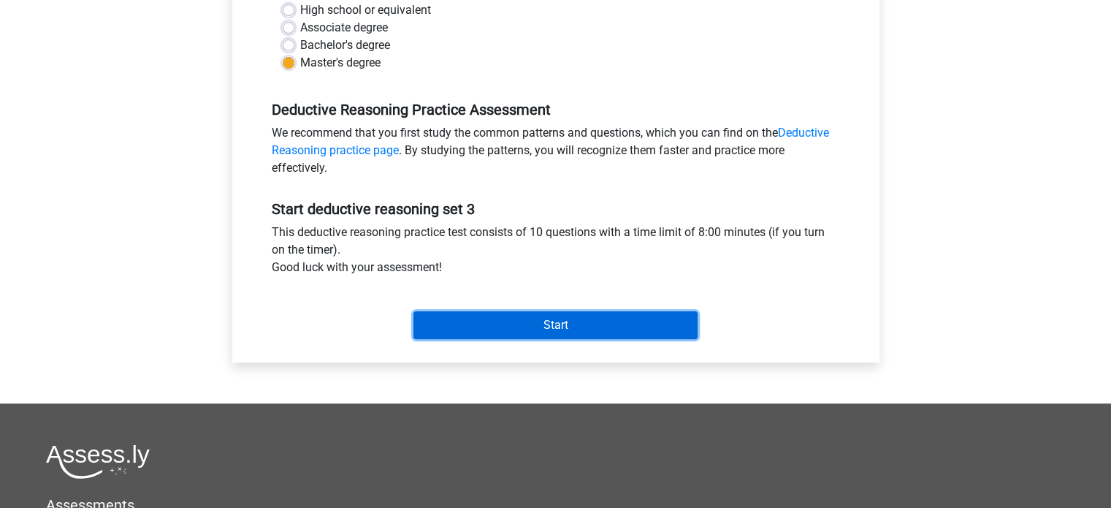
click at [617, 338] on input "Start" at bounding box center [556, 325] width 284 height 28
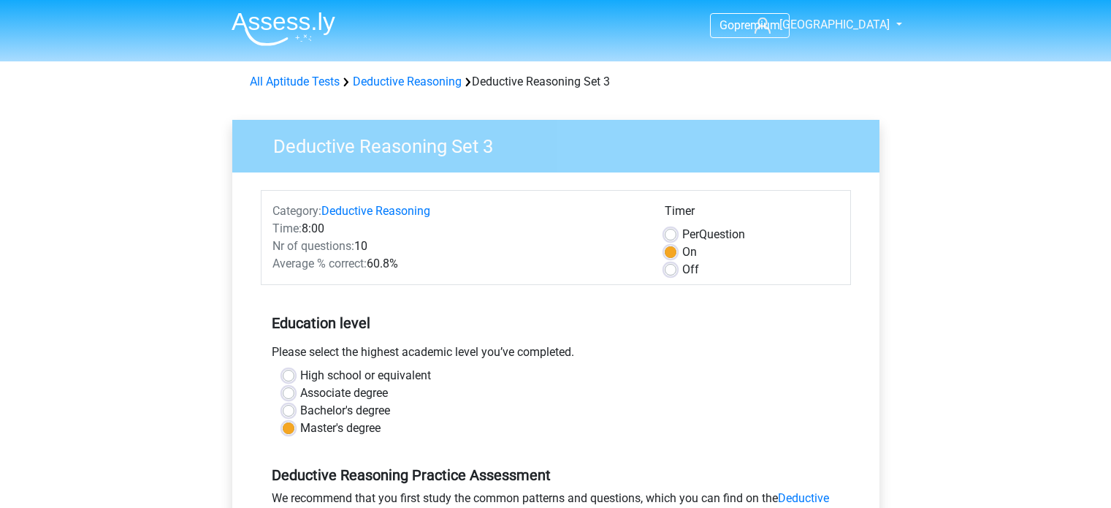
scroll to position [365, 0]
